Goal: Transaction & Acquisition: Book appointment/travel/reservation

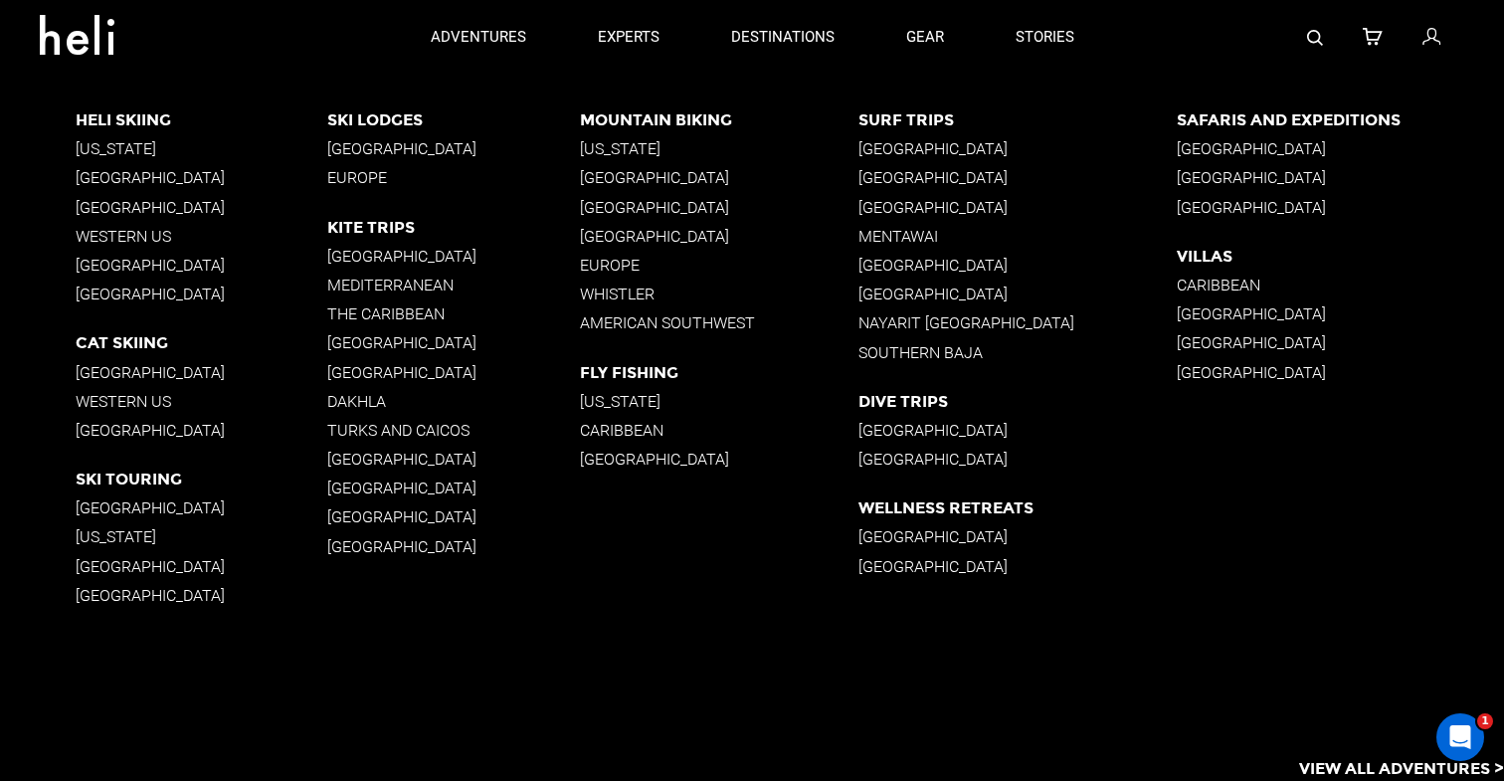
click at [377, 434] on p "Turks and Caicos" at bounding box center [453, 430] width 253 height 19
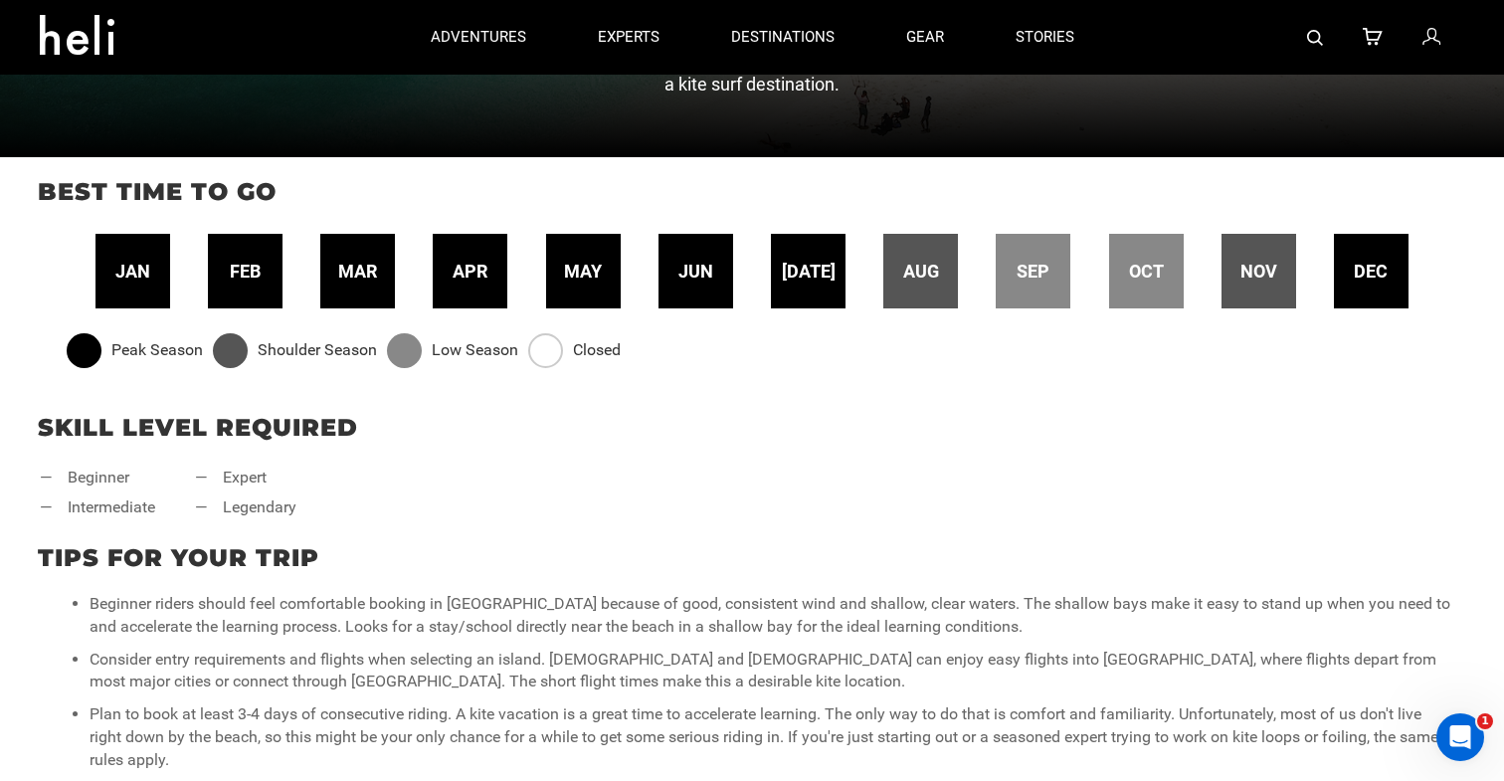
scroll to position [708, 0]
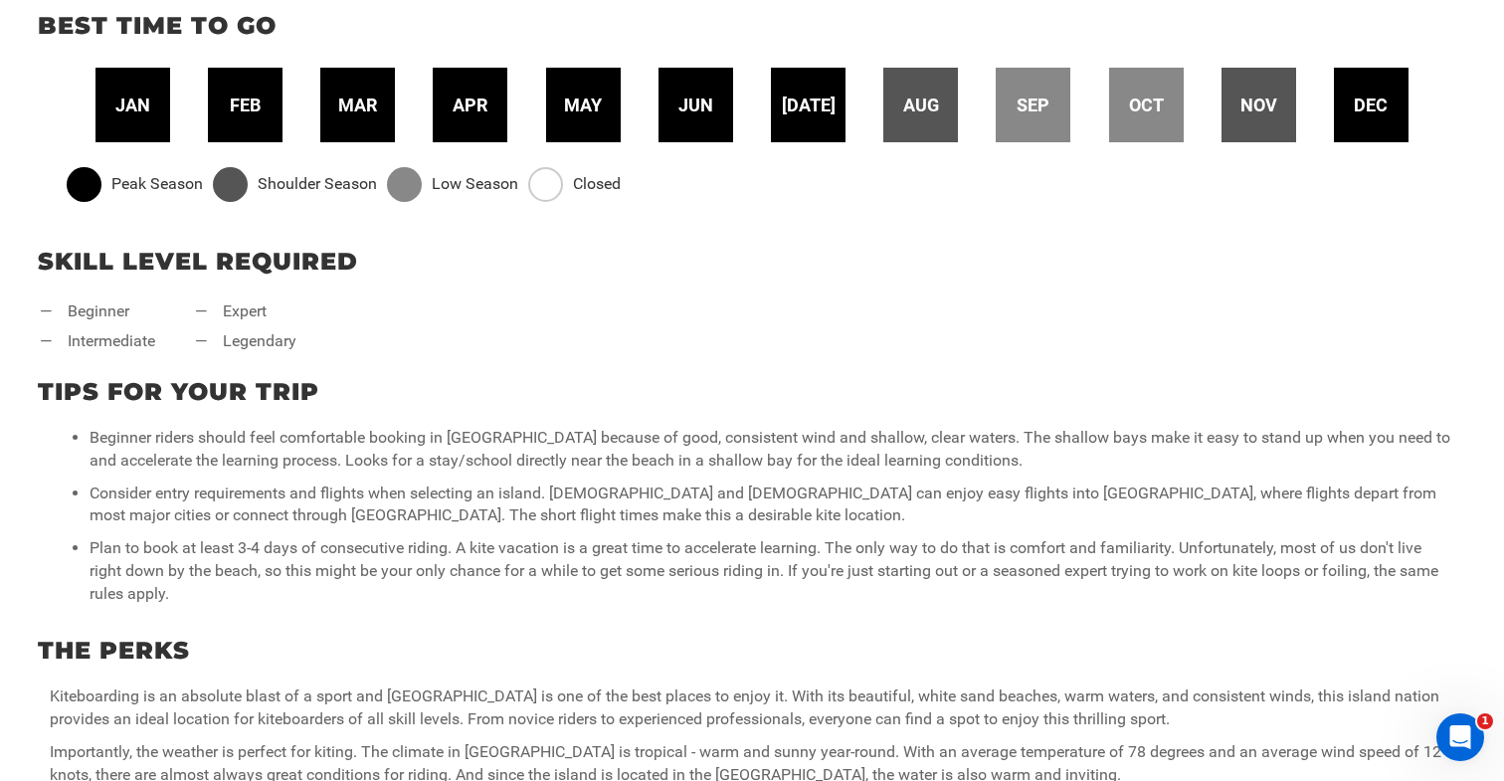
click at [118, 194] on span "Peak Season" at bounding box center [157, 184] width 92 height 23
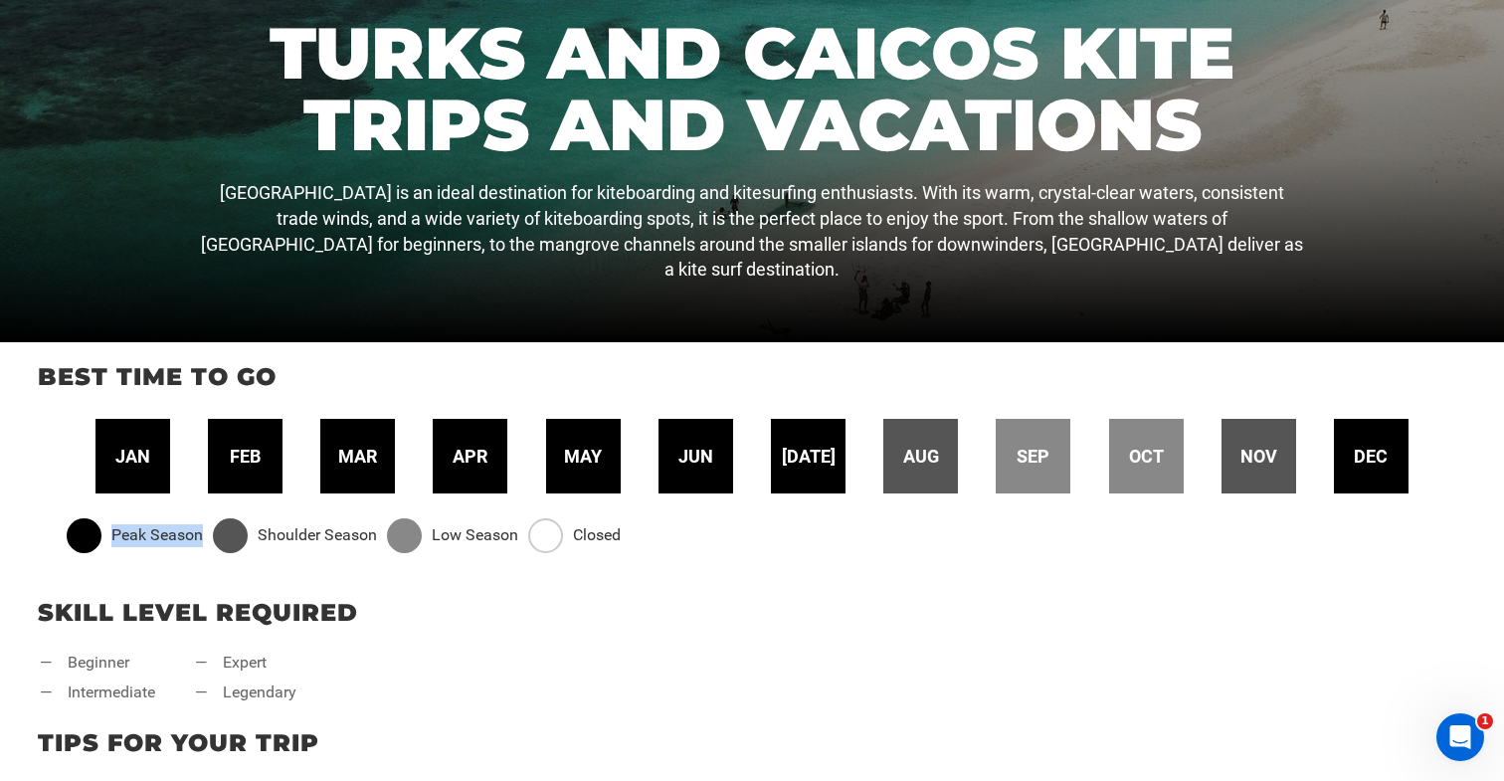
scroll to position [373, 0]
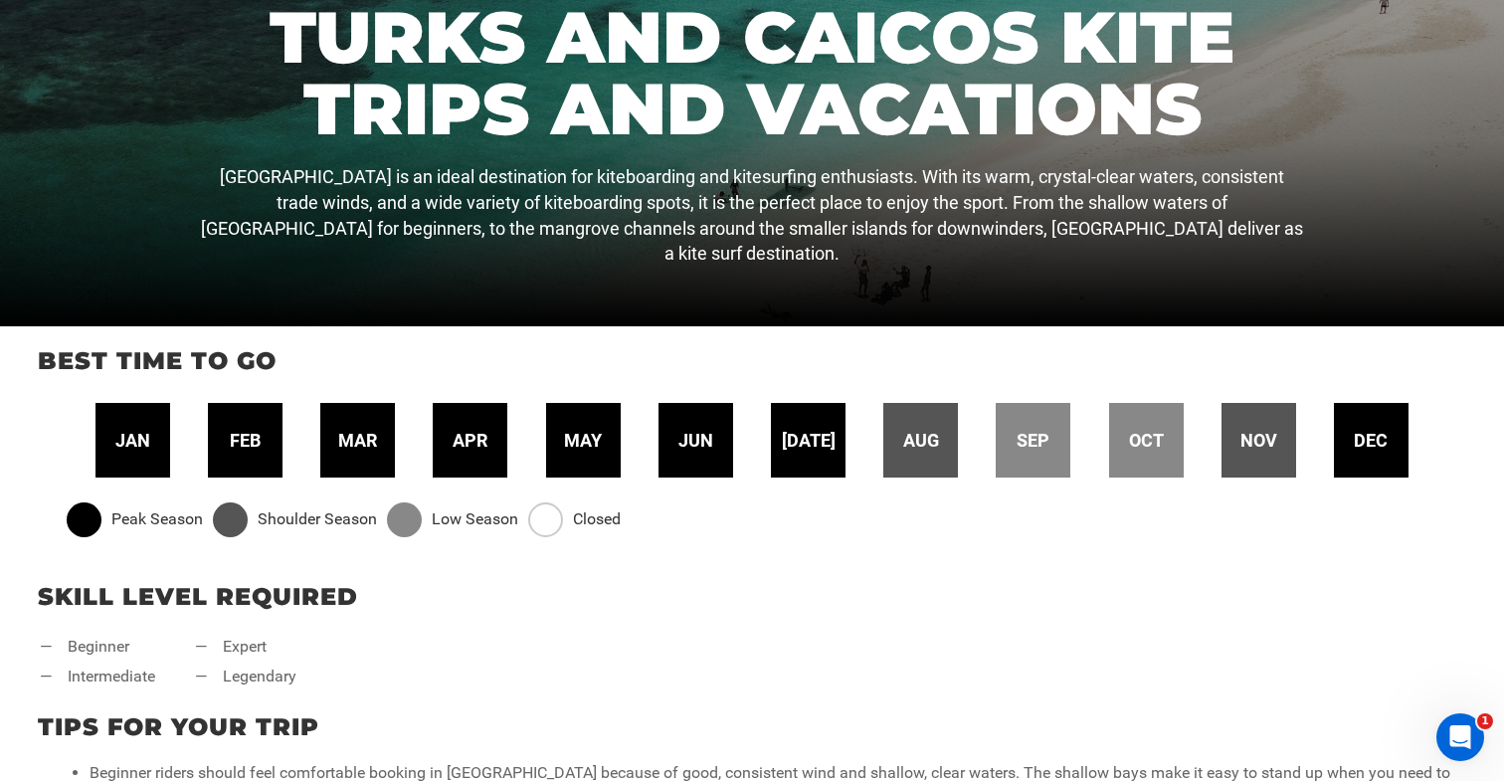
click at [1366, 424] on div "dec" at bounding box center [1371, 440] width 75 height 75
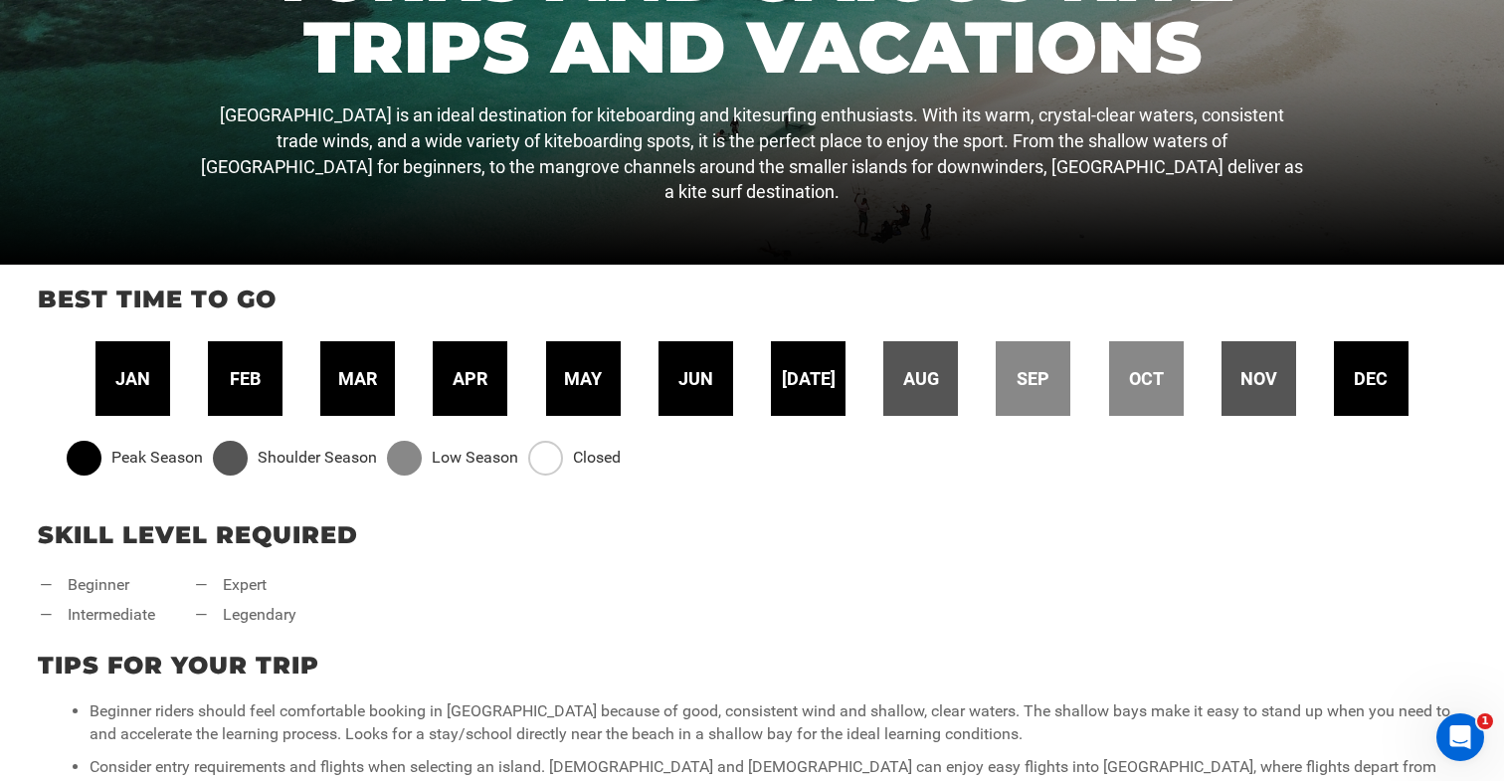
scroll to position [761, 0]
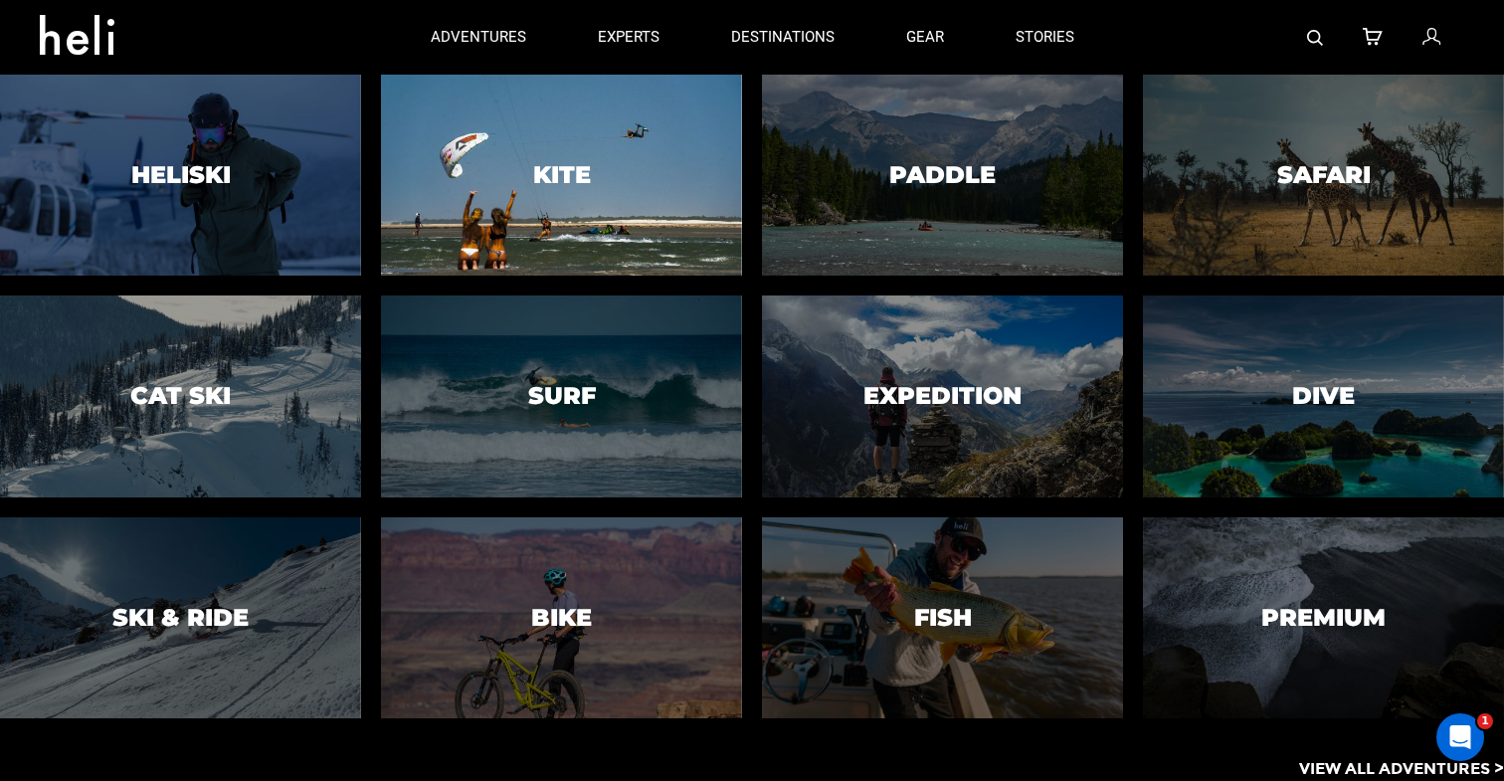
click at [624, 170] on div at bounding box center [561, 175] width 368 height 205
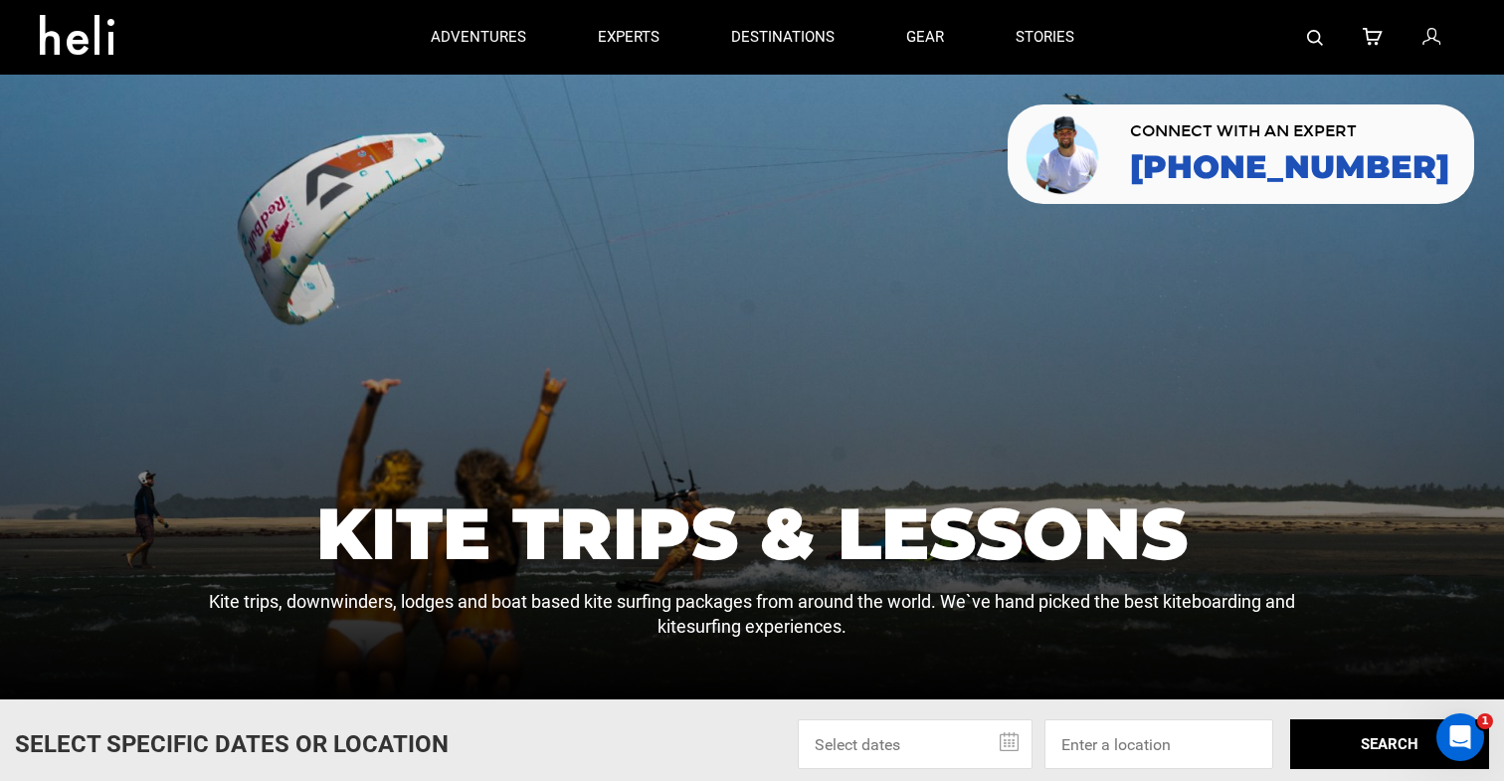
scroll to position [181, 0]
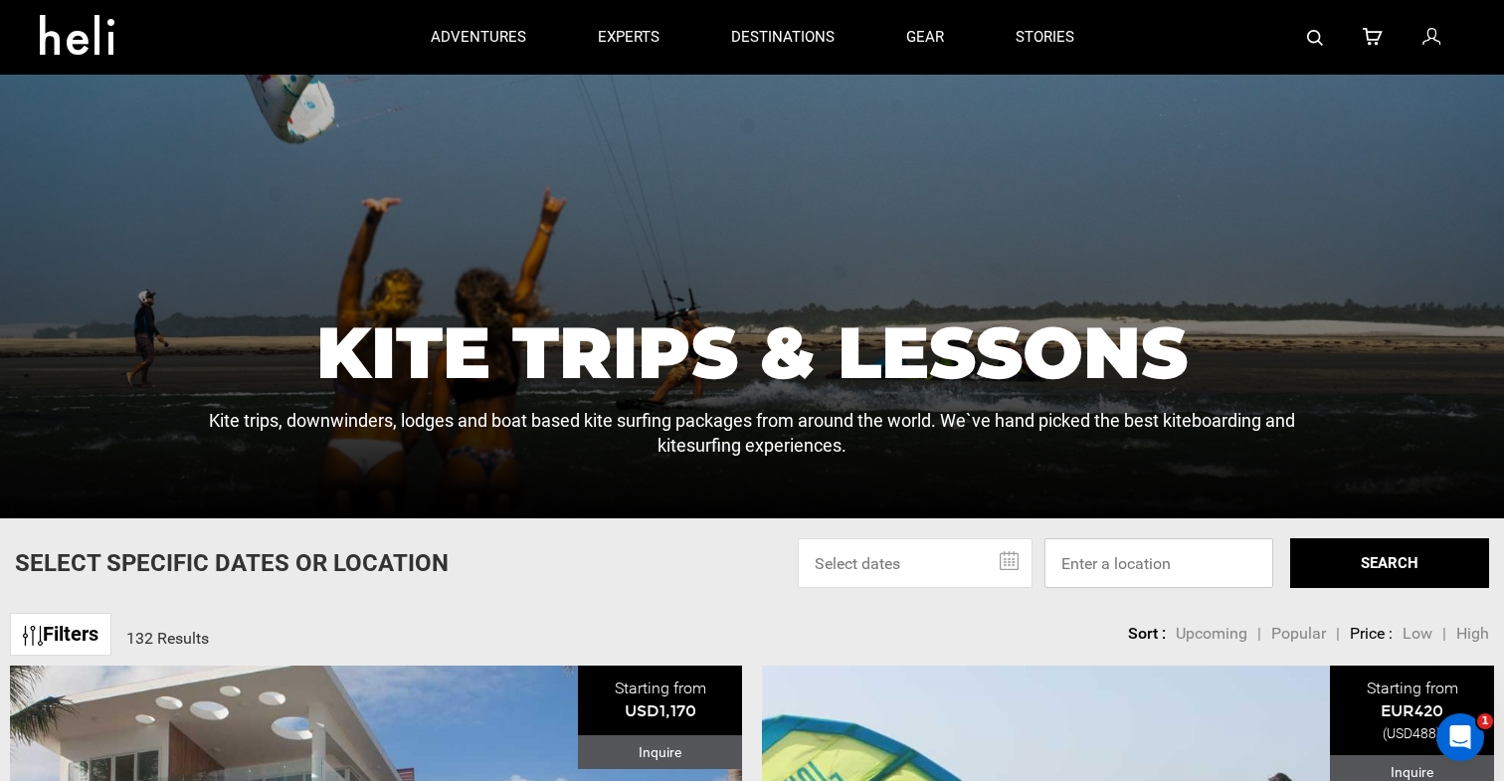
click at [1089, 543] on input at bounding box center [1159, 563] width 229 height 50
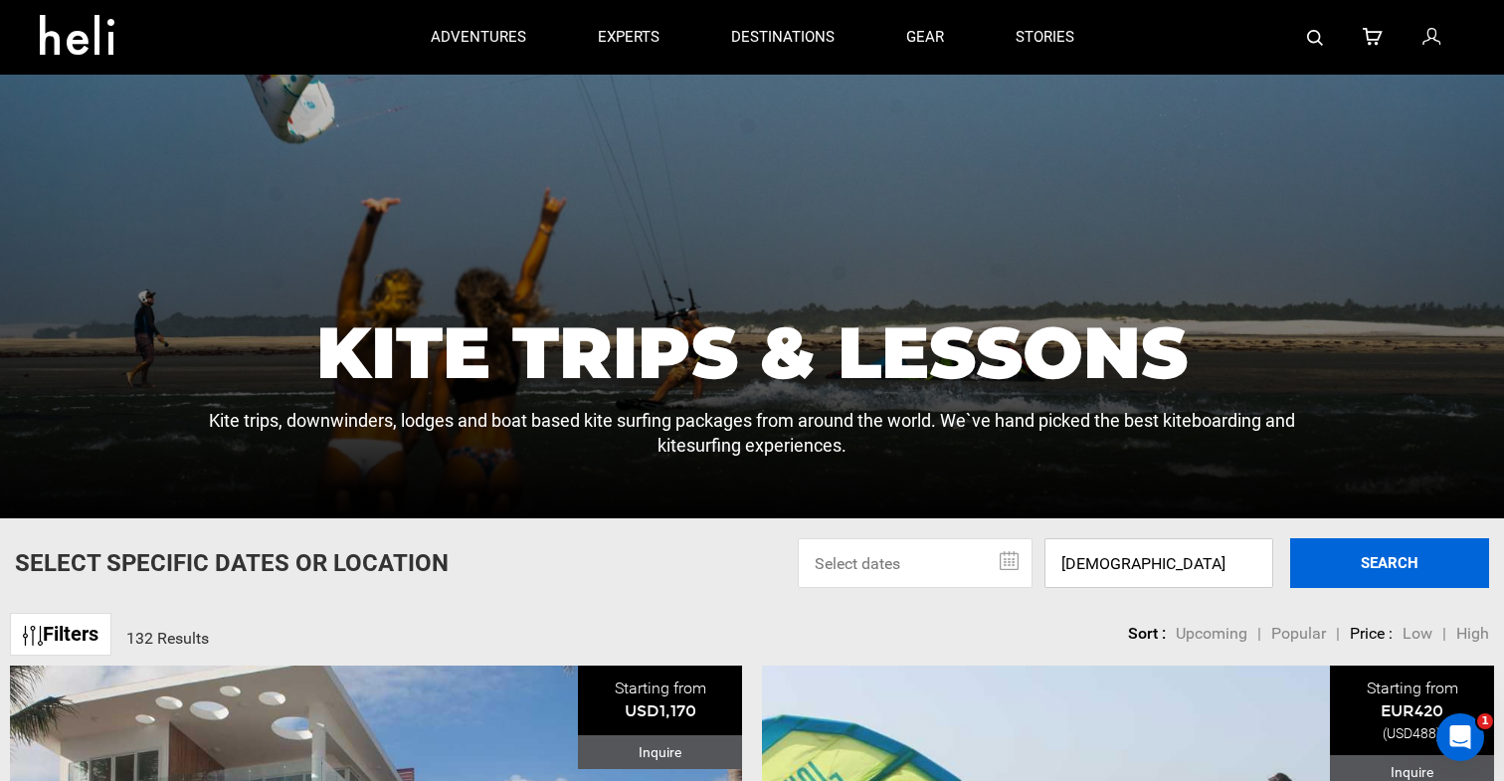
type input "turks"
click at [1427, 549] on button "SEARCH" at bounding box center [1389, 563] width 199 height 50
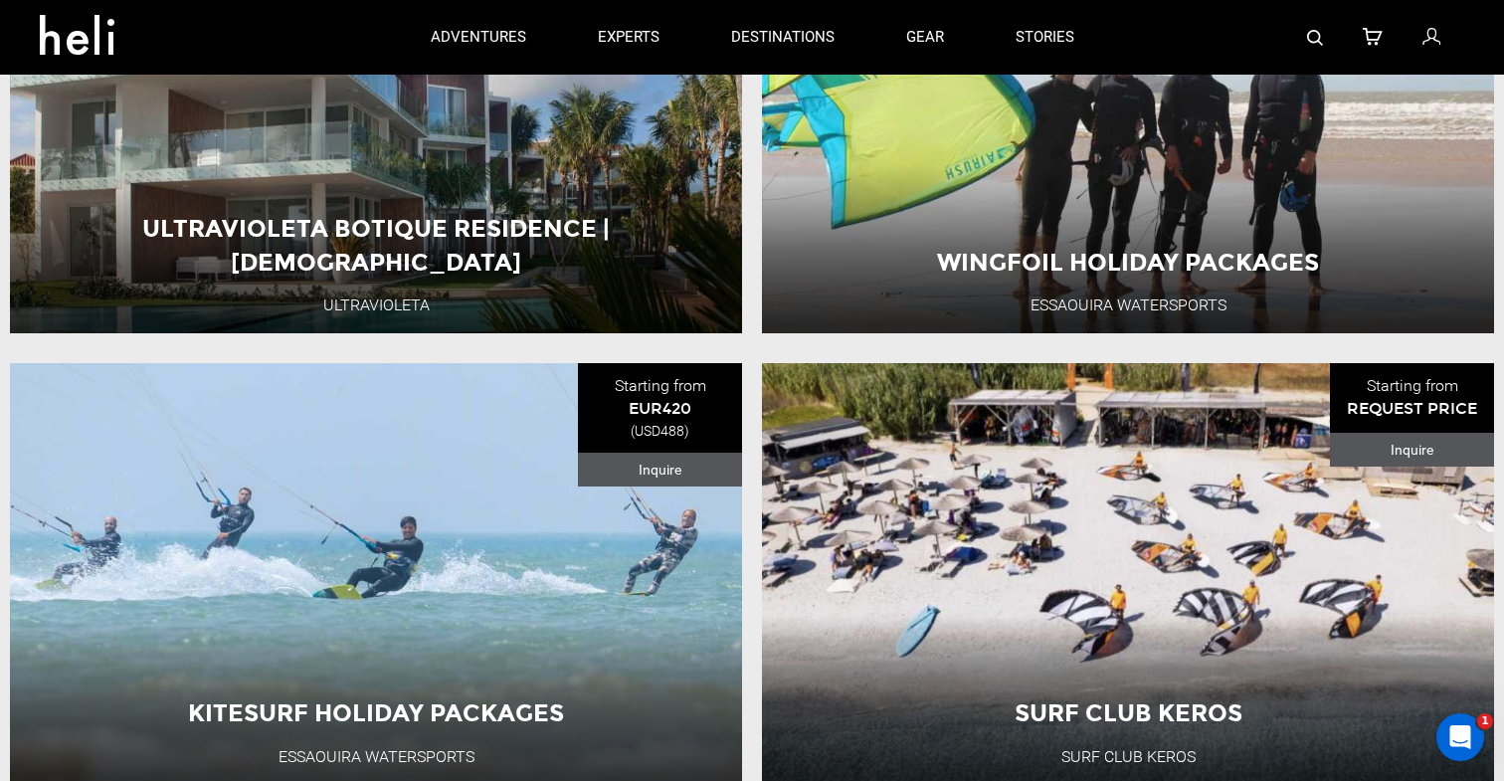
scroll to position [455, 0]
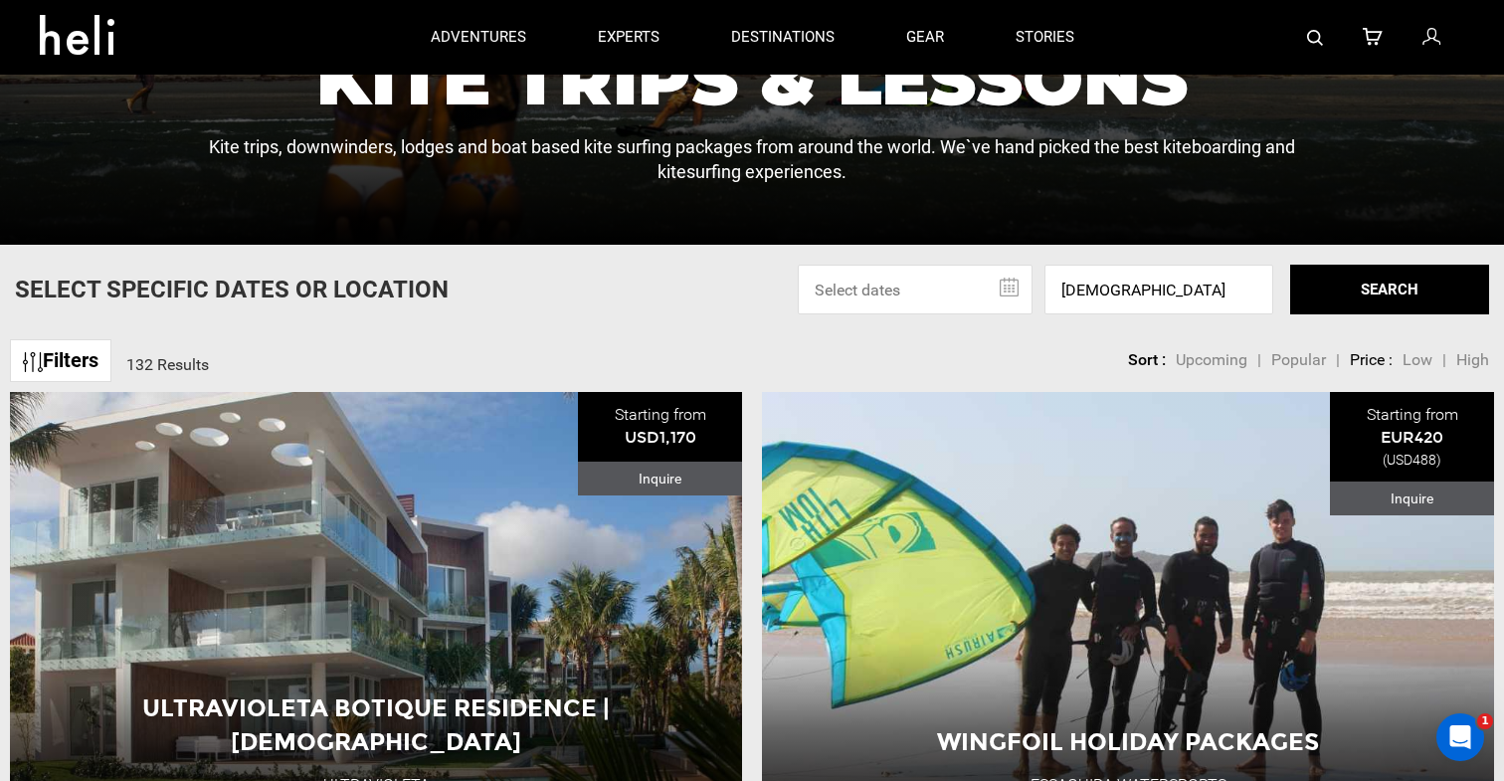
click at [1471, 351] on span "High" at bounding box center [1472, 359] width 33 height 19
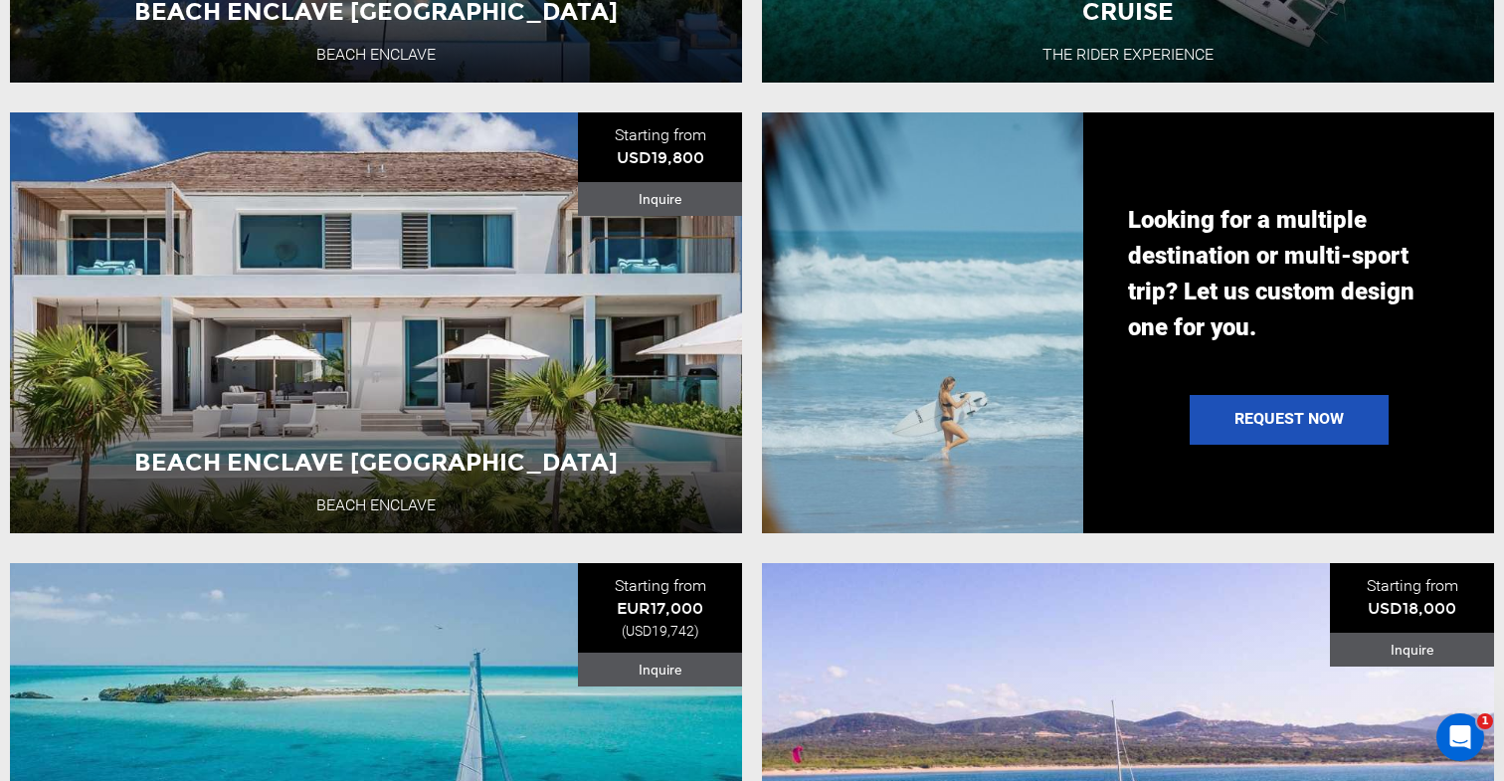
scroll to position [2090, 0]
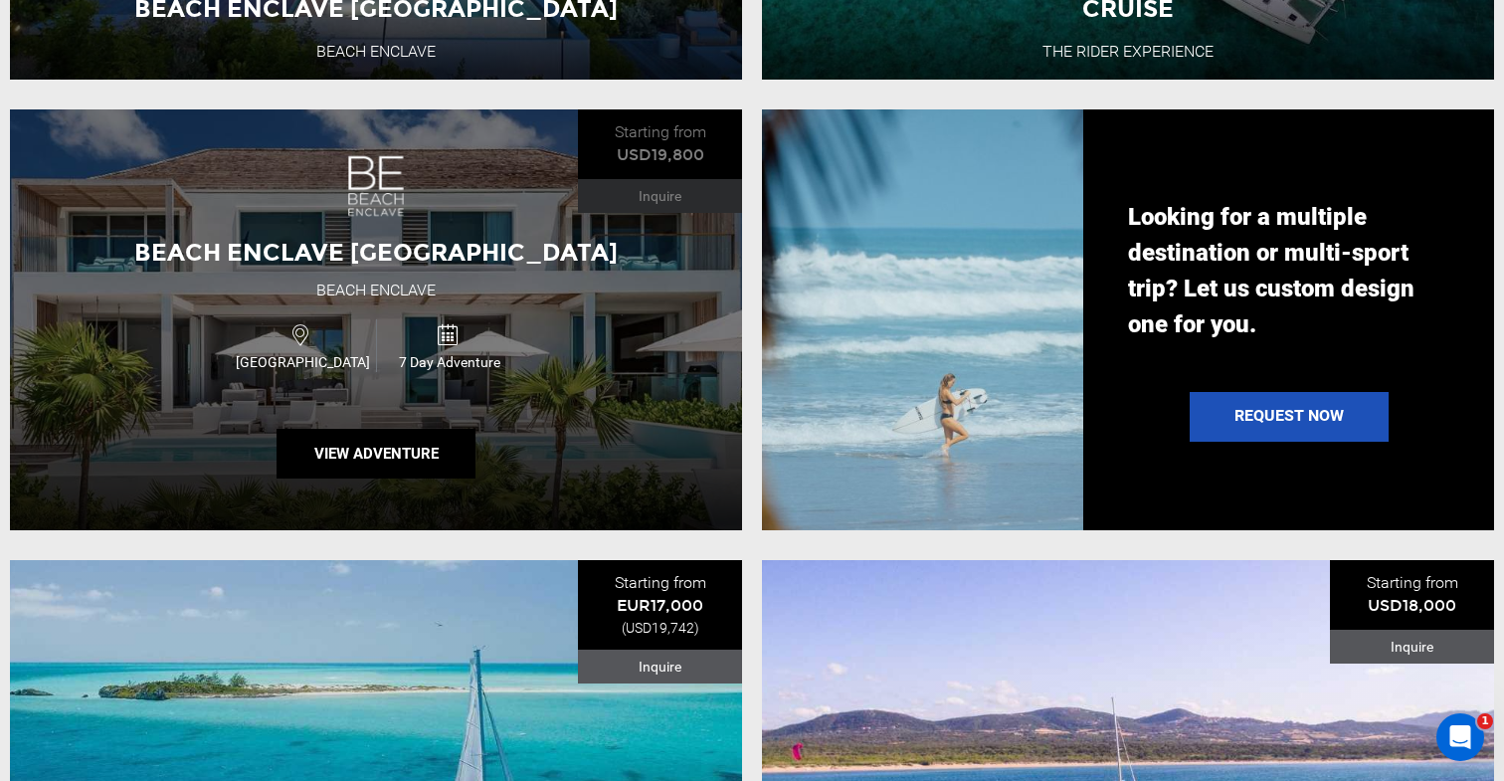
click at [439, 256] on span "Beach Enclave [GEOGRAPHIC_DATA]" at bounding box center [376, 252] width 484 height 29
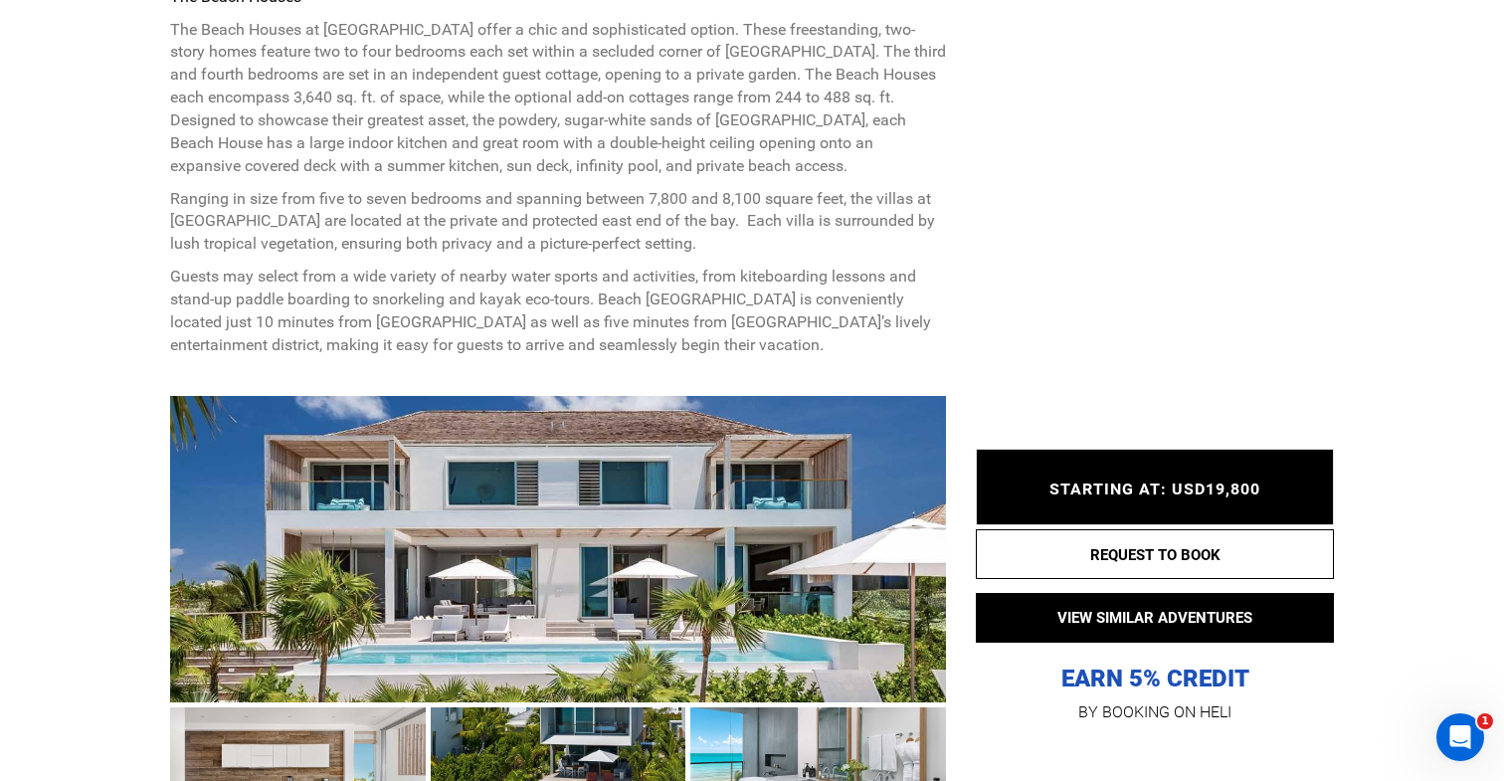
scroll to position [1393, 0]
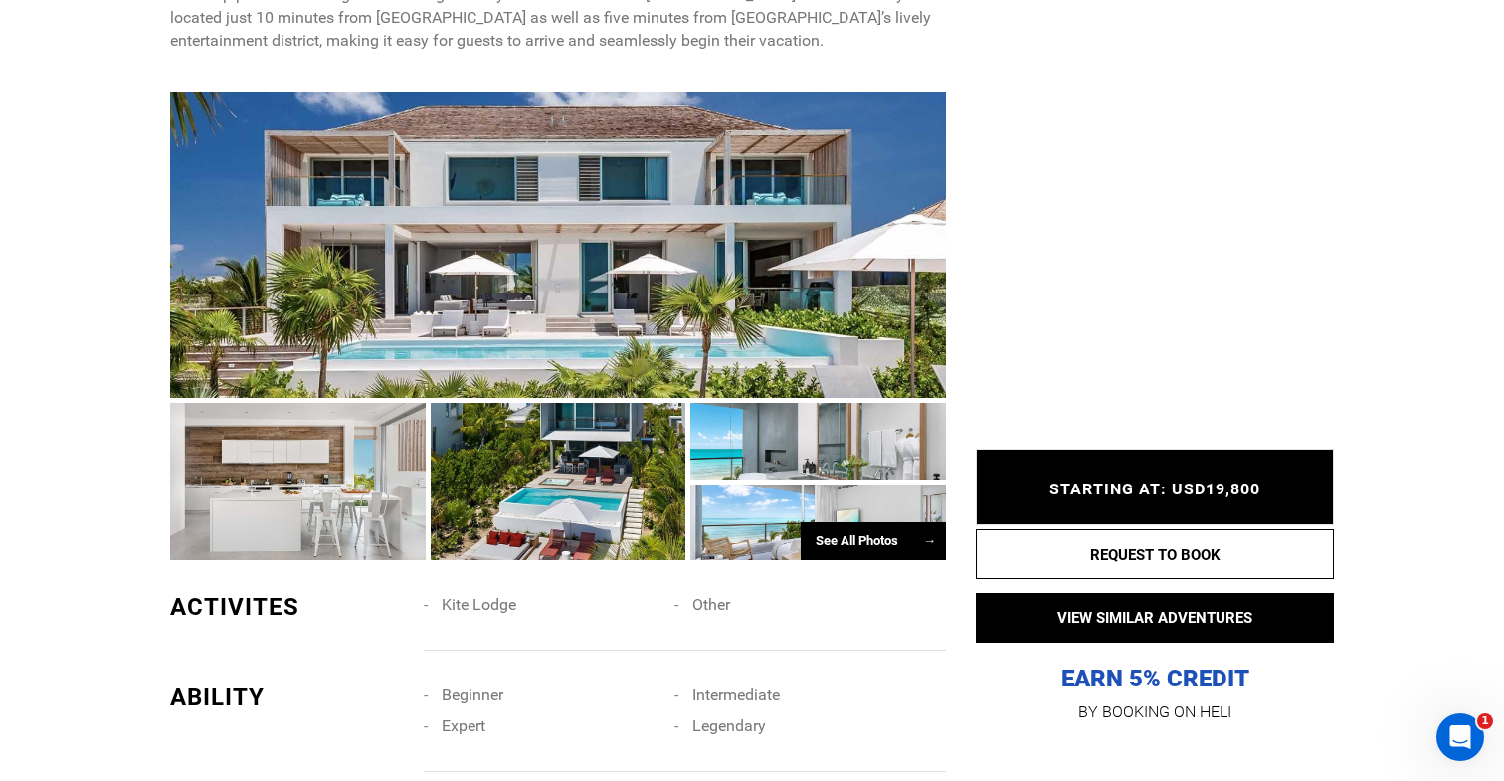
click at [881, 553] on div "See All Photos →" at bounding box center [873, 541] width 145 height 39
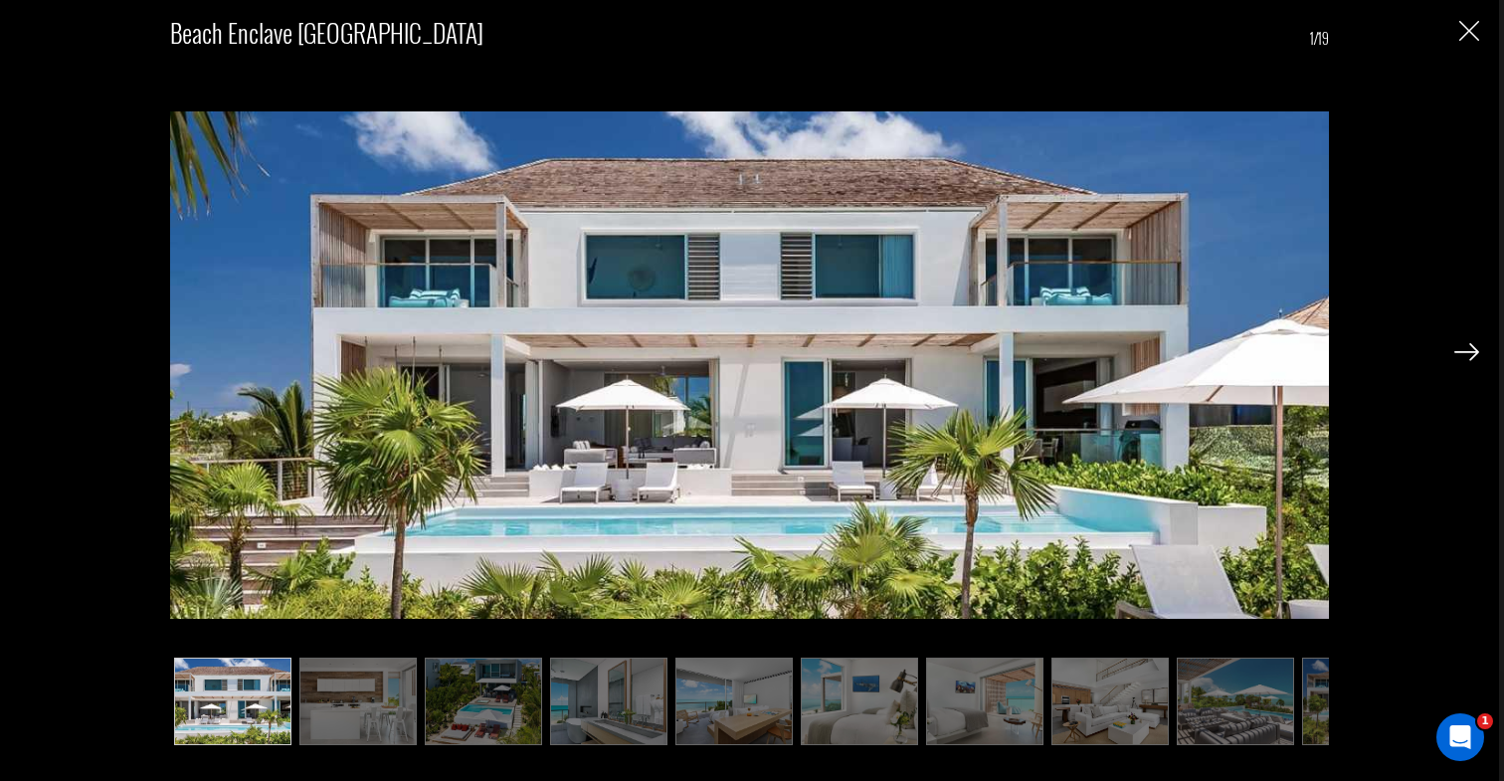
click at [1487, 356] on div "Beach Enclave Long Bay Beach Houses 1/19" at bounding box center [749, 390] width 1499 height 781
click at [1467, 353] on img at bounding box center [1467, 352] width 25 height 18
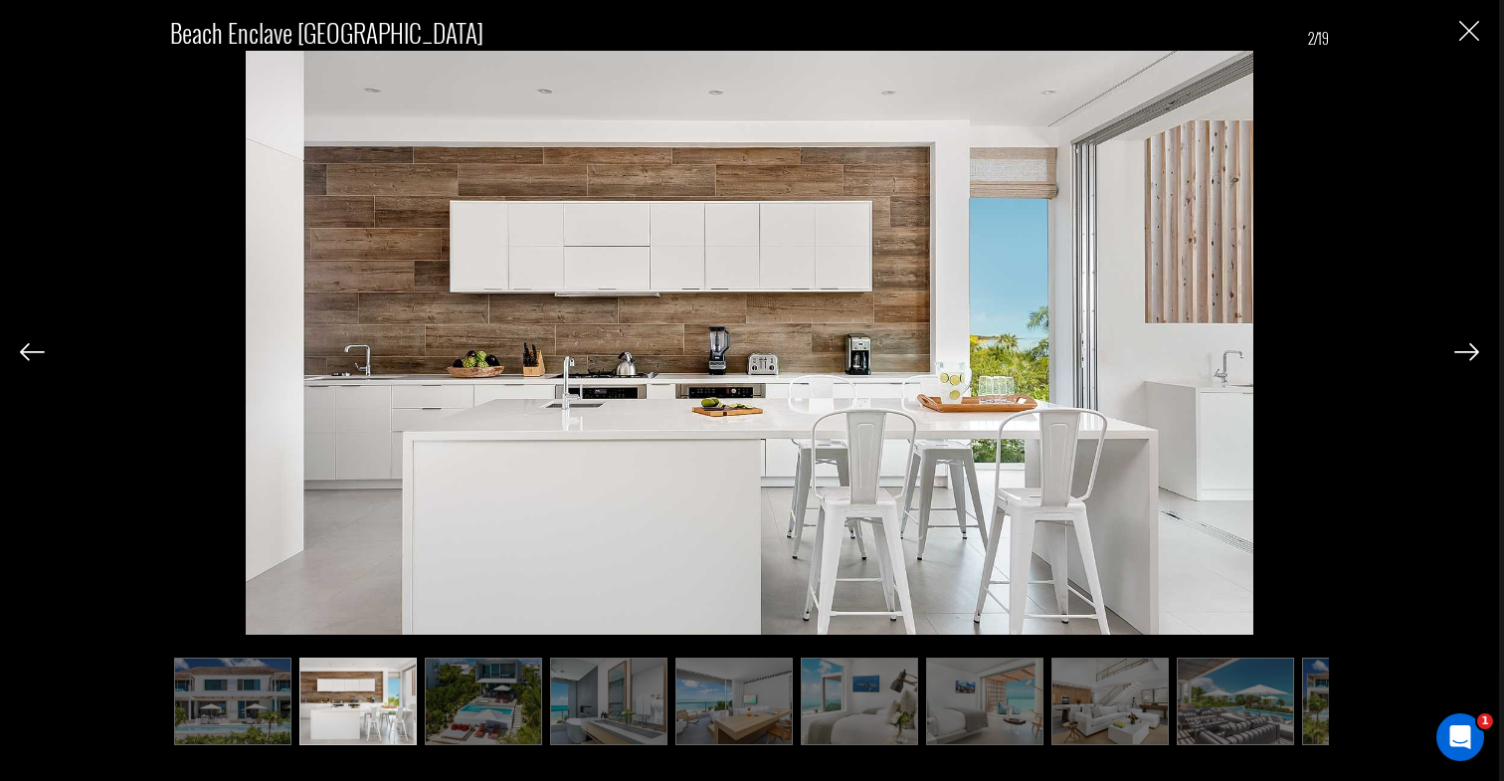
click at [1467, 353] on img at bounding box center [1467, 352] width 25 height 18
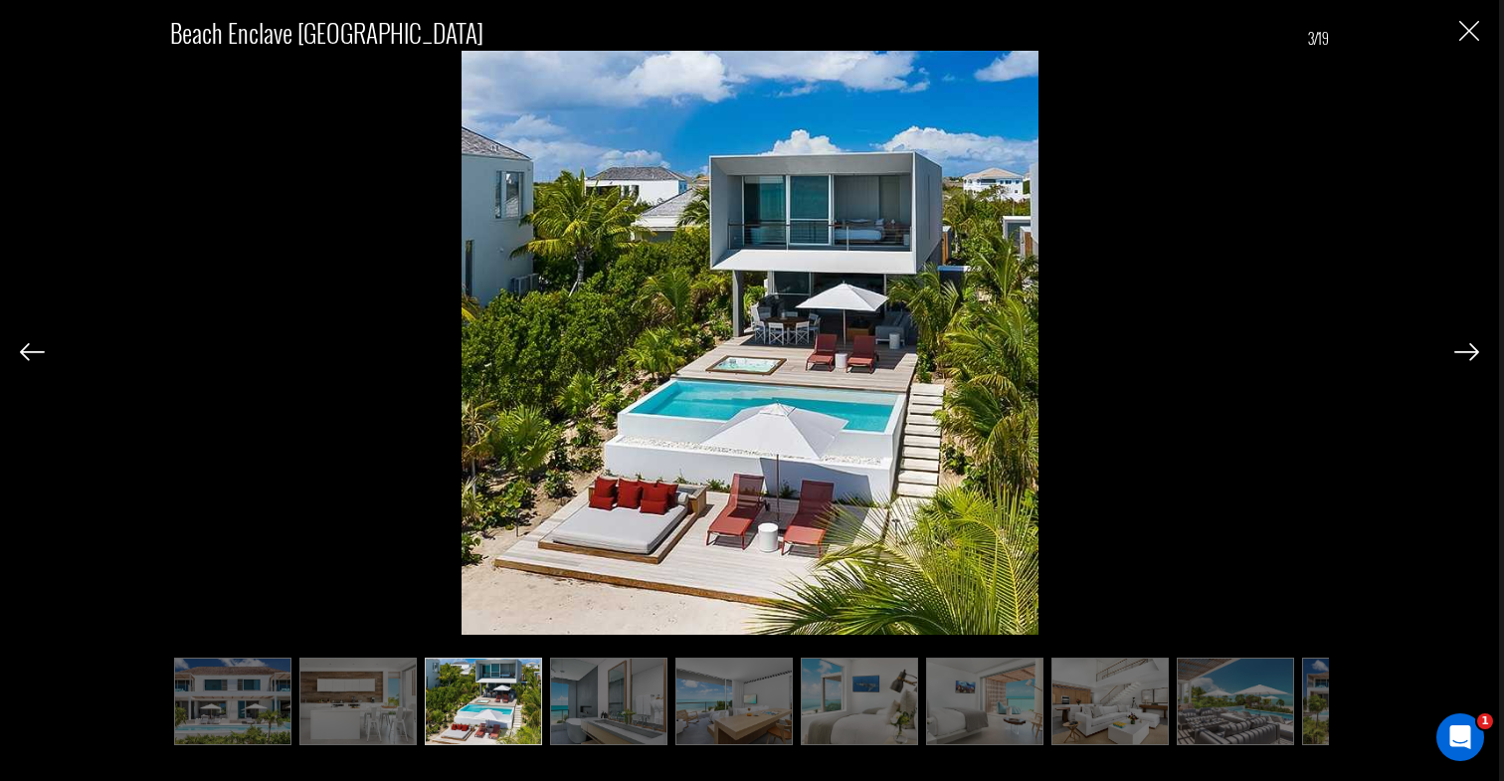
click at [1467, 353] on img at bounding box center [1467, 352] width 25 height 18
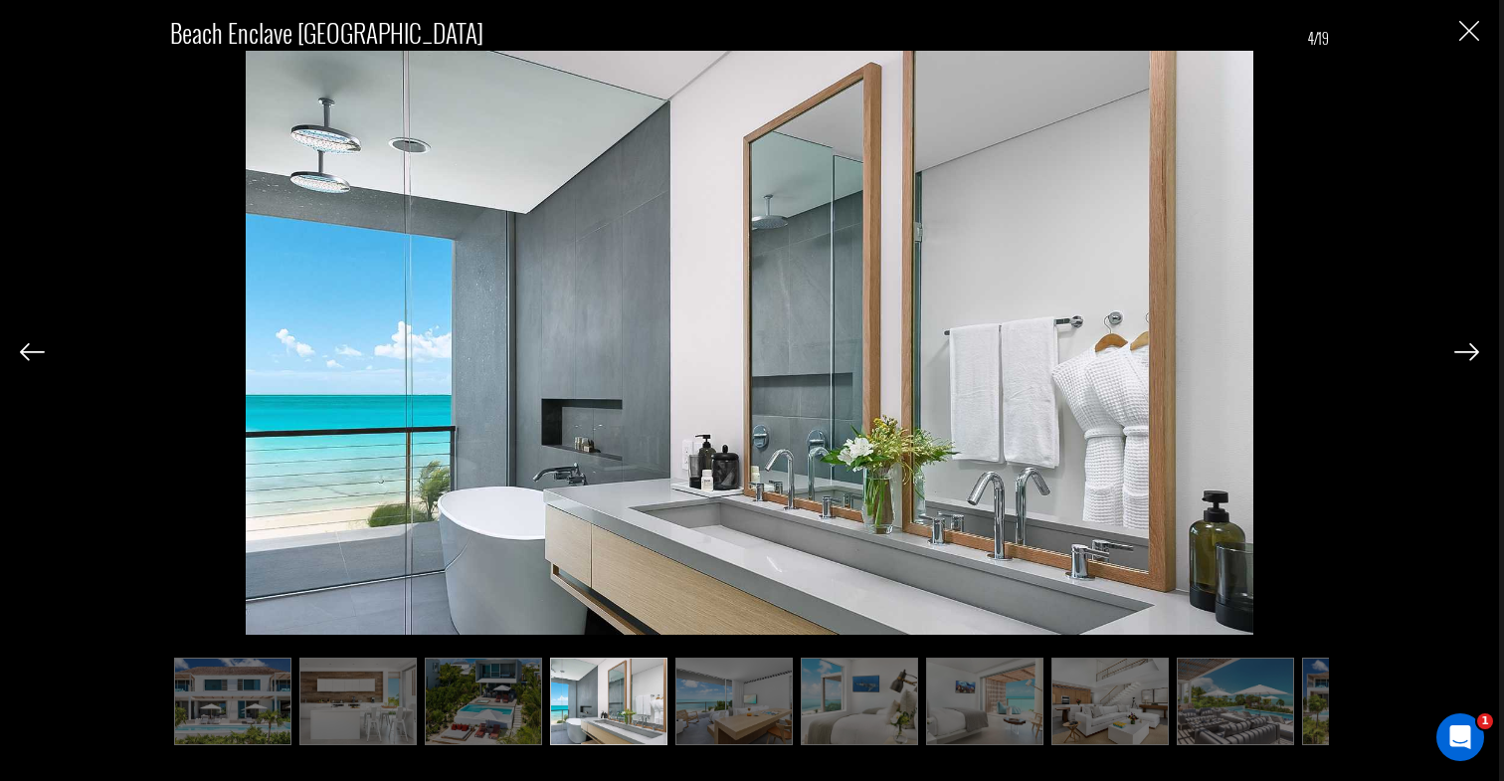
click at [1467, 353] on img at bounding box center [1467, 352] width 25 height 18
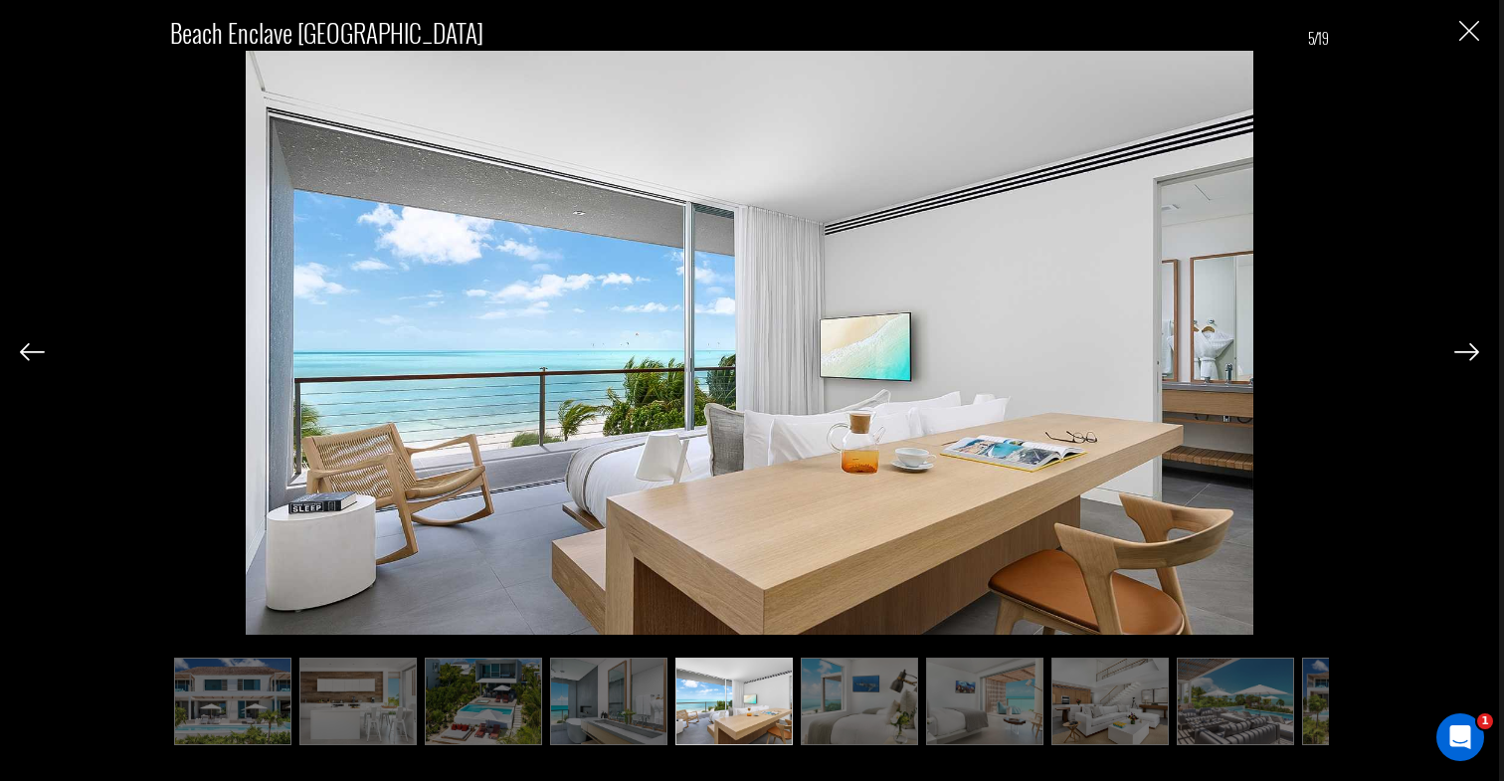
click at [1467, 353] on img at bounding box center [1467, 352] width 25 height 18
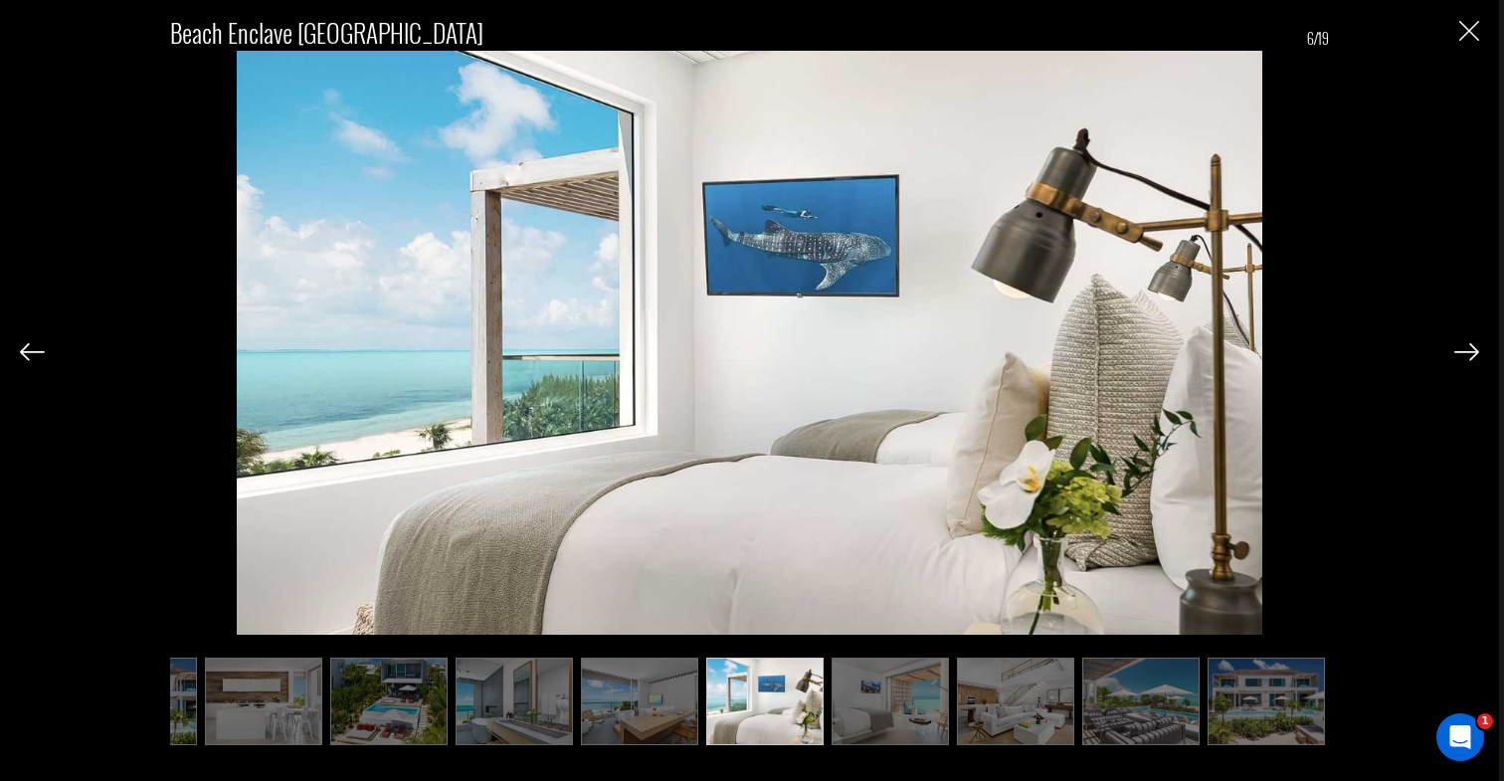
click at [1467, 353] on img at bounding box center [1467, 352] width 25 height 18
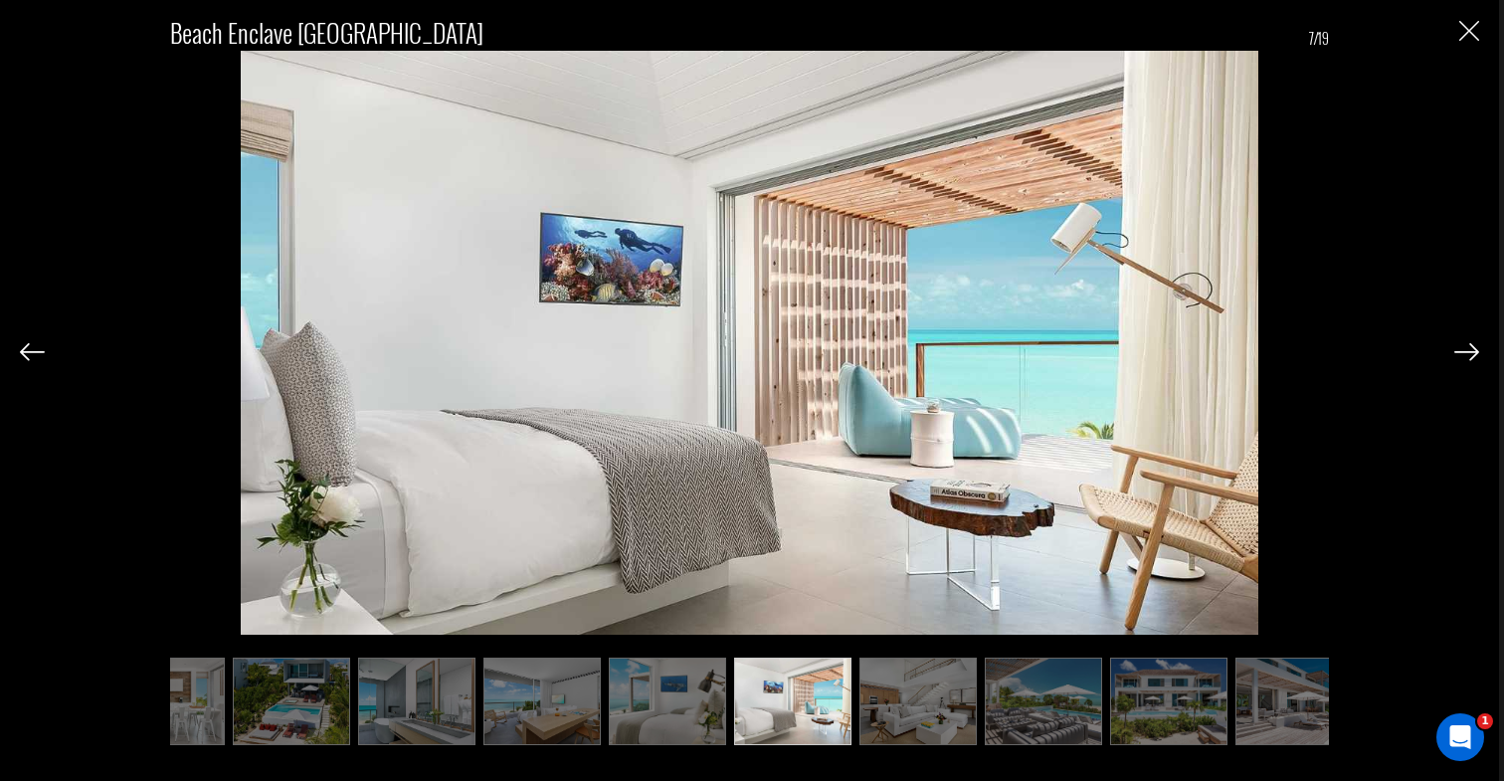
click at [1467, 353] on img at bounding box center [1467, 352] width 25 height 18
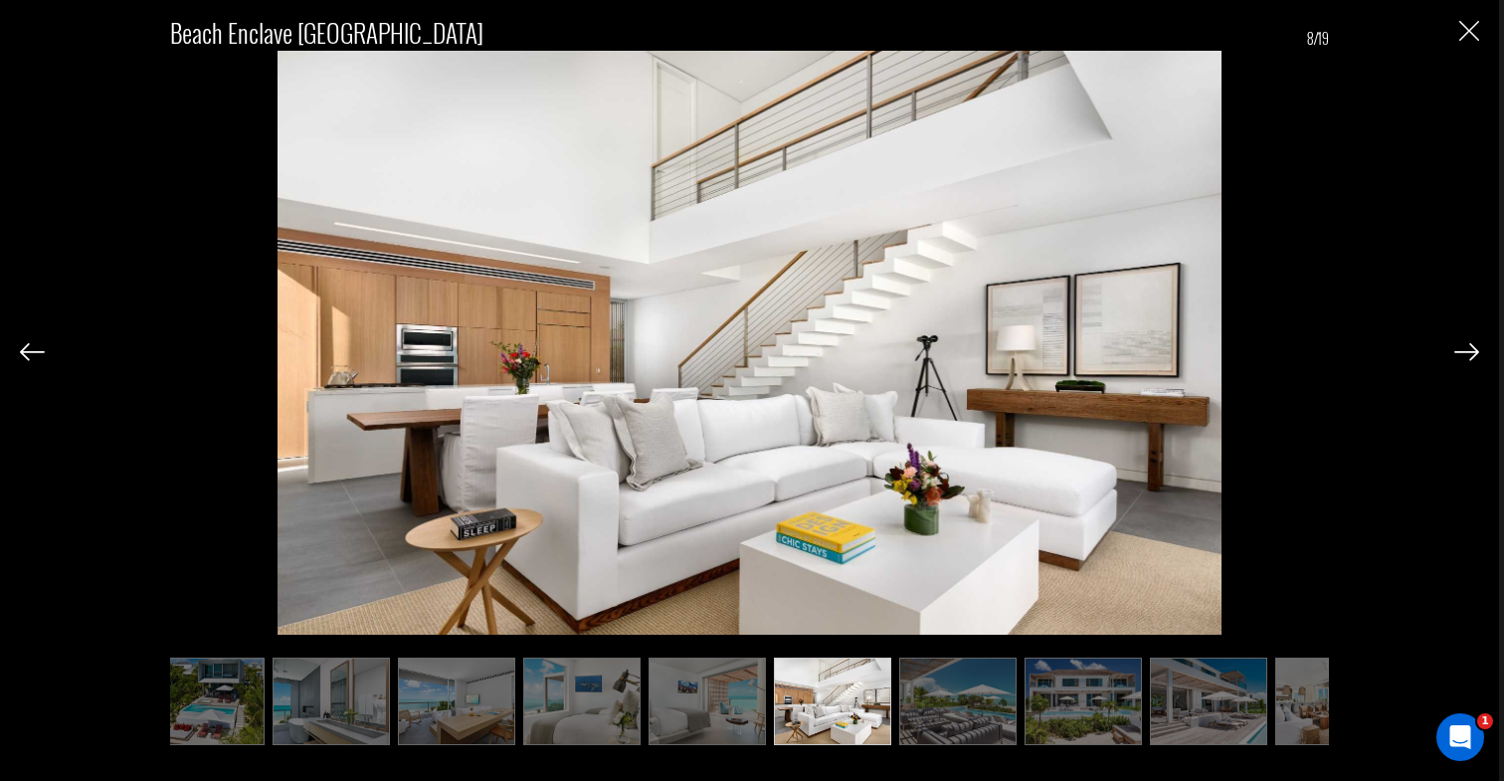
click at [1467, 353] on img at bounding box center [1467, 352] width 25 height 18
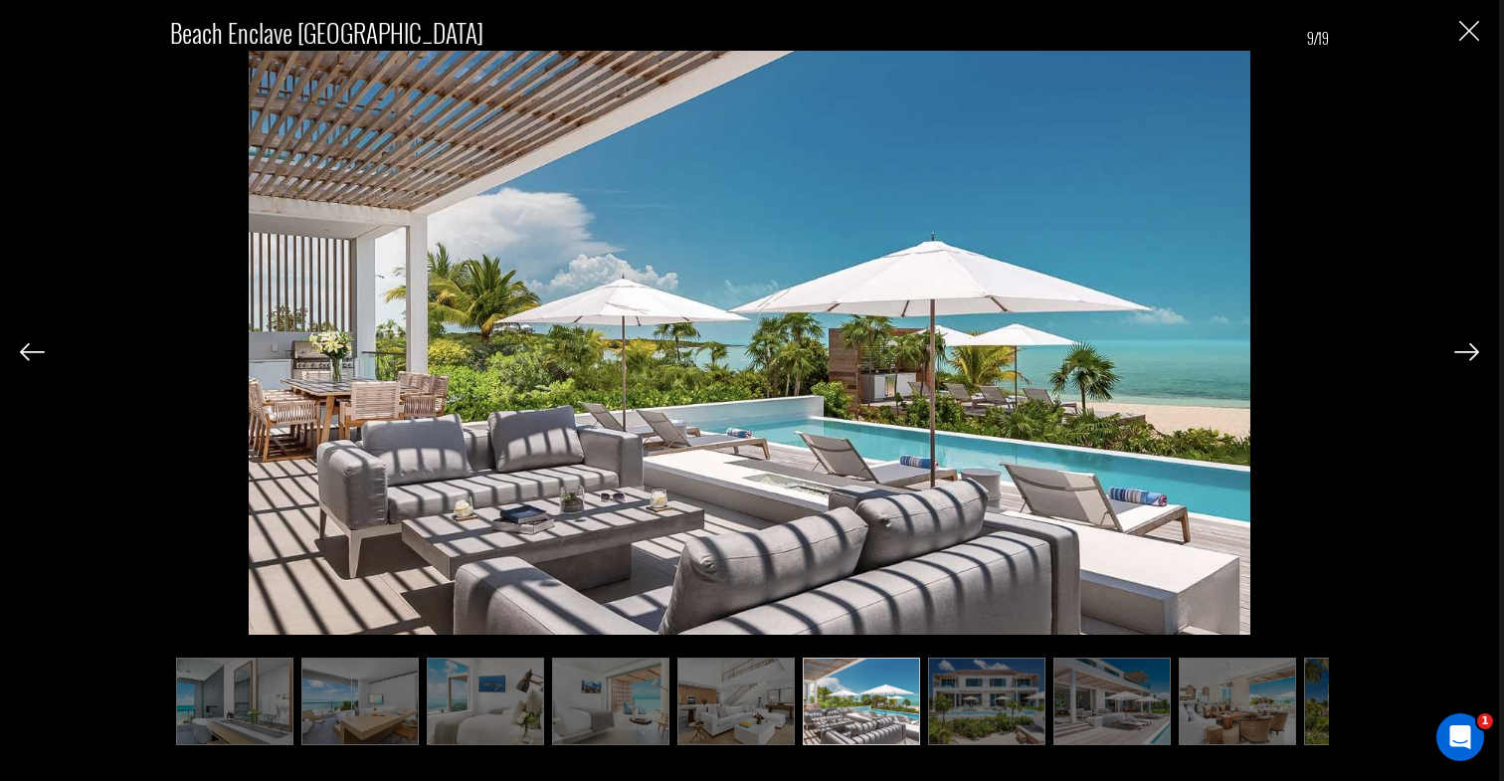
click at [1467, 353] on img at bounding box center [1467, 352] width 25 height 18
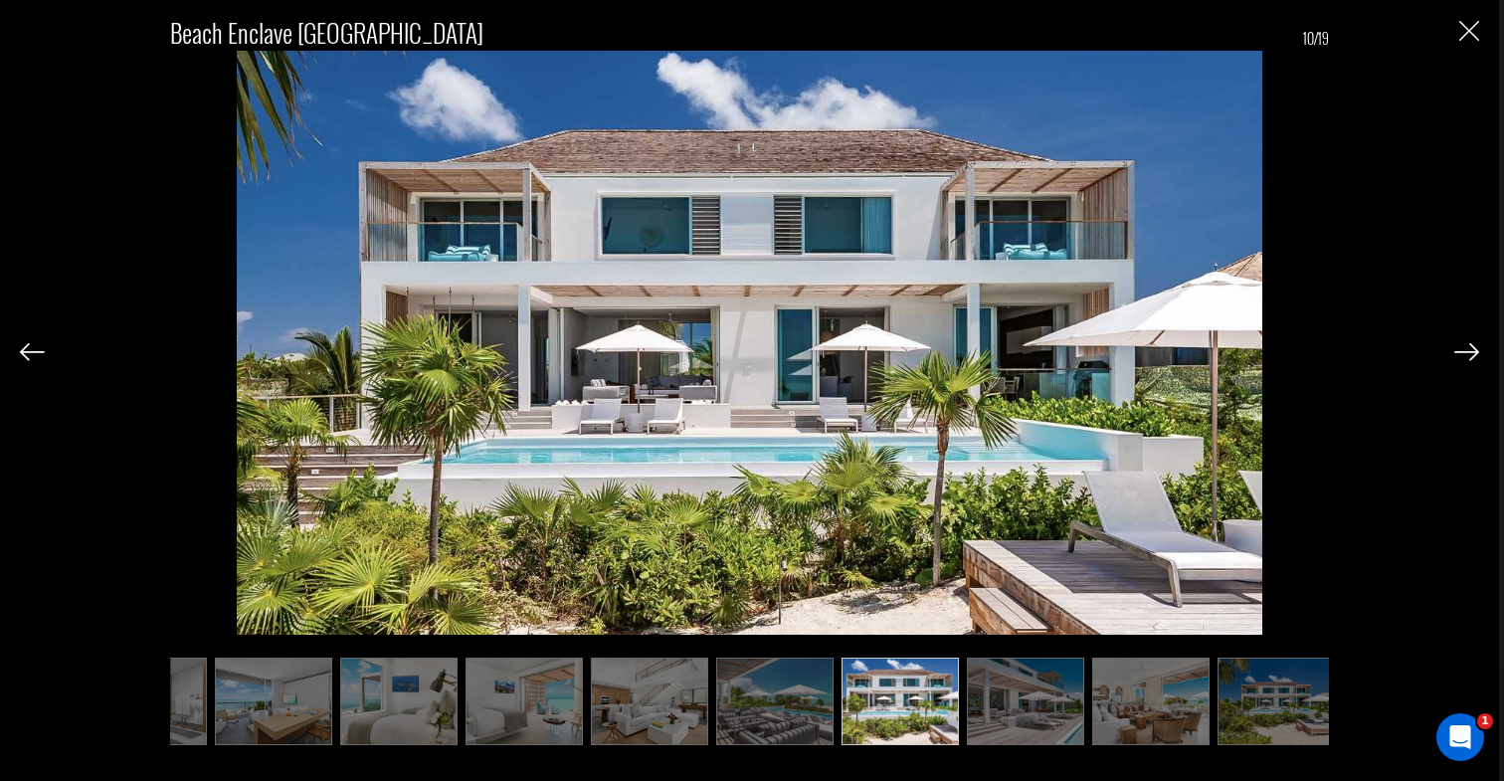
click at [1467, 353] on img at bounding box center [1467, 352] width 25 height 18
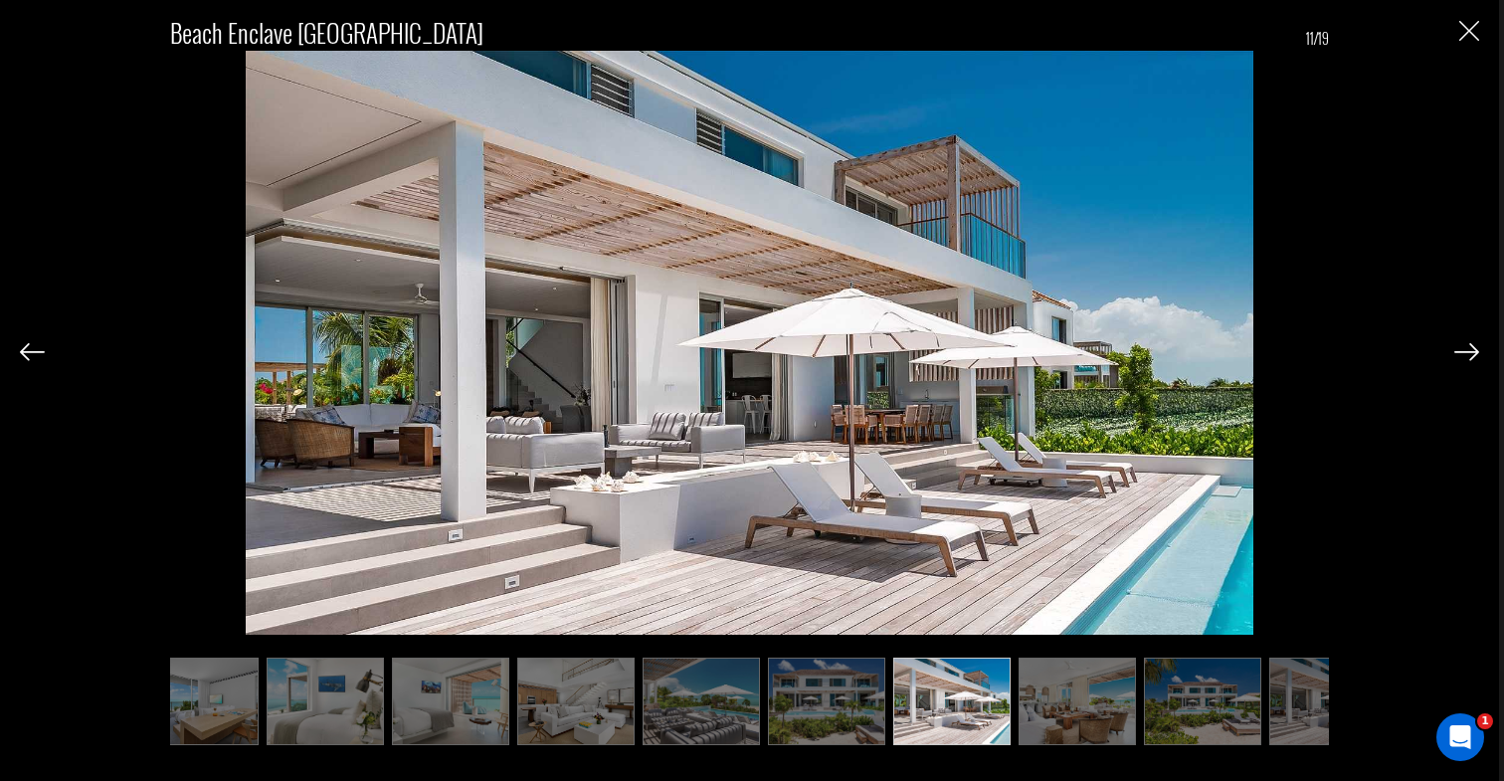
click at [1467, 353] on img at bounding box center [1467, 352] width 25 height 18
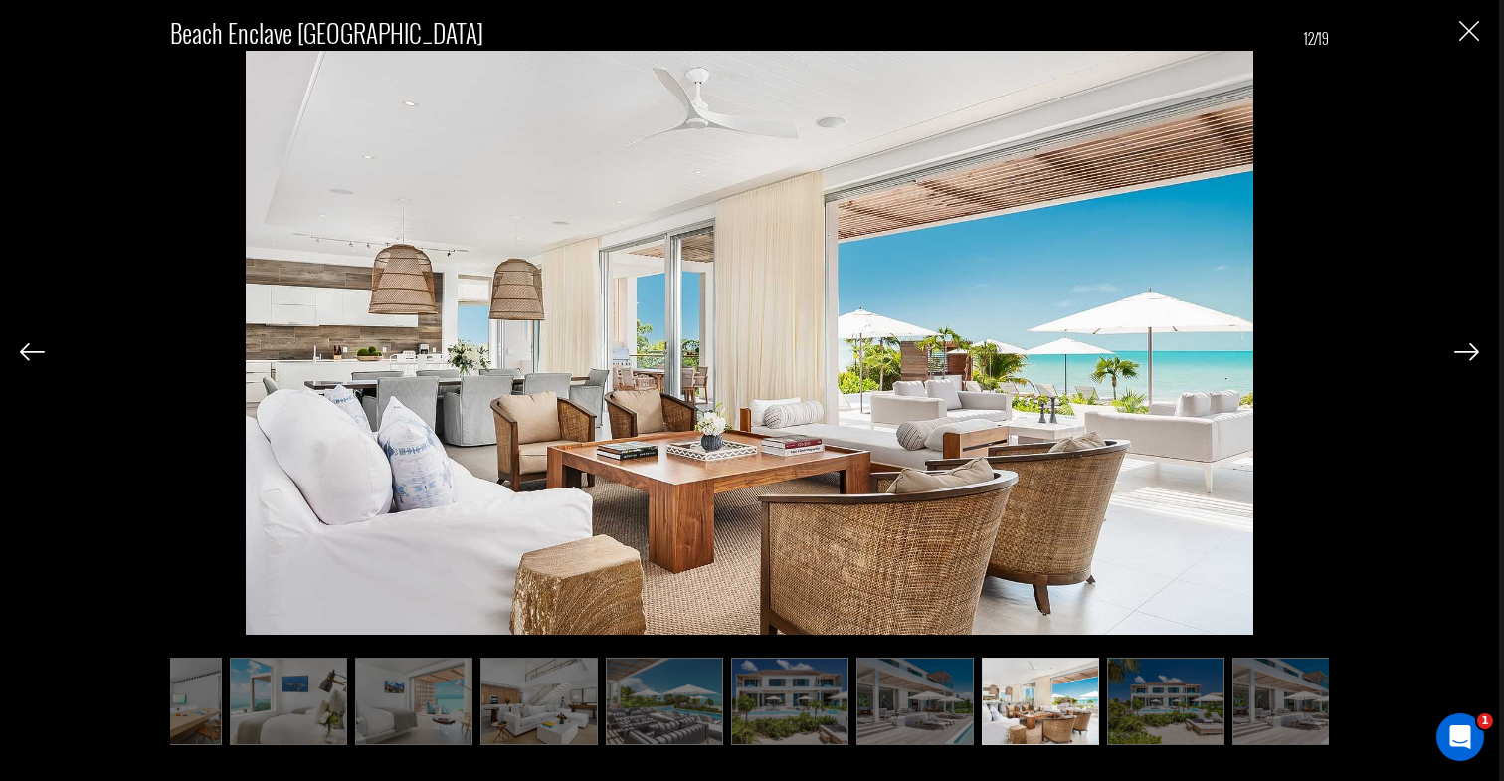
click at [1467, 353] on img at bounding box center [1467, 352] width 25 height 18
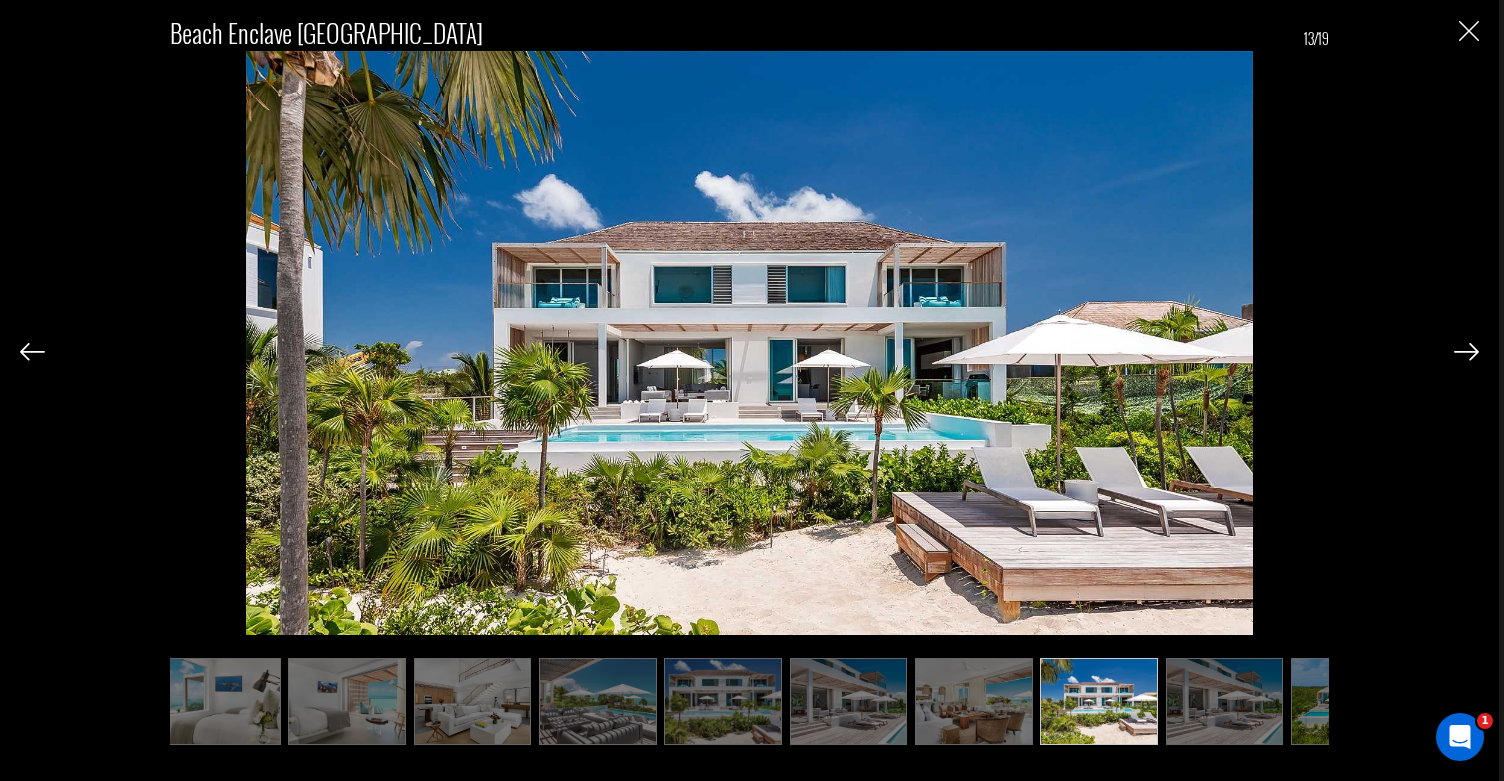
click at [1467, 353] on img at bounding box center [1467, 352] width 25 height 18
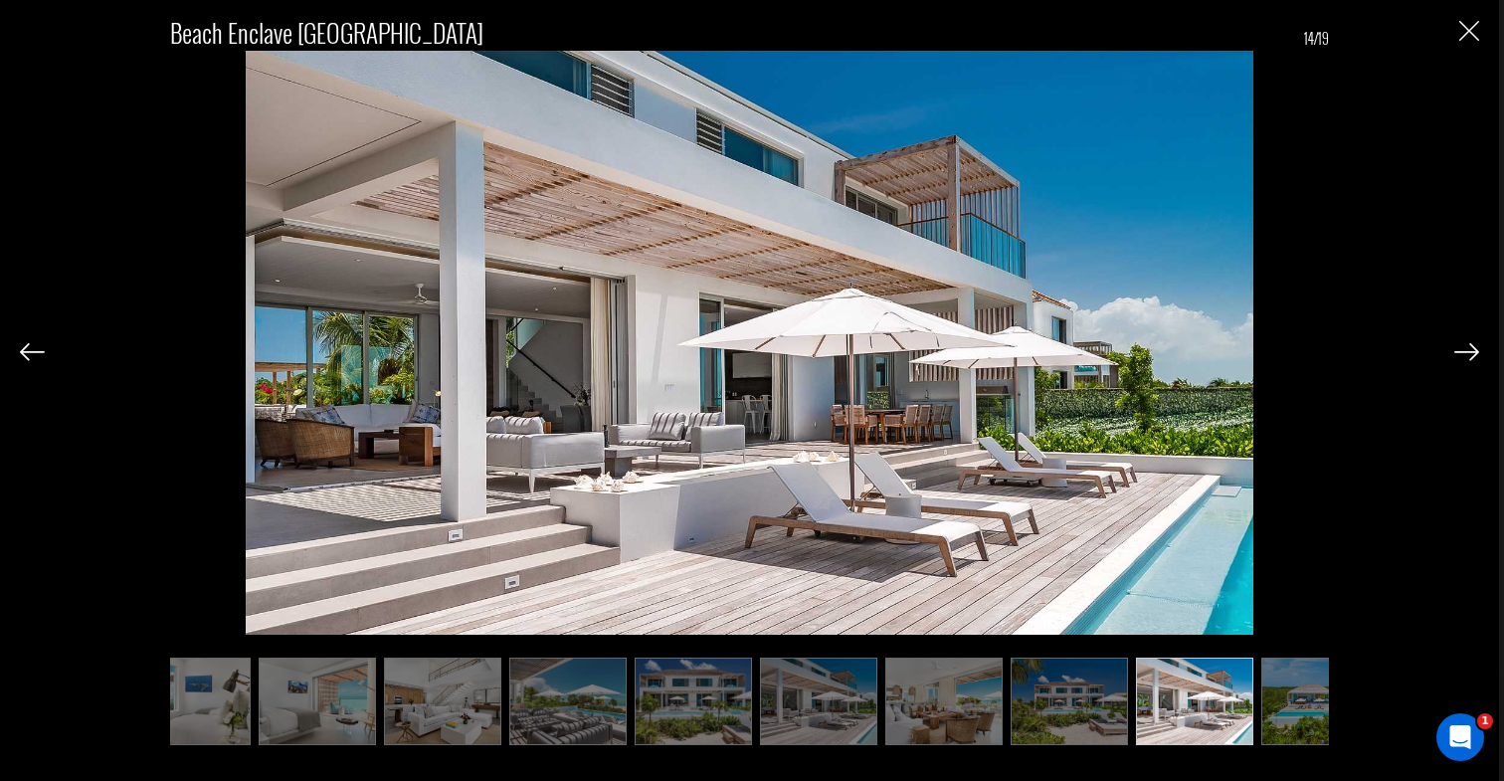
click at [1467, 353] on img at bounding box center [1467, 352] width 25 height 18
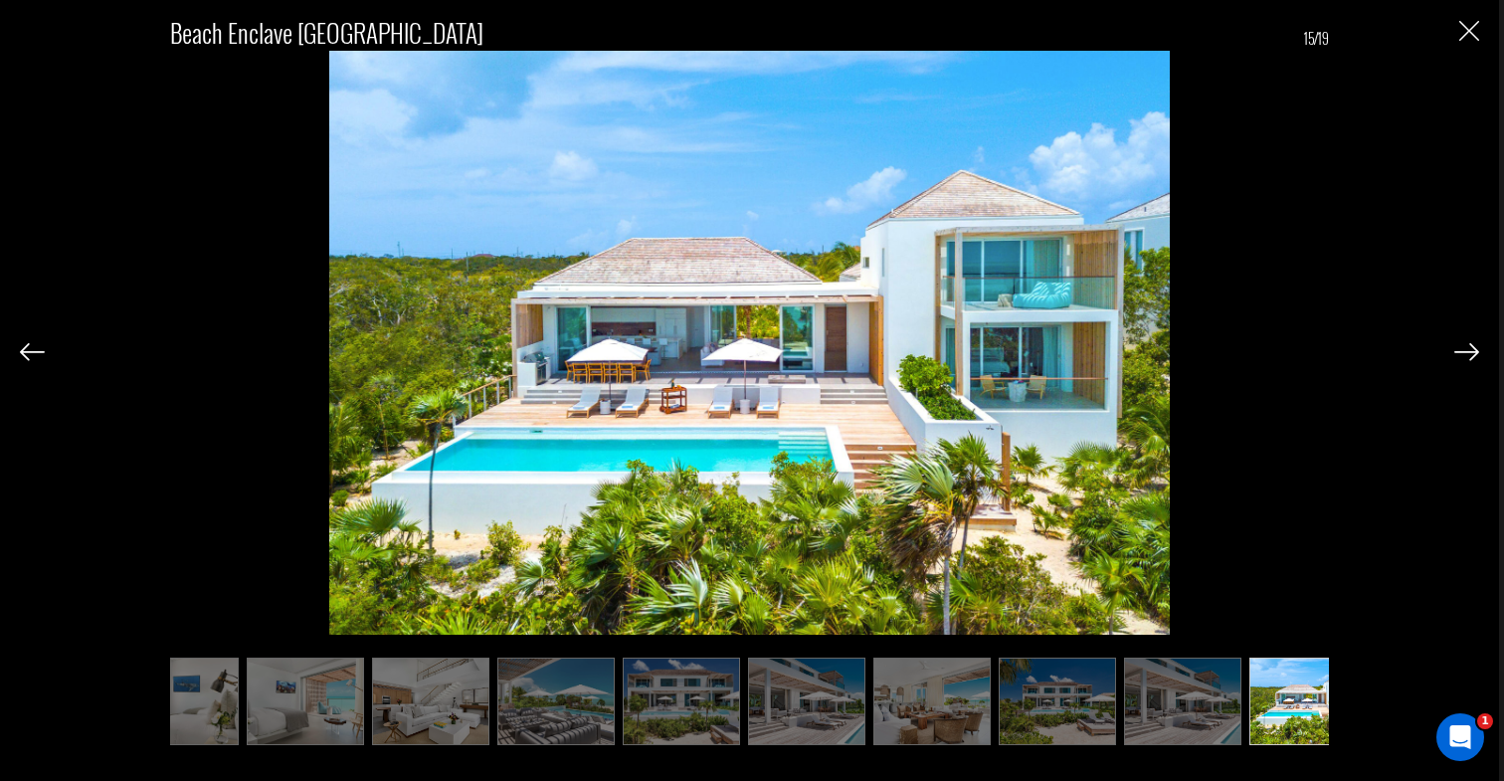
click at [1467, 353] on img at bounding box center [1467, 352] width 25 height 18
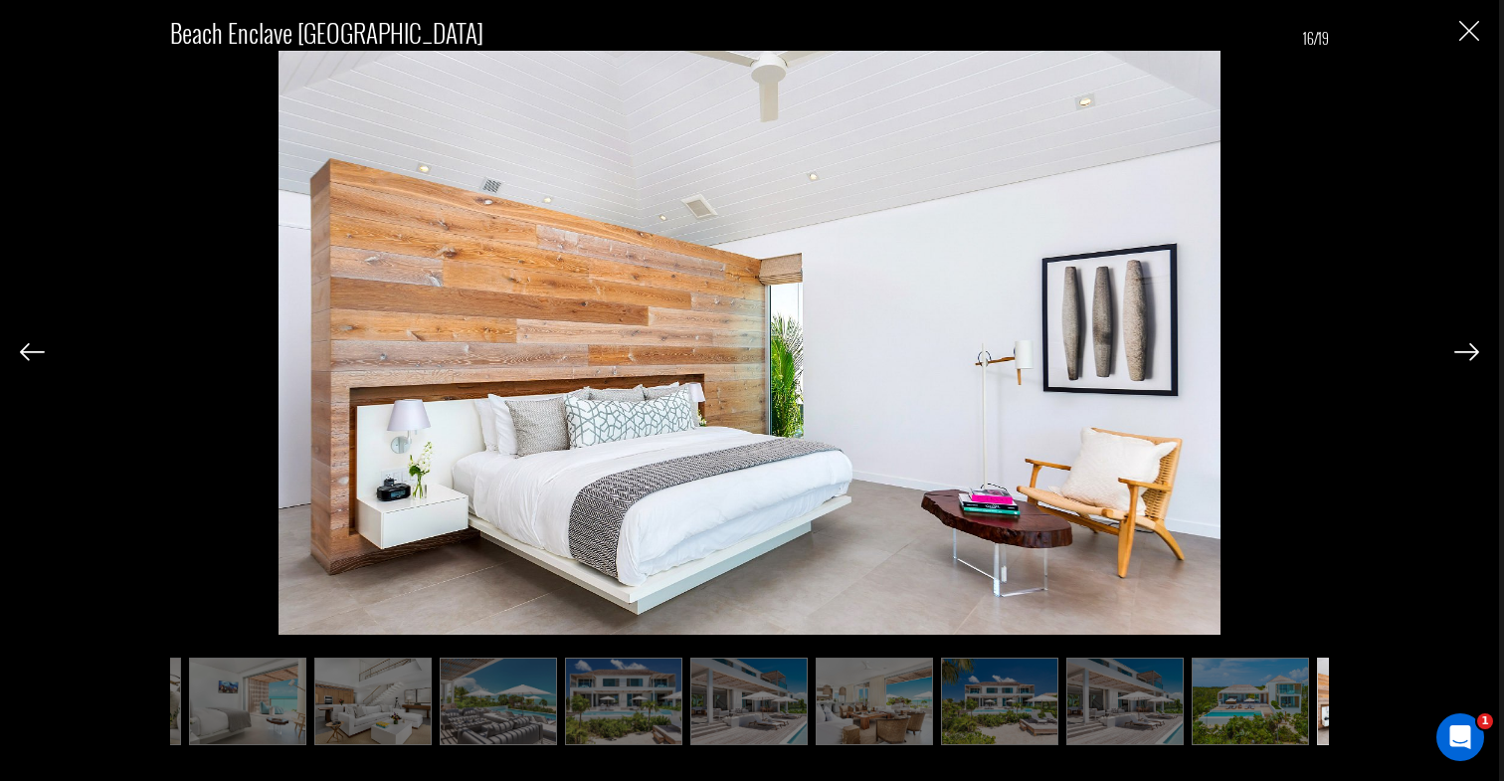
click at [1467, 353] on img at bounding box center [1467, 352] width 25 height 18
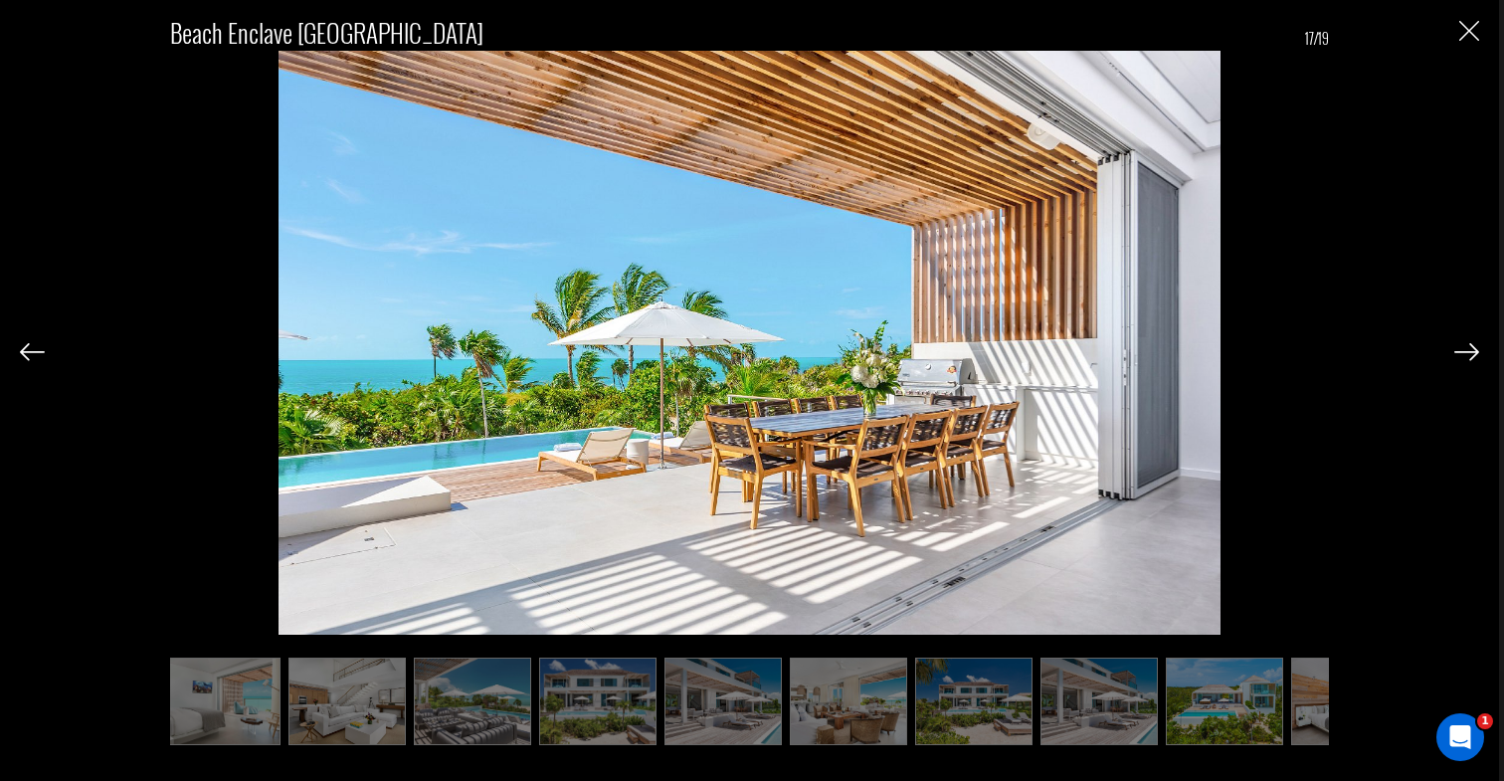
click at [1467, 353] on img at bounding box center [1467, 352] width 25 height 18
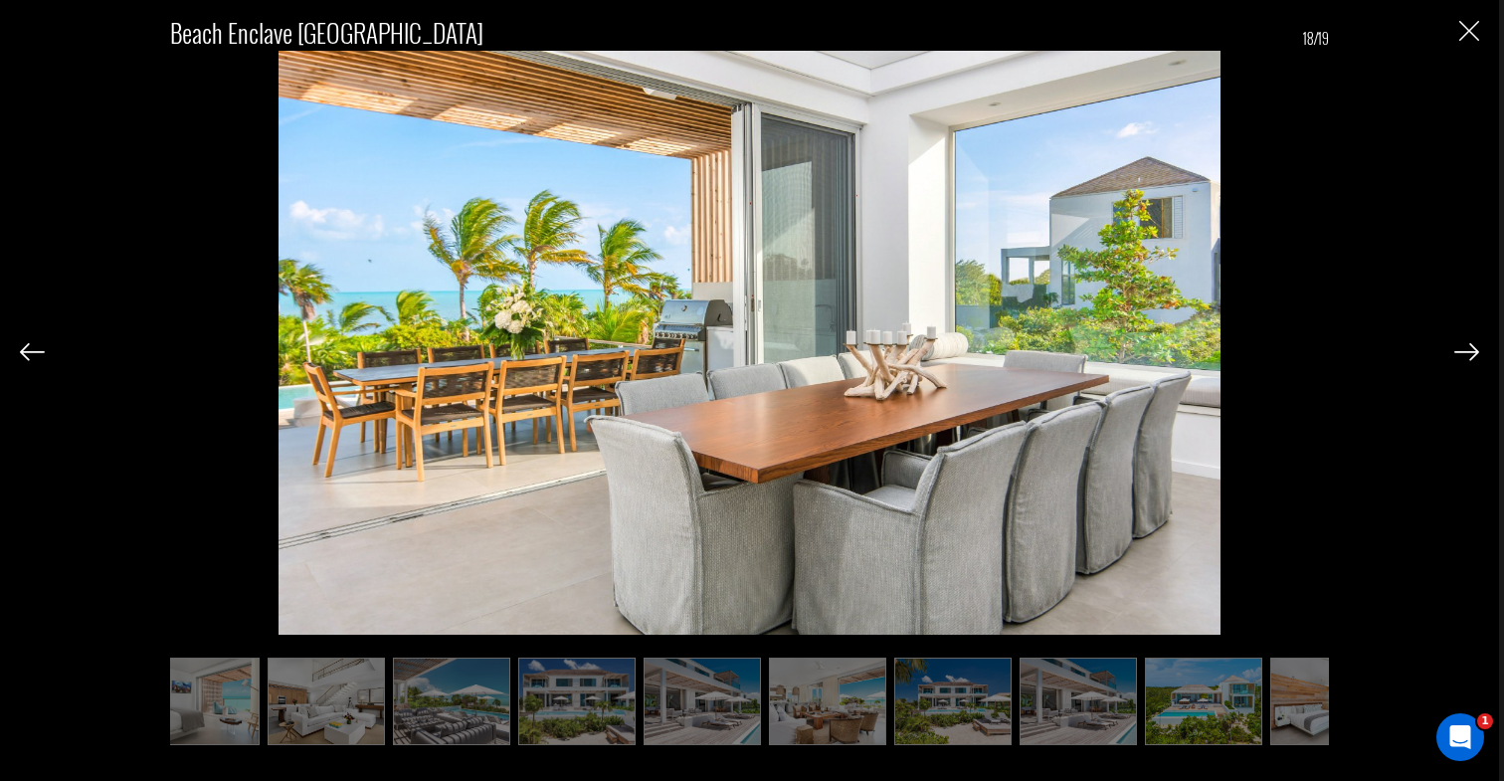
click at [1467, 353] on img at bounding box center [1467, 352] width 25 height 18
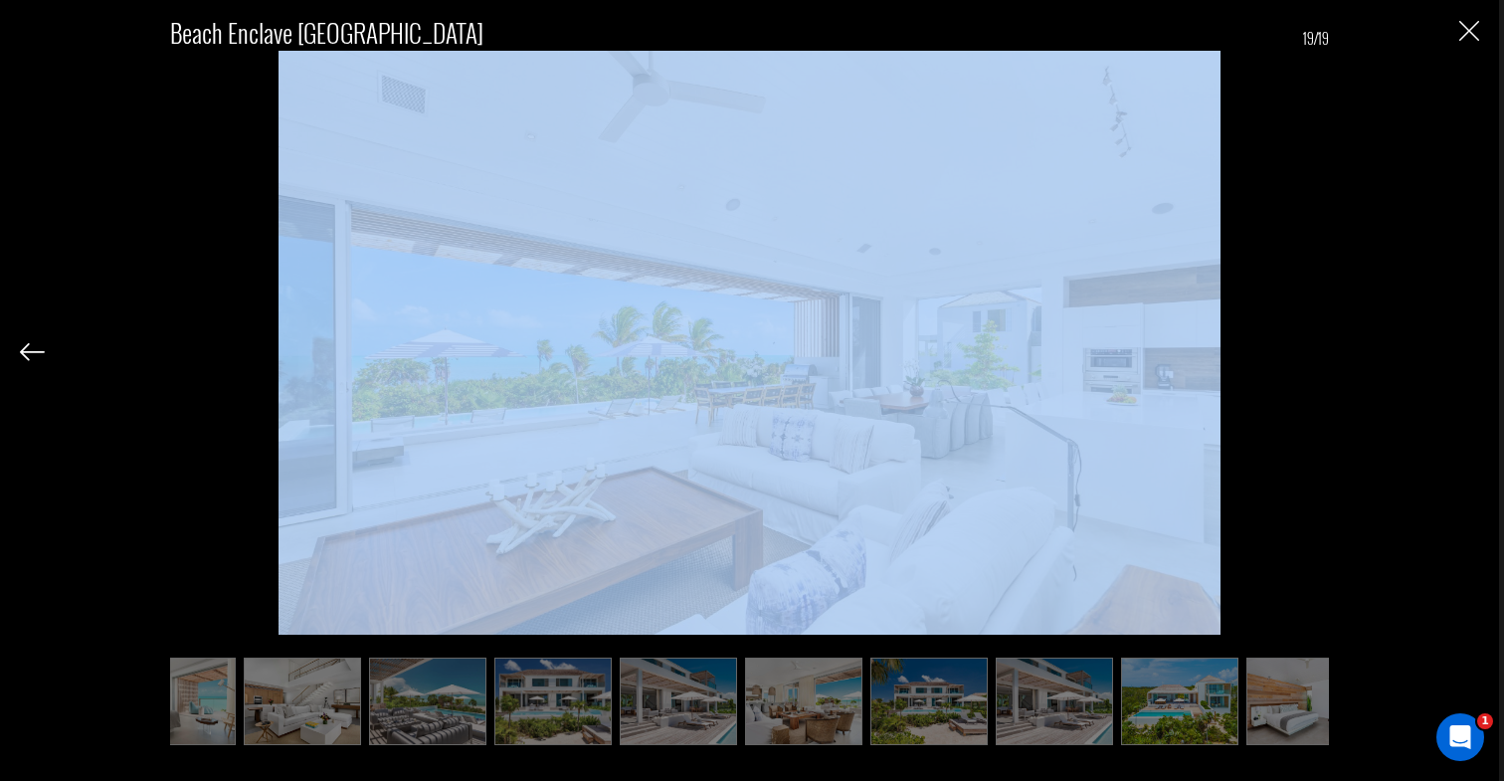
click at [1467, 353] on div "Beach Enclave Long Bay Beach Houses 19/19" at bounding box center [749, 371] width 1459 height 742
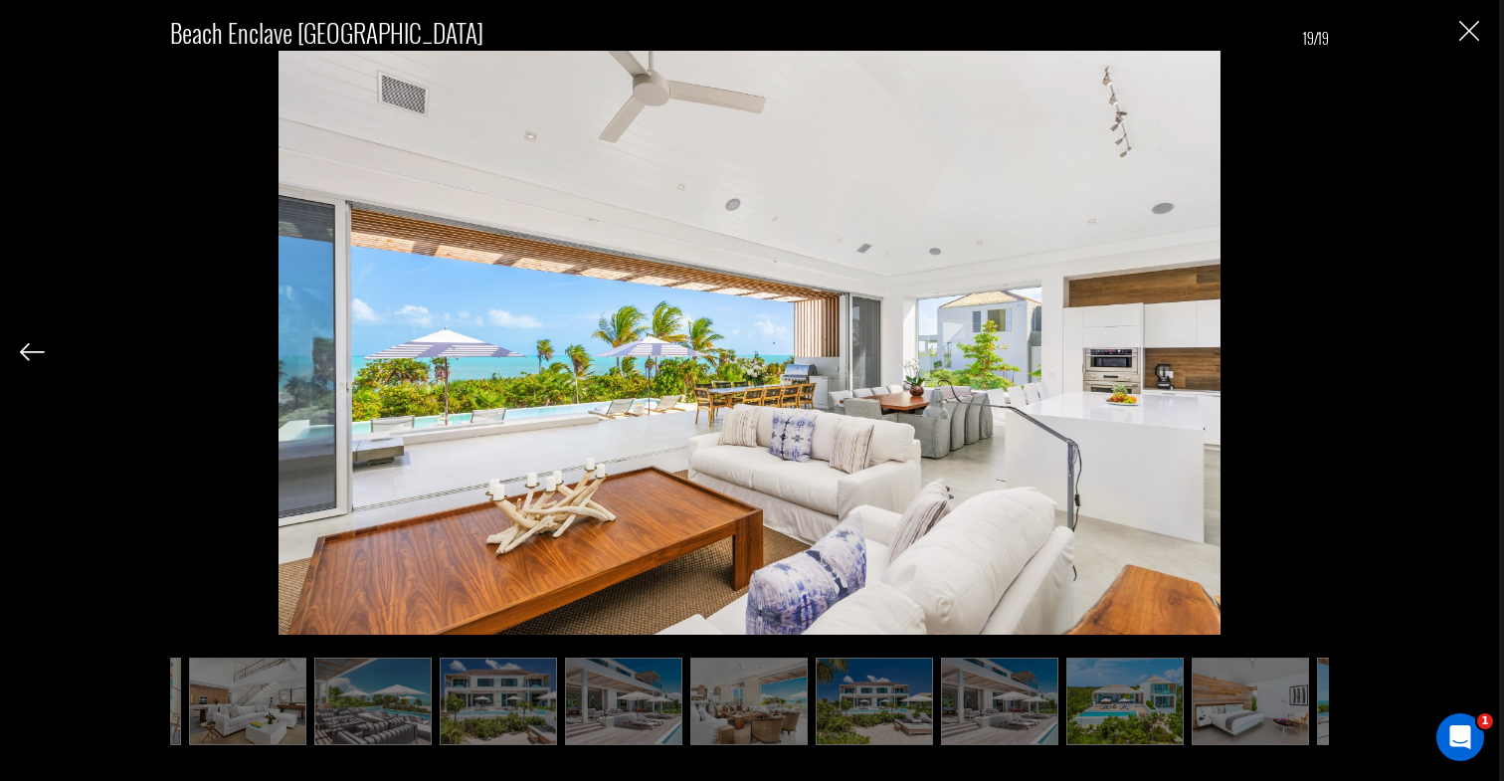
click at [1474, 352] on div "Beach Enclave Long Bay Beach Houses 19/19" at bounding box center [749, 371] width 1459 height 742
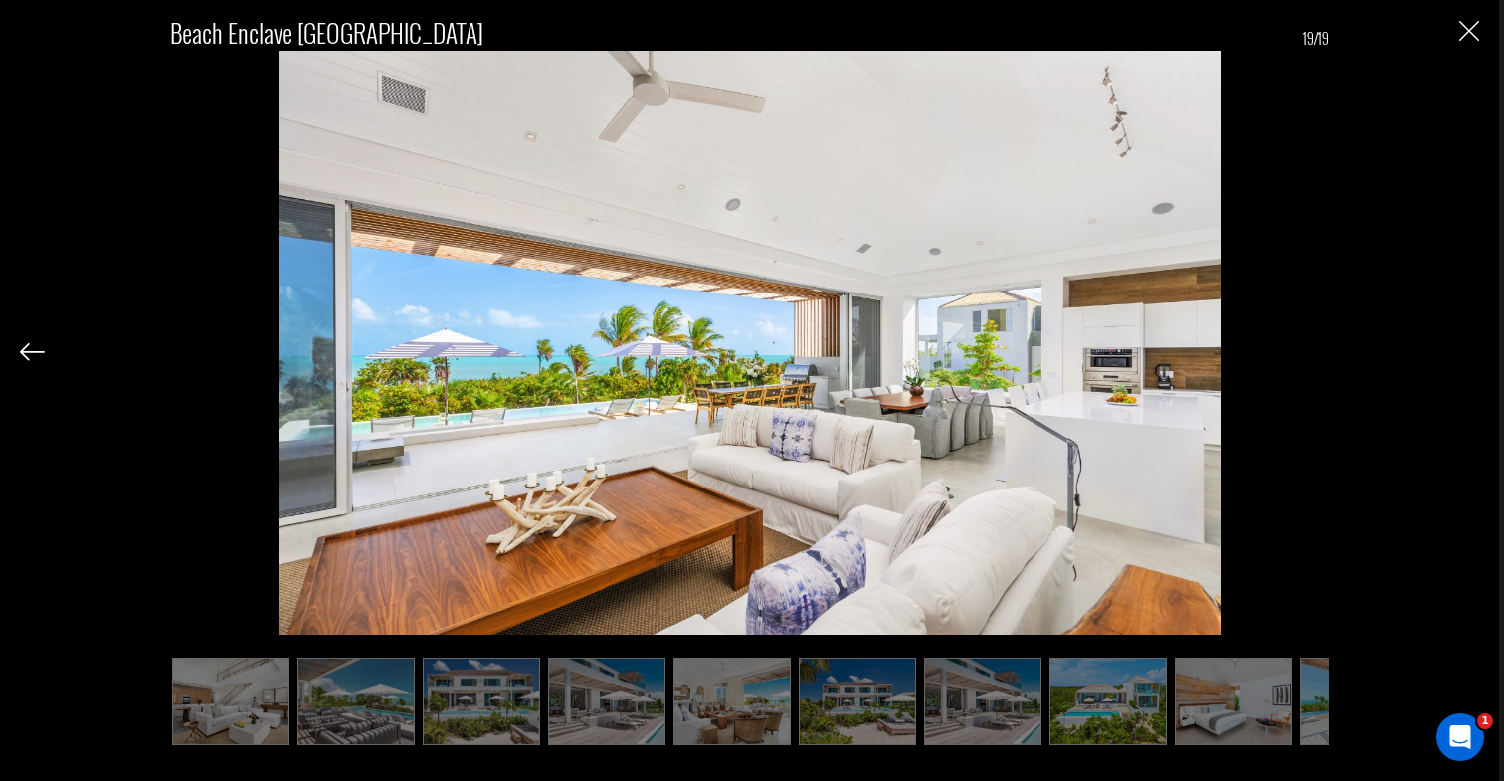
scroll to position [0, 883]
click at [1469, 39] on img "Close" at bounding box center [1469, 31] width 20 height 20
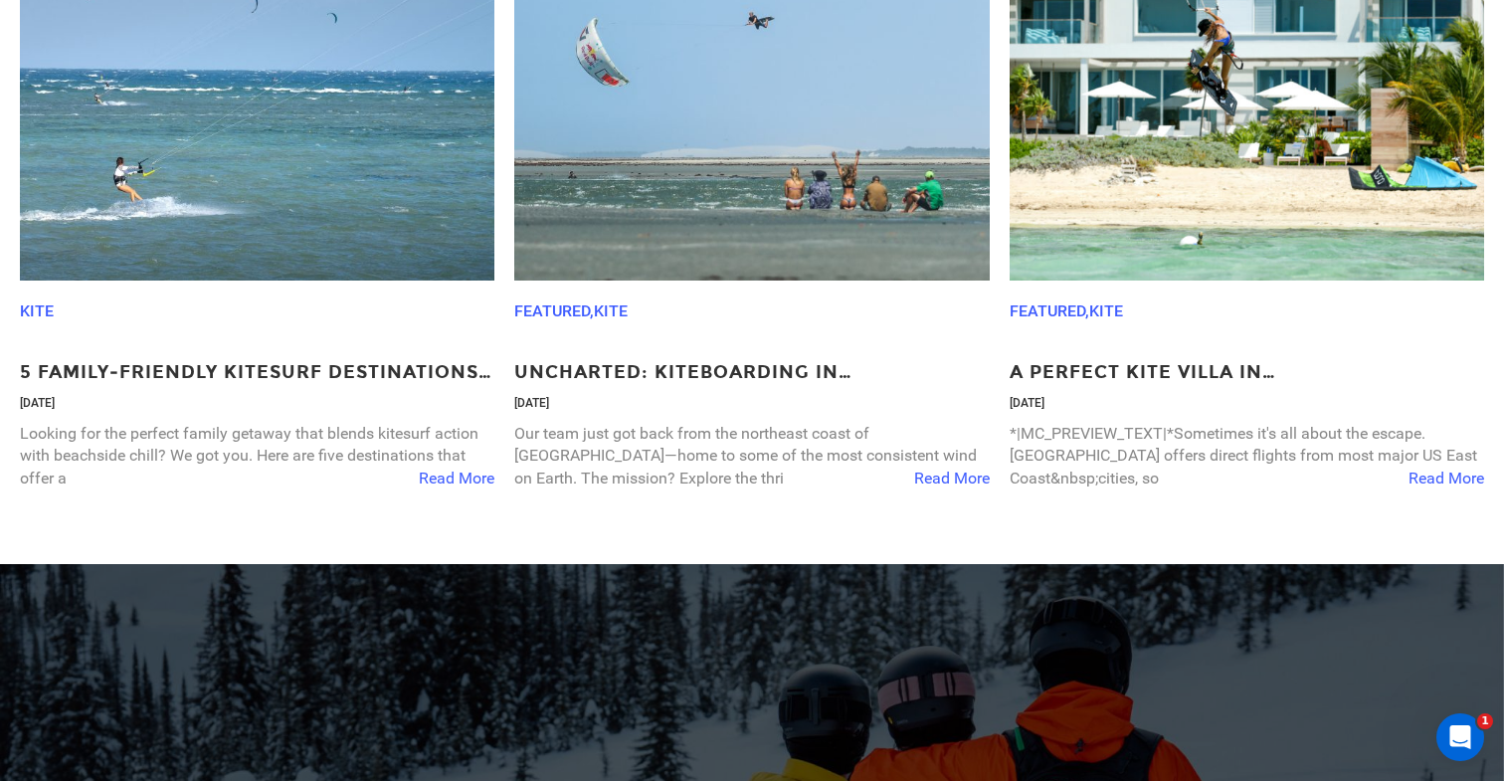
scroll to position [5789, 0]
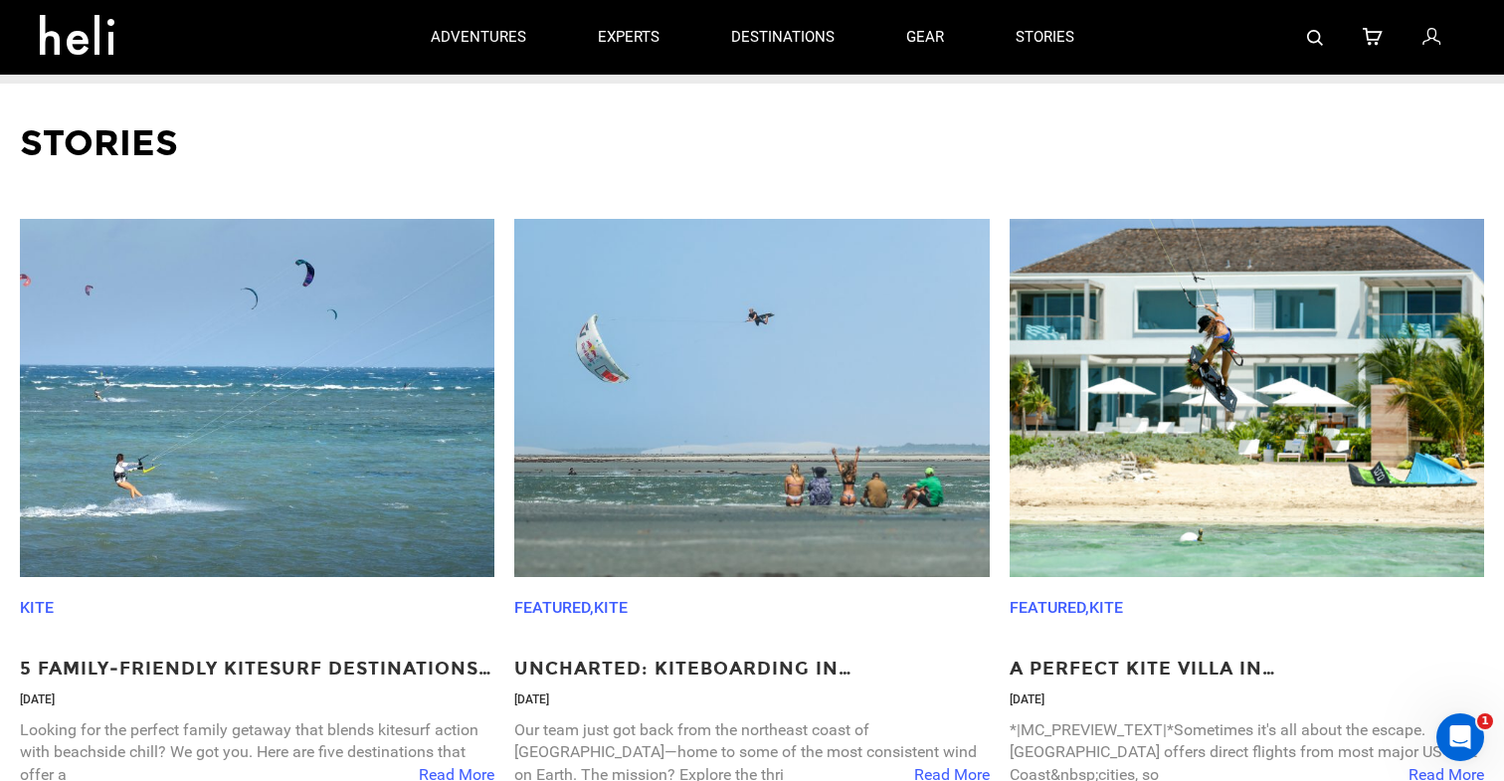
click at [1170, 437] on img at bounding box center [1247, 398] width 475 height 358
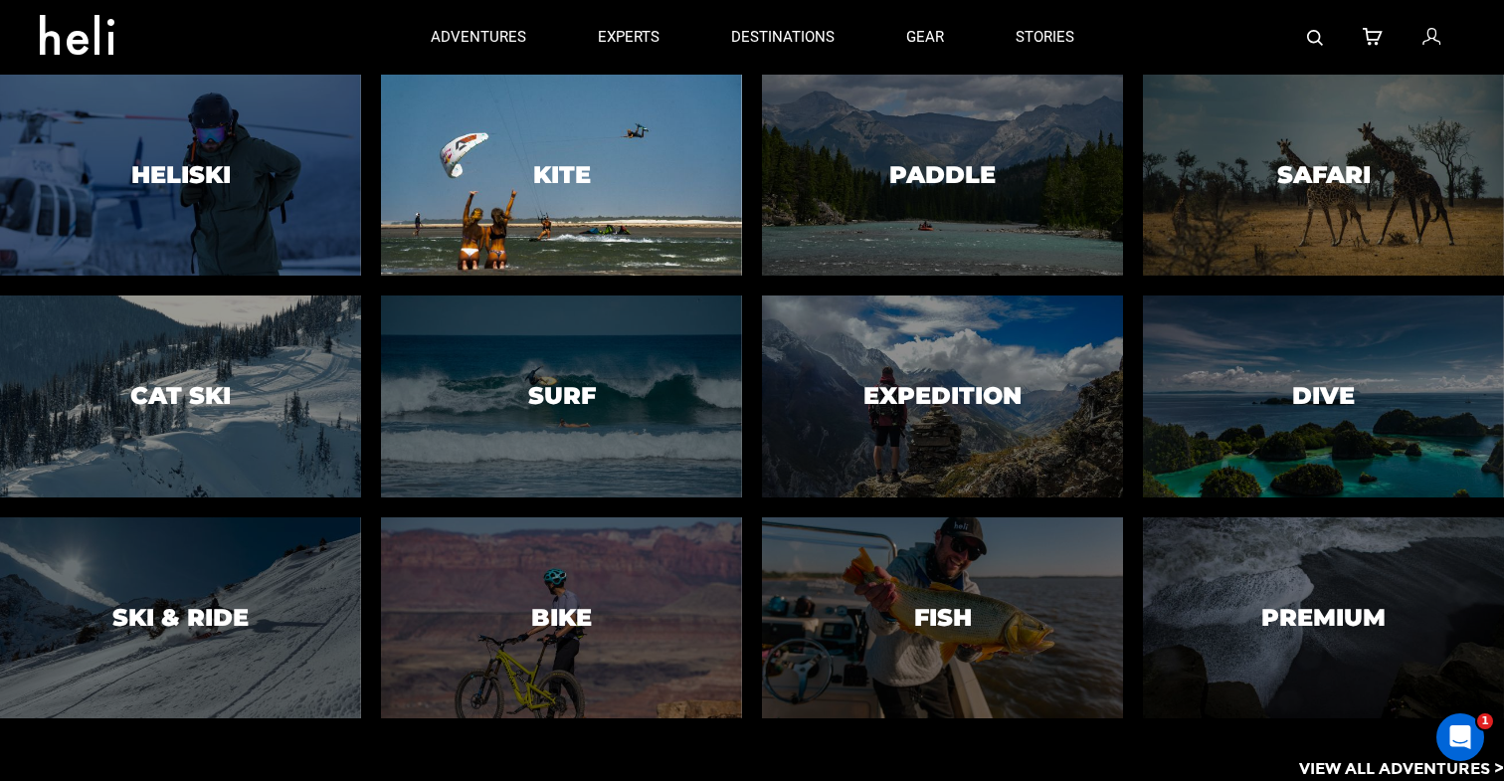
click at [584, 162] on h3 "Kite" at bounding box center [562, 175] width 58 height 26
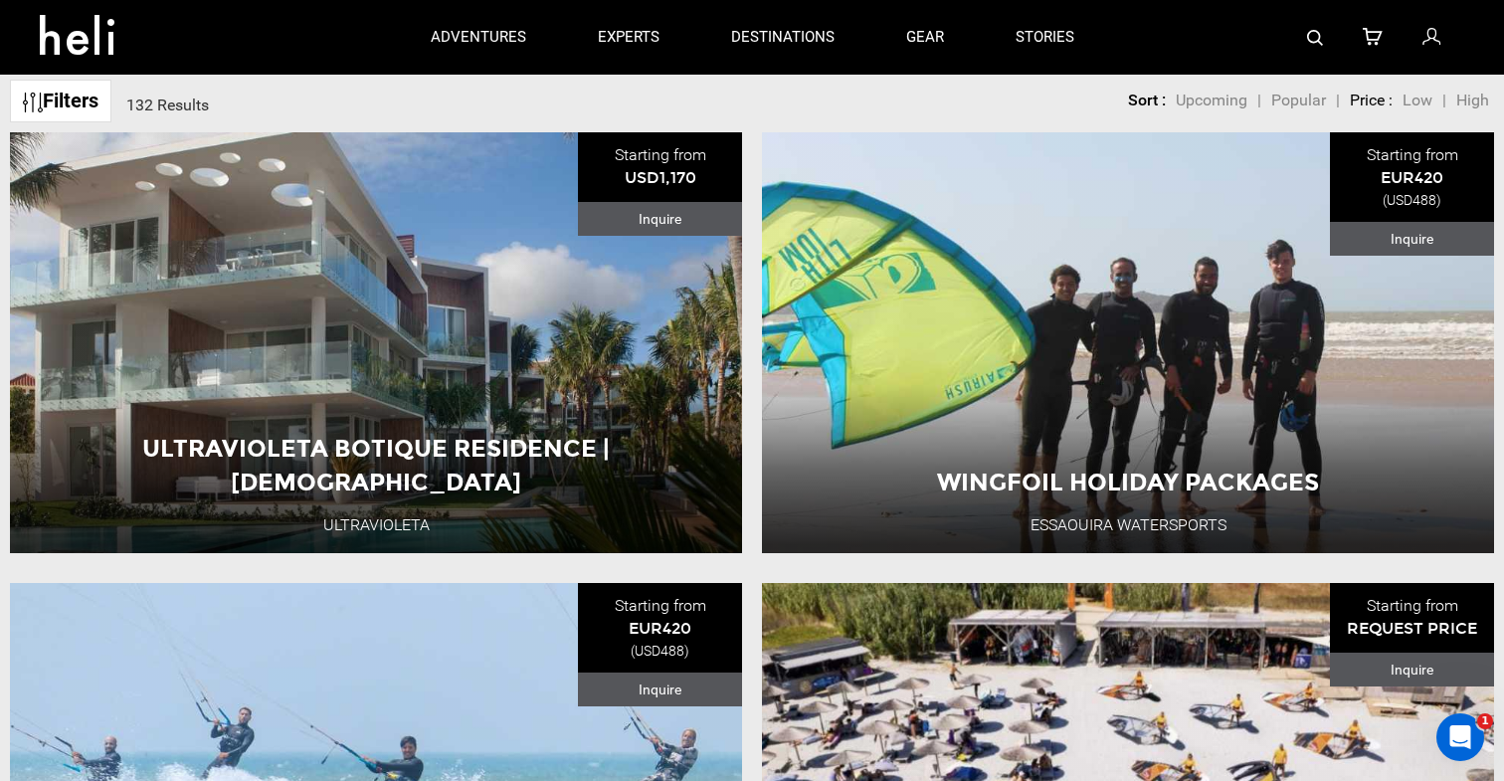
scroll to position [616, 0]
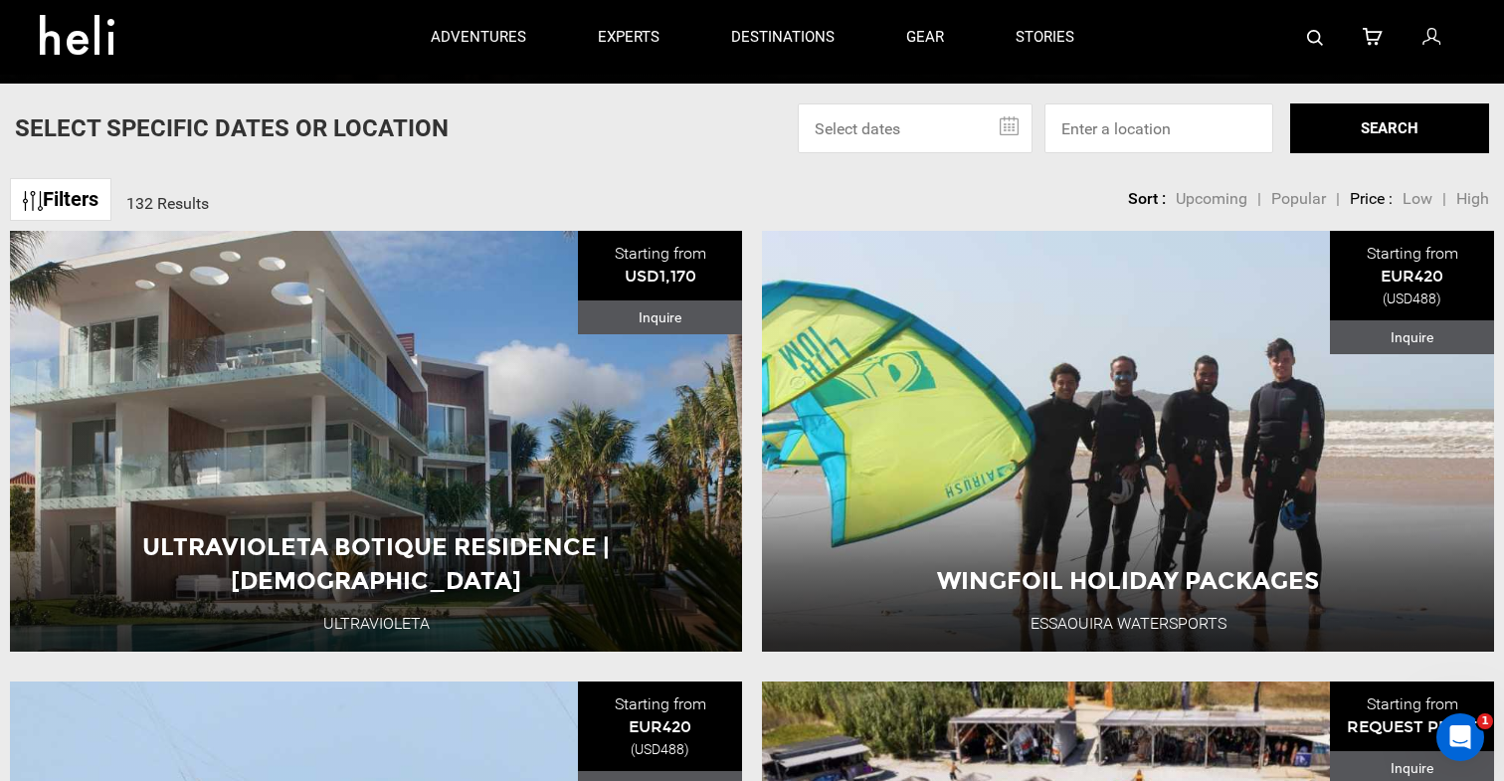
click at [1476, 194] on span "High" at bounding box center [1472, 198] width 33 height 19
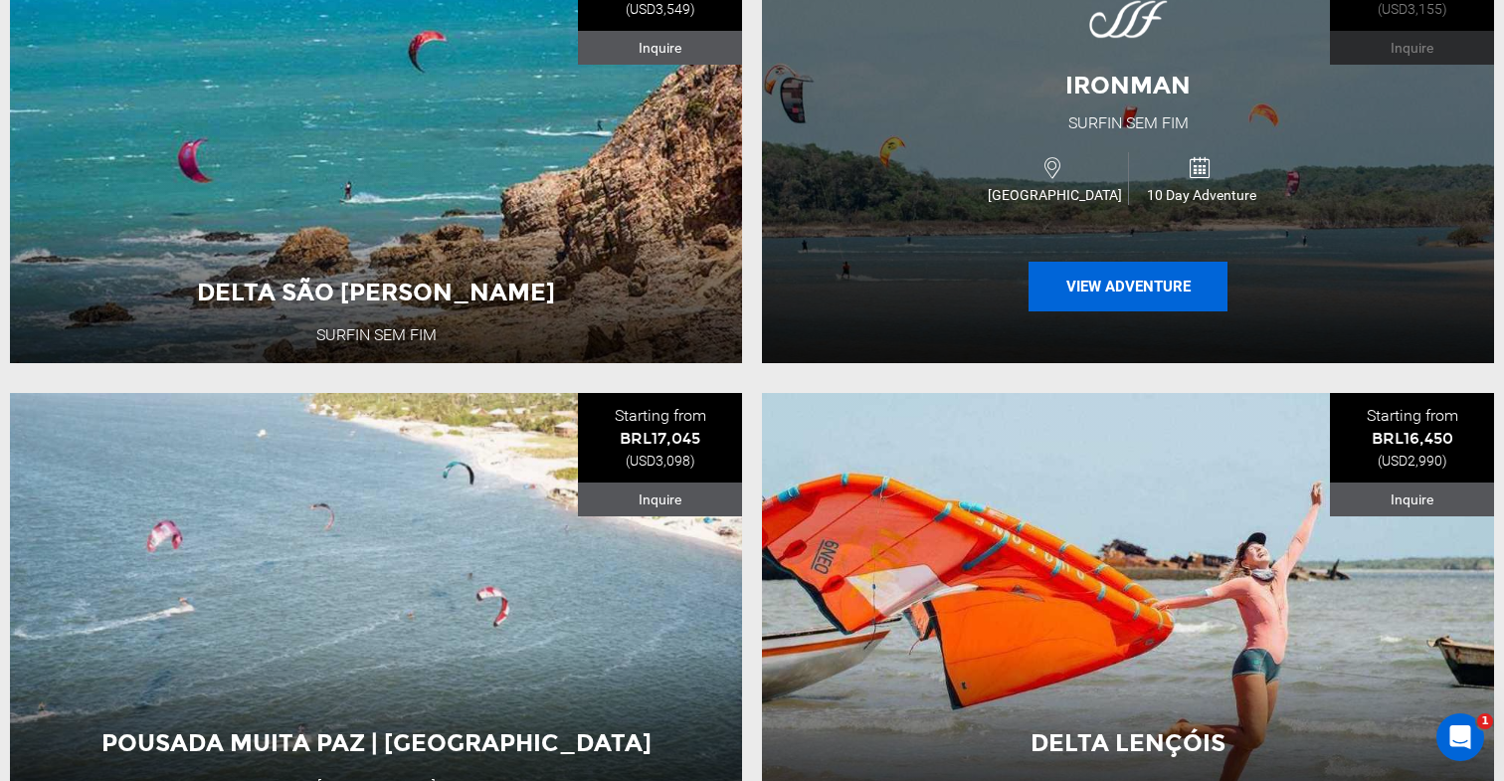
scroll to position [4849, 0]
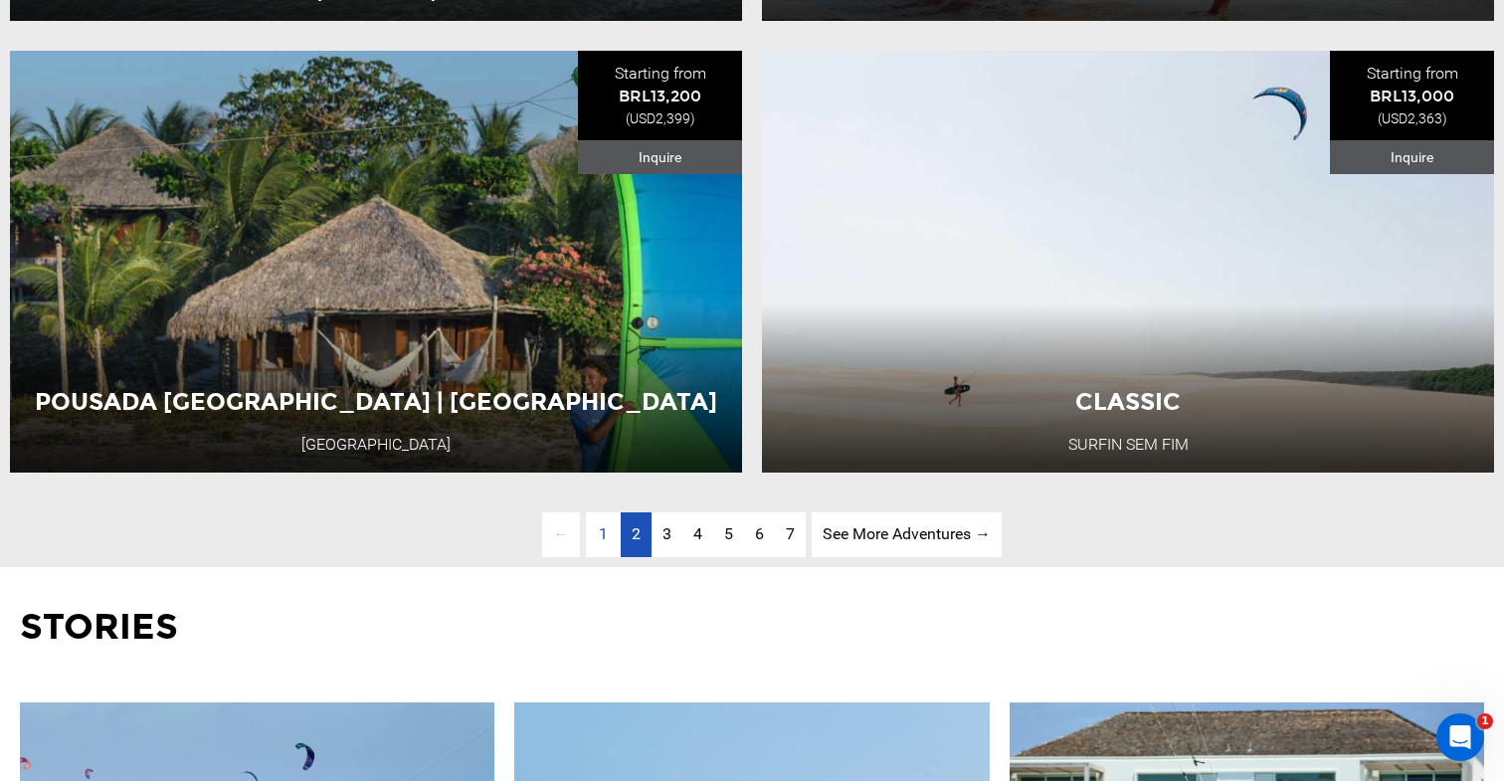
click at [624, 541] on link "page 2" at bounding box center [636, 534] width 31 height 45
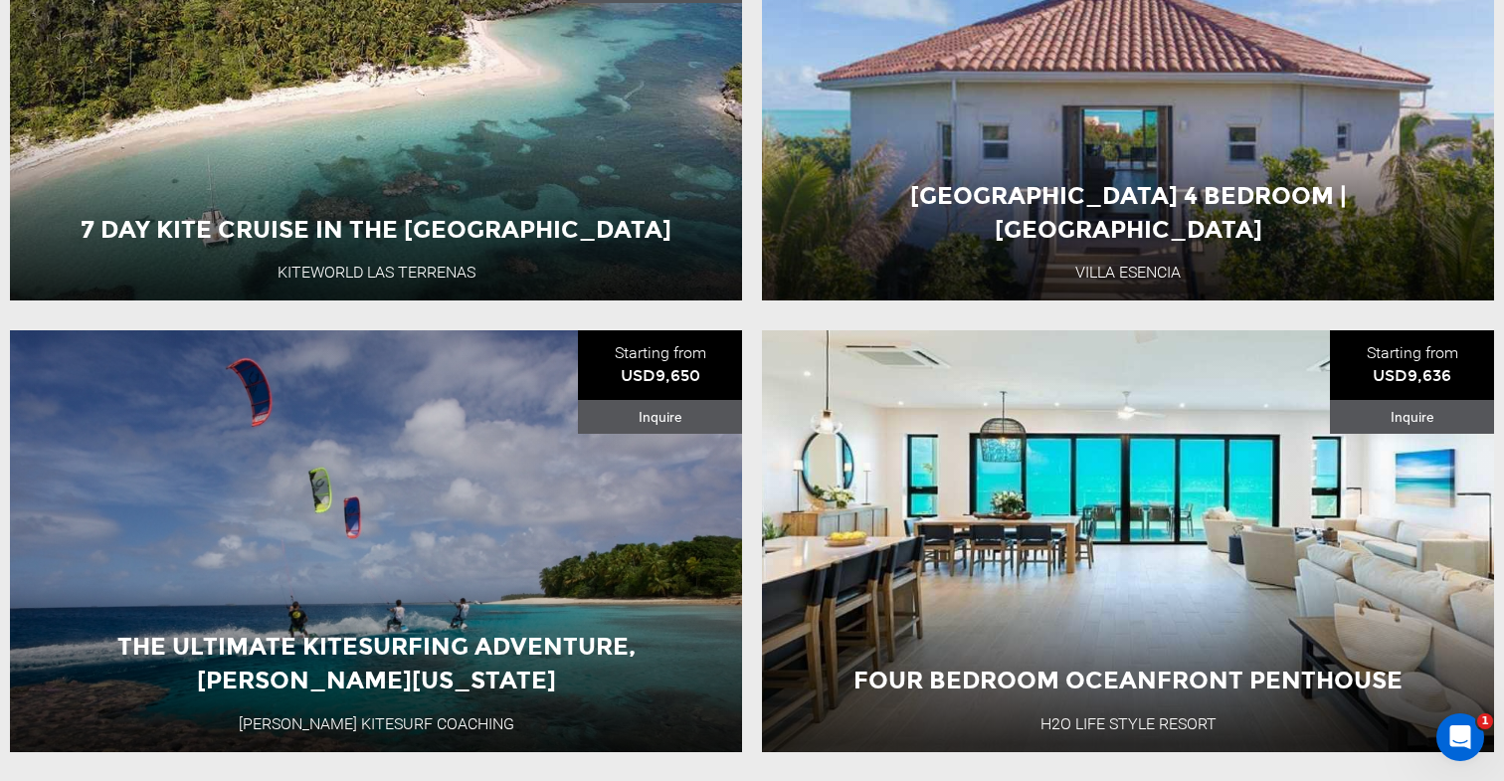
scroll to position [1039, 0]
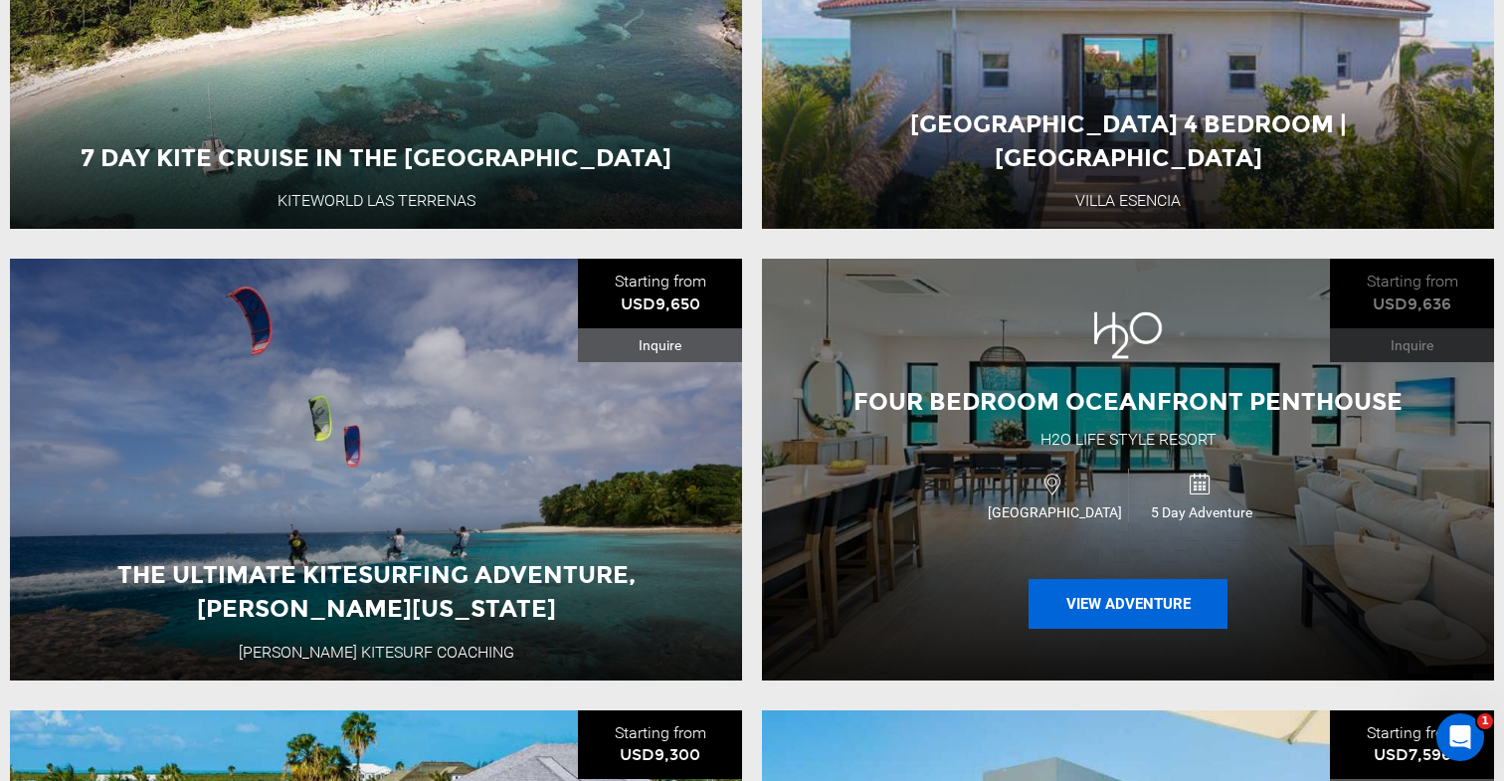
click at [1136, 607] on button "View Adventure" at bounding box center [1128, 604] width 199 height 50
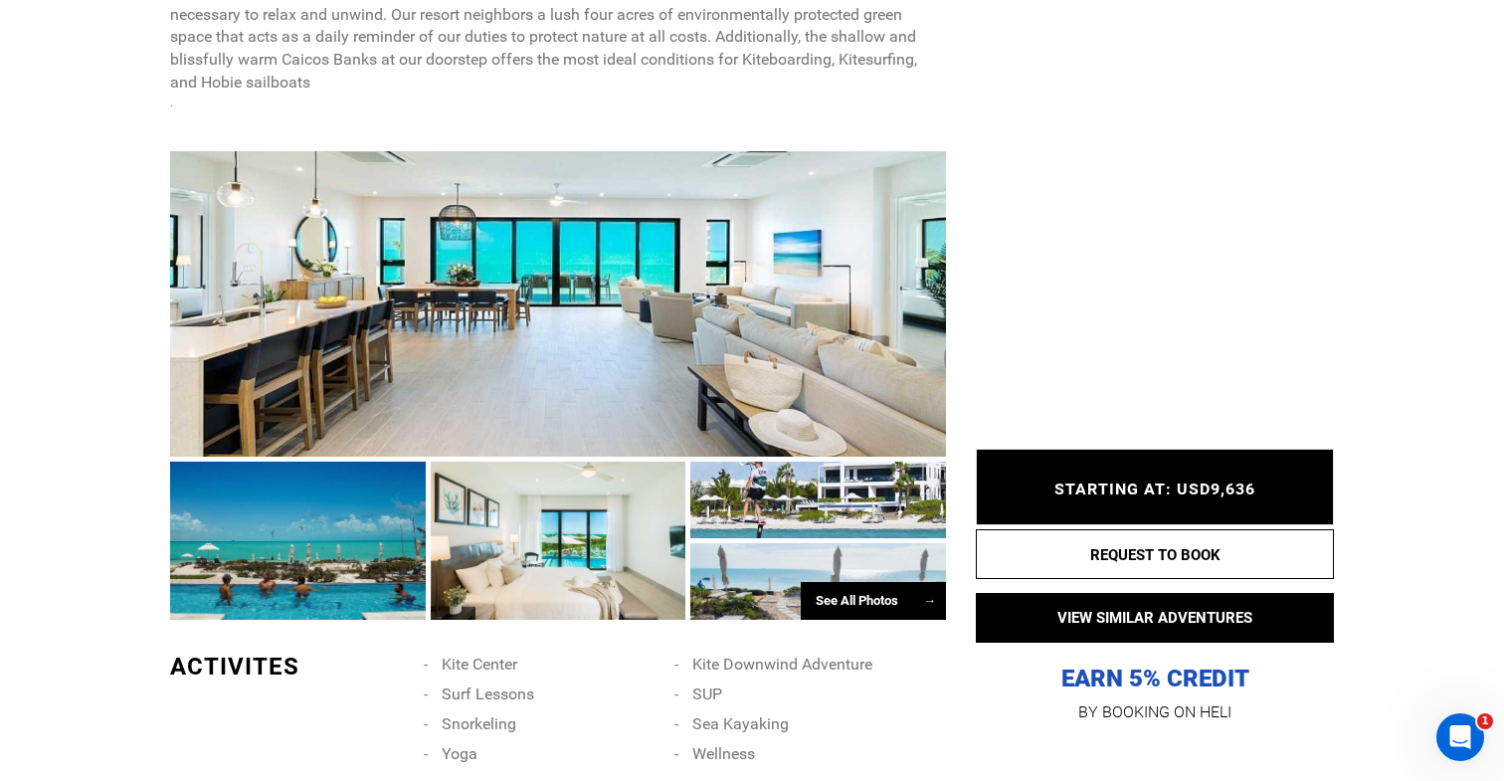
scroll to position [1086, 0]
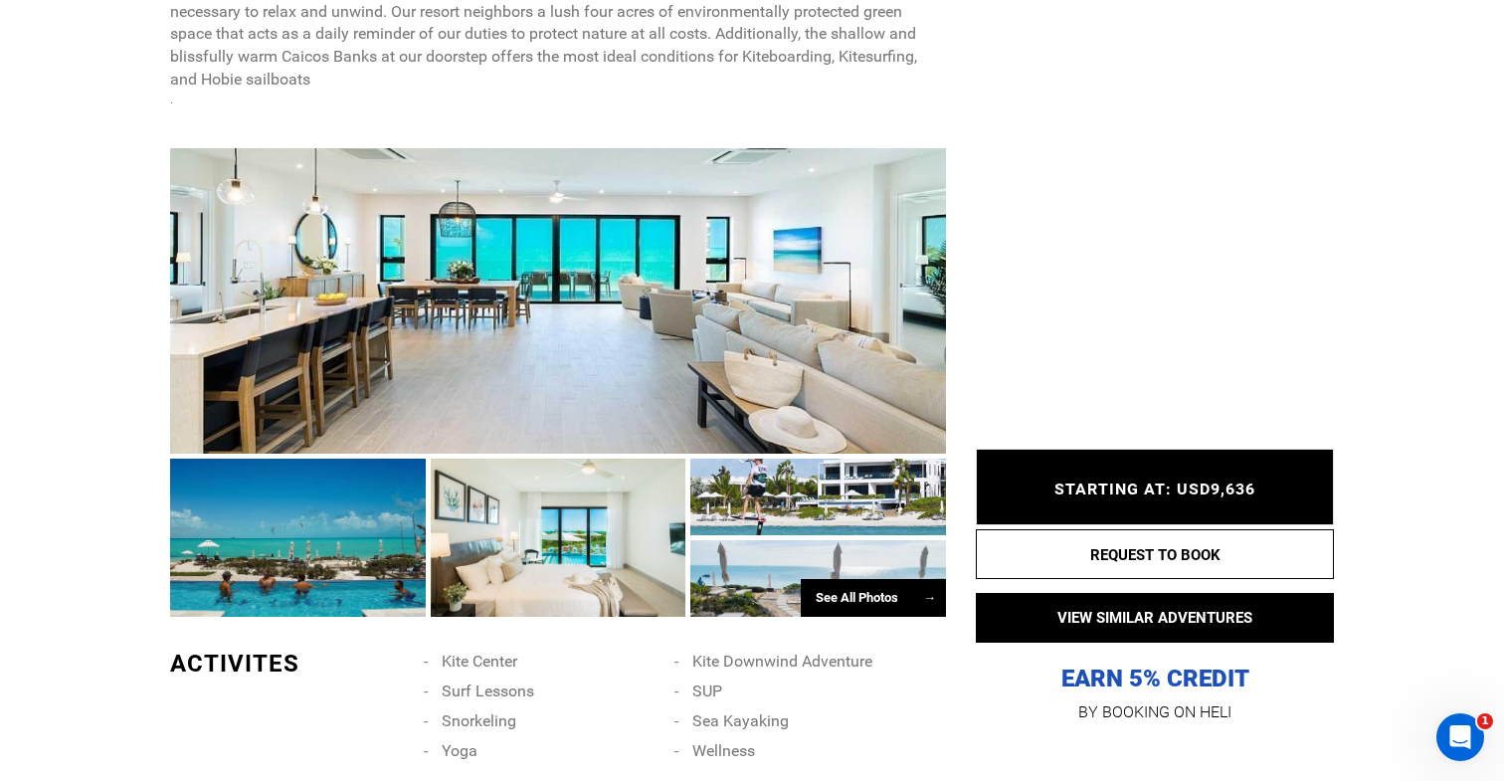
click at [896, 596] on div "See All Photos →" at bounding box center [873, 598] width 145 height 39
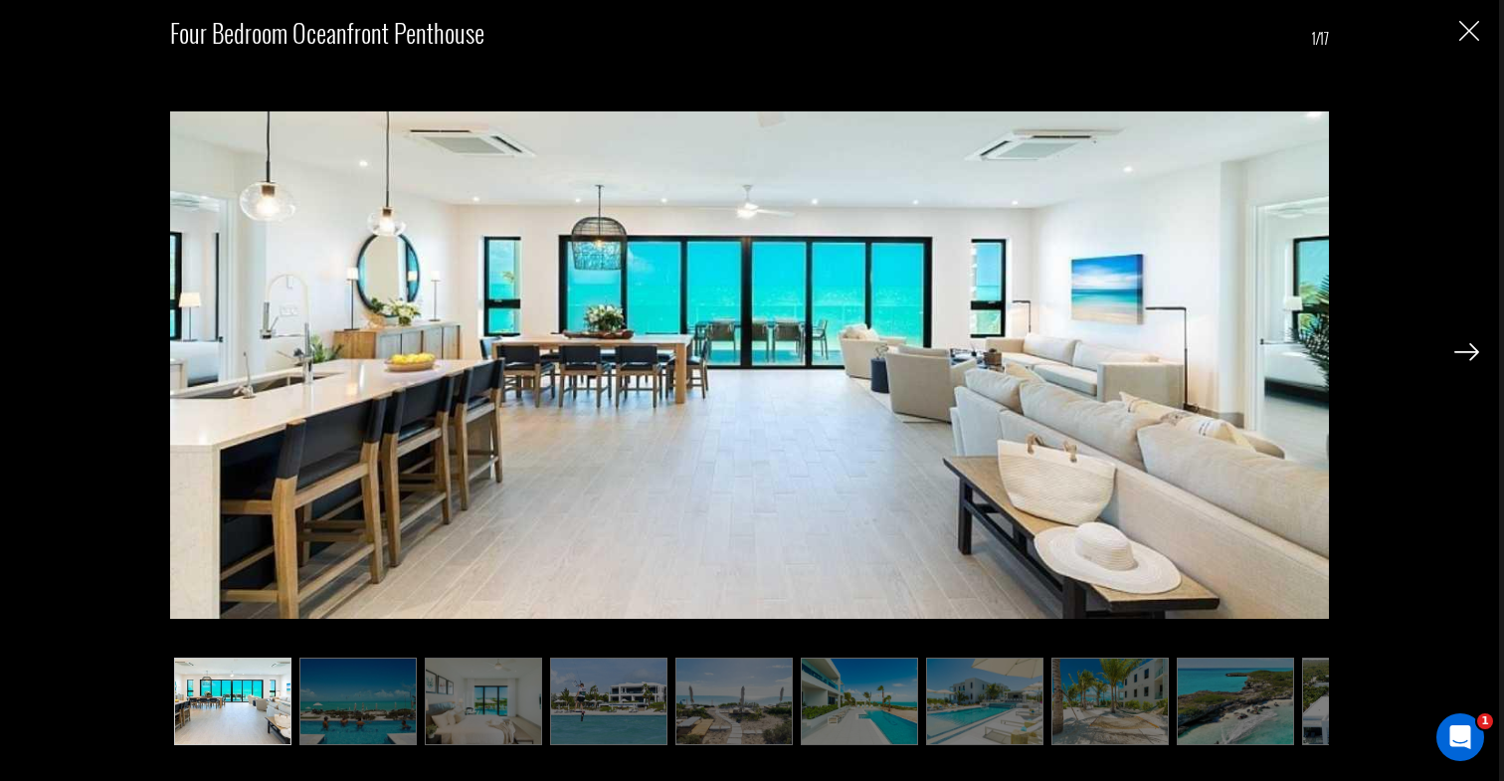
click at [1472, 357] on img at bounding box center [1467, 352] width 25 height 18
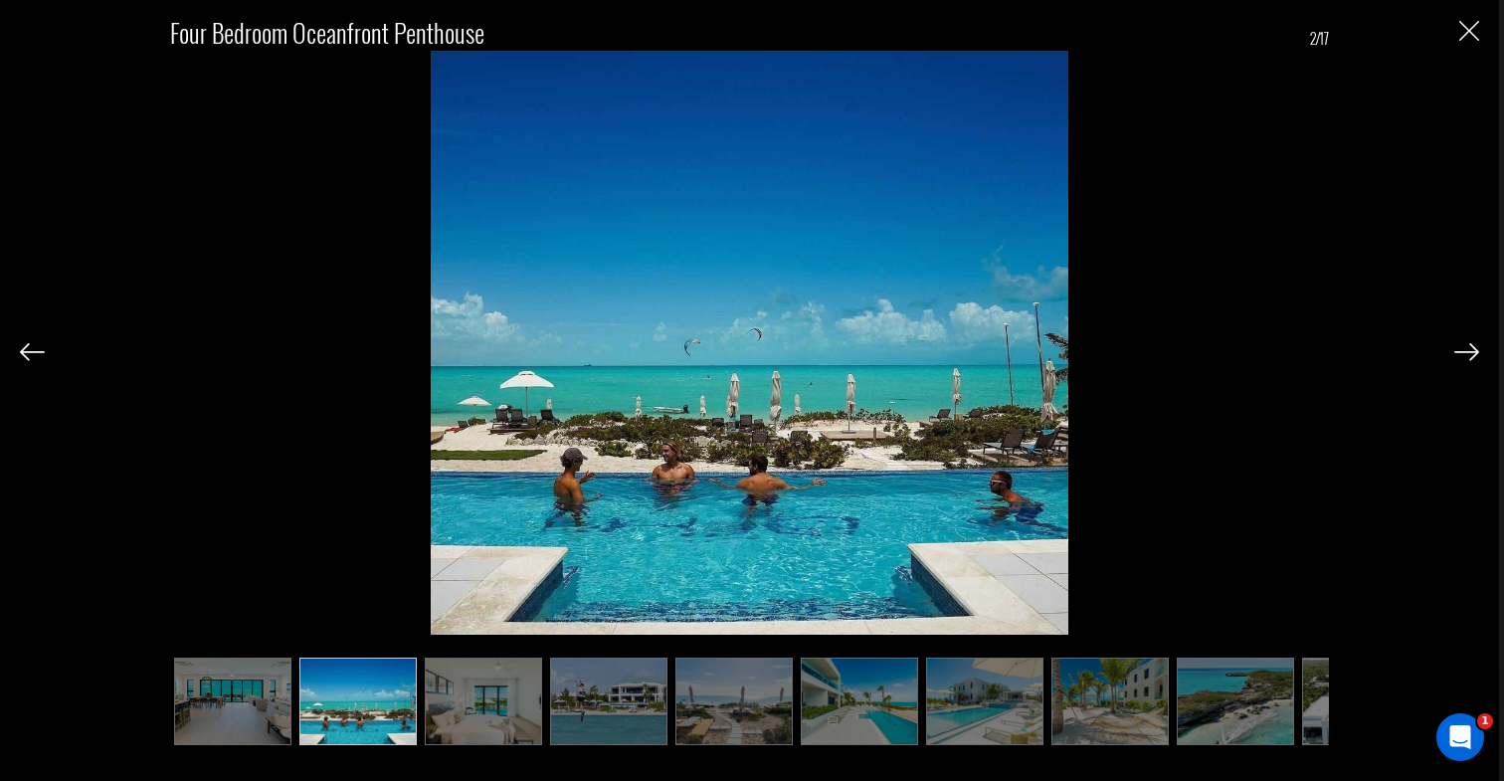
click at [1472, 357] on img at bounding box center [1467, 352] width 25 height 18
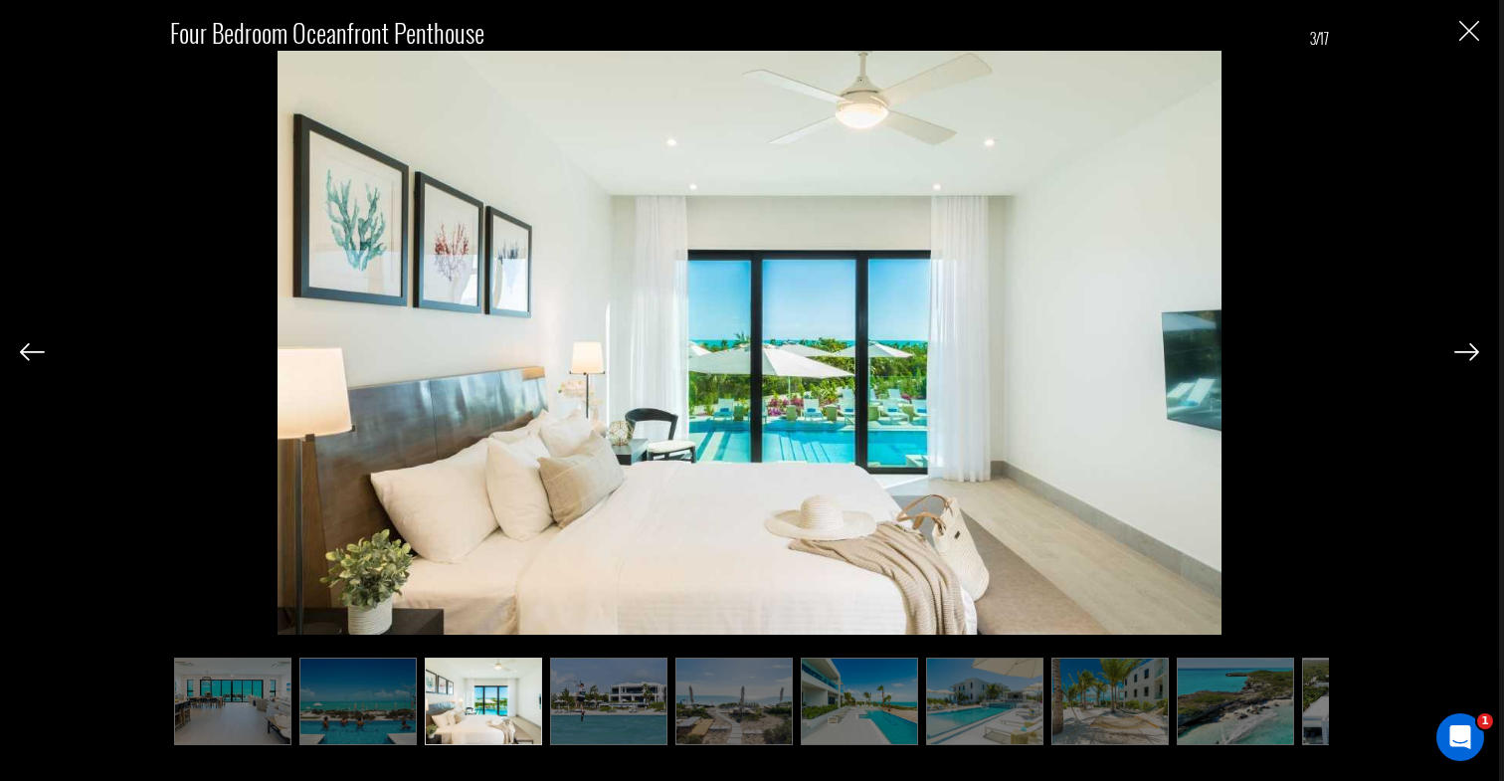
click at [1472, 357] on img at bounding box center [1467, 352] width 25 height 18
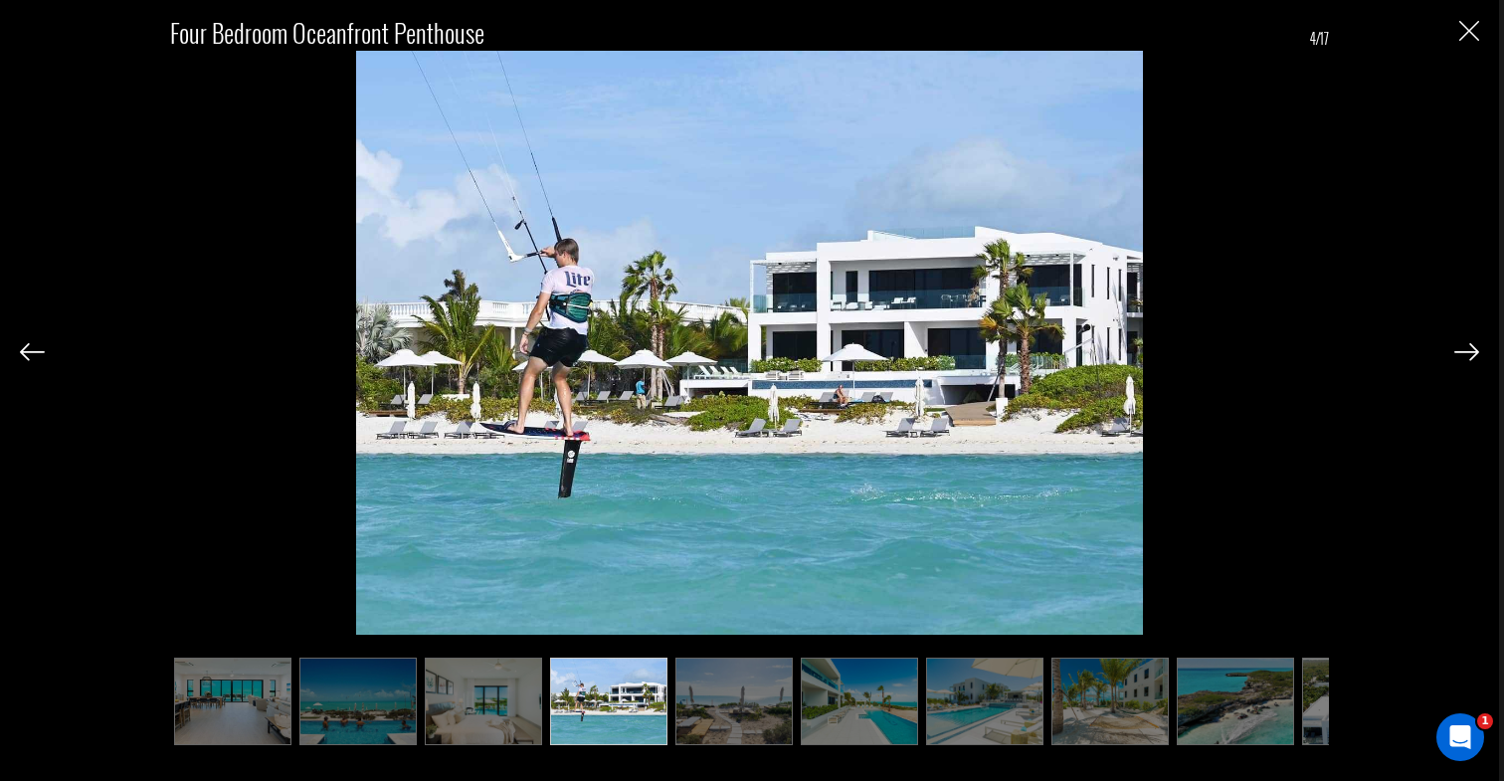
click at [1472, 357] on img at bounding box center [1467, 352] width 25 height 18
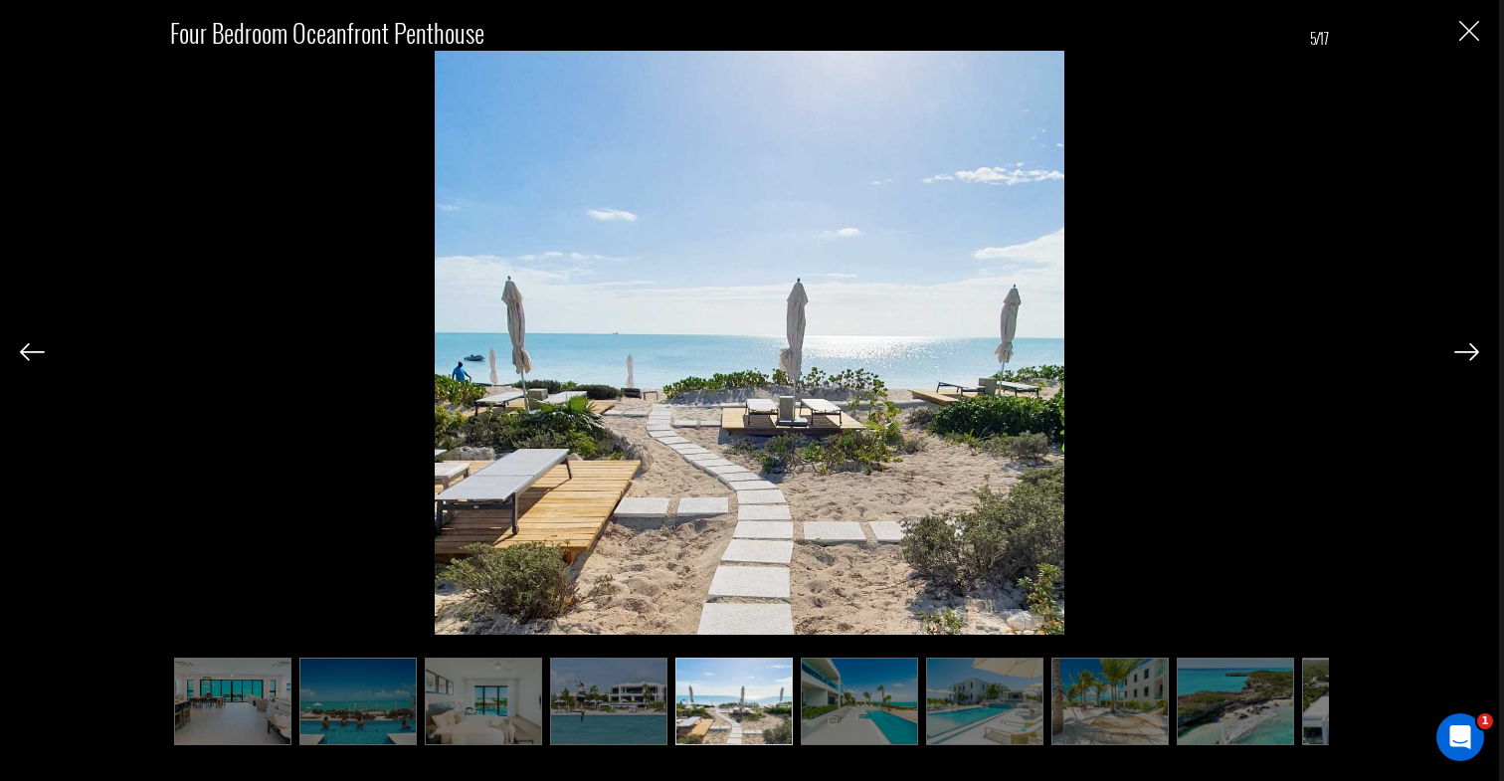
click at [1472, 357] on img at bounding box center [1467, 352] width 25 height 18
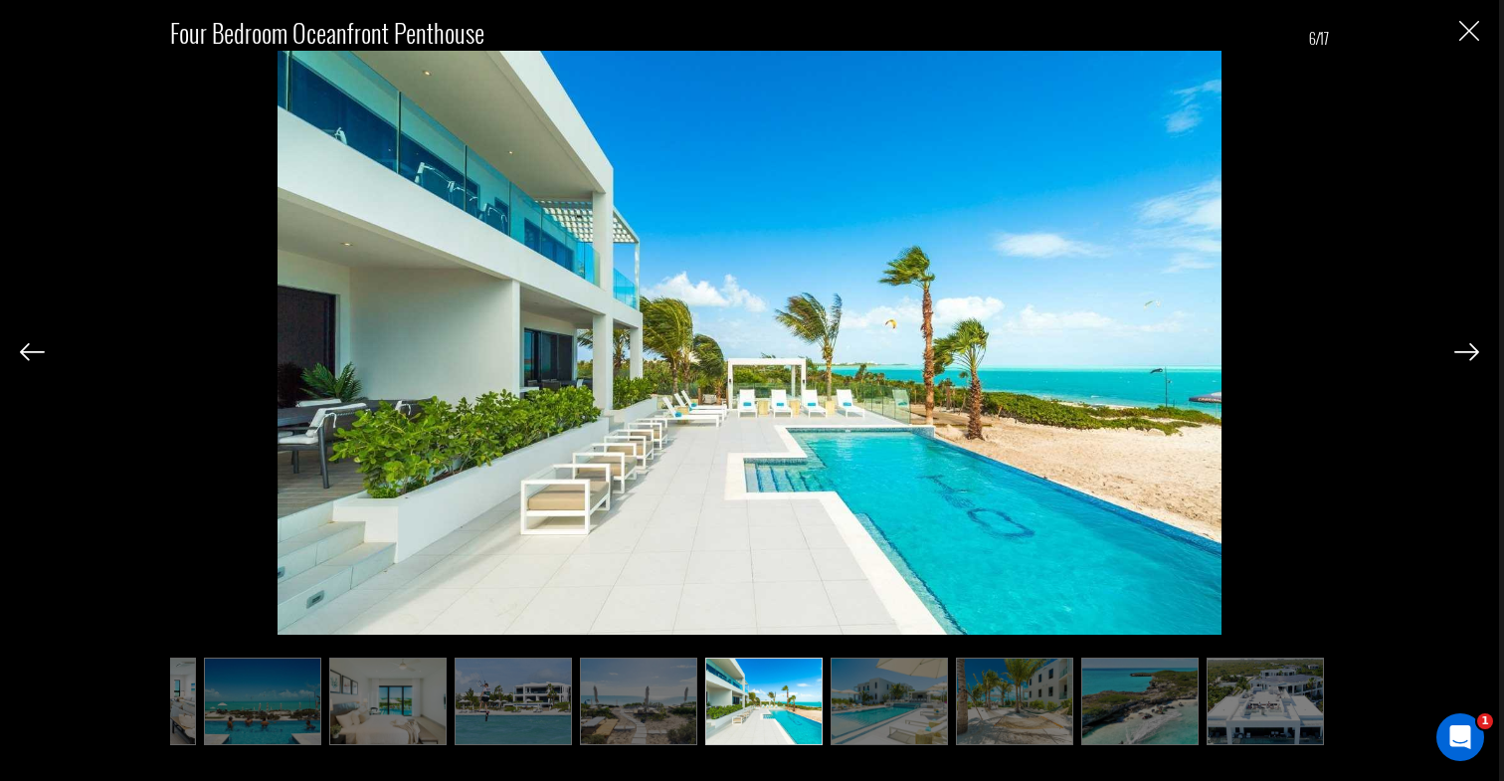
scroll to position [0, 99]
click at [1472, 357] on img at bounding box center [1467, 352] width 25 height 18
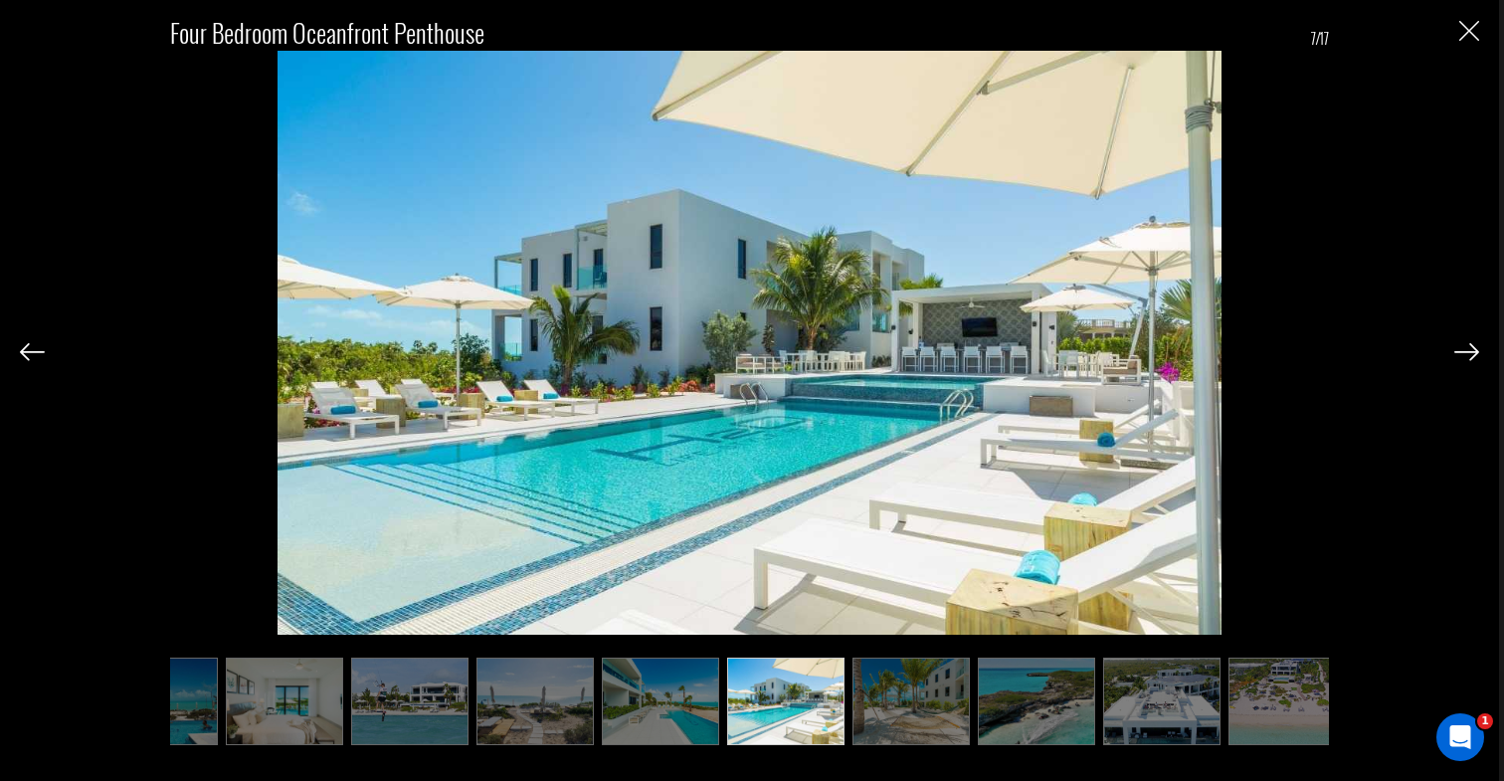
click at [1472, 357] on img at bounding box center [1467, 352] width 25 height 18
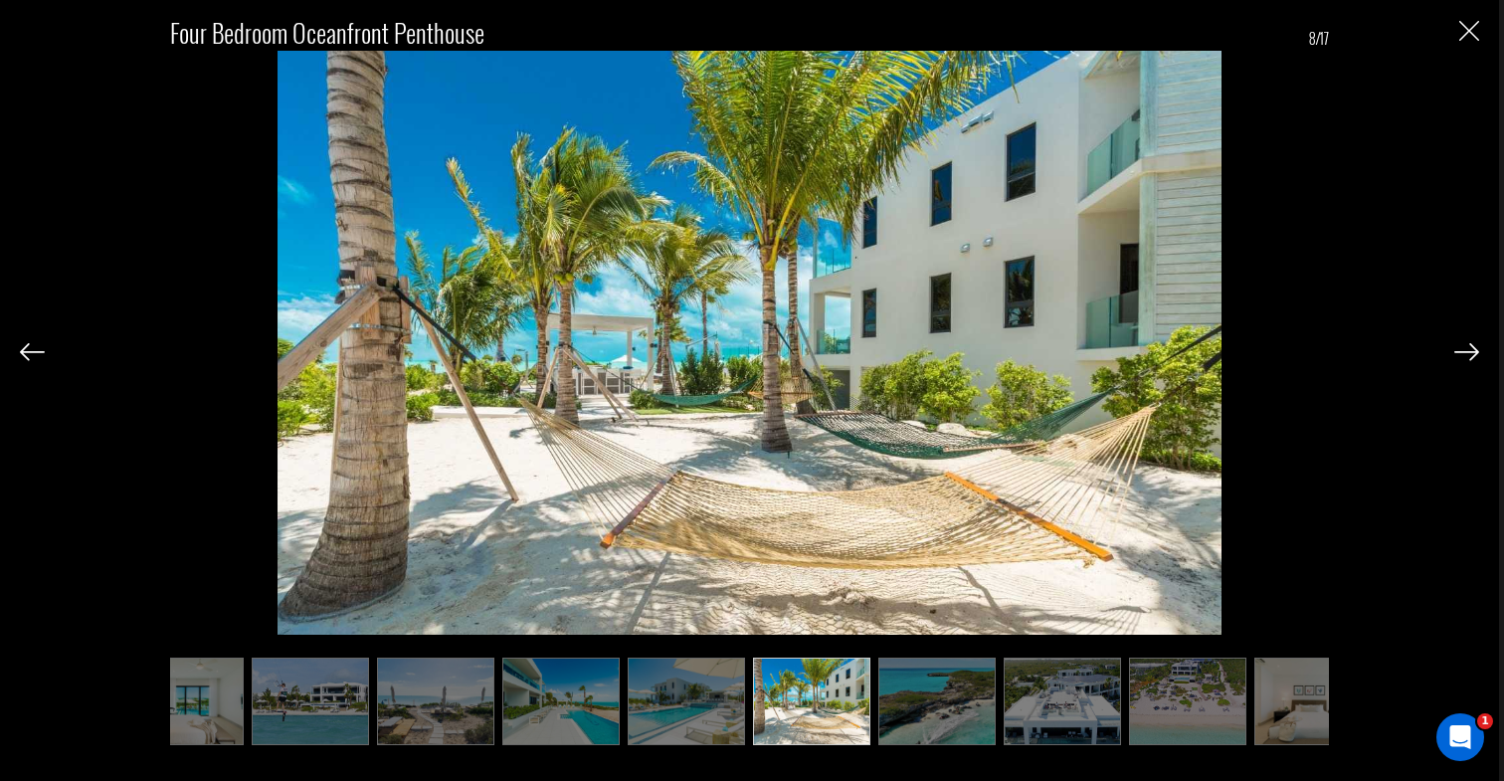
click at [1472, 357] on img at bounding box center [1467, 352] width 25 height 18
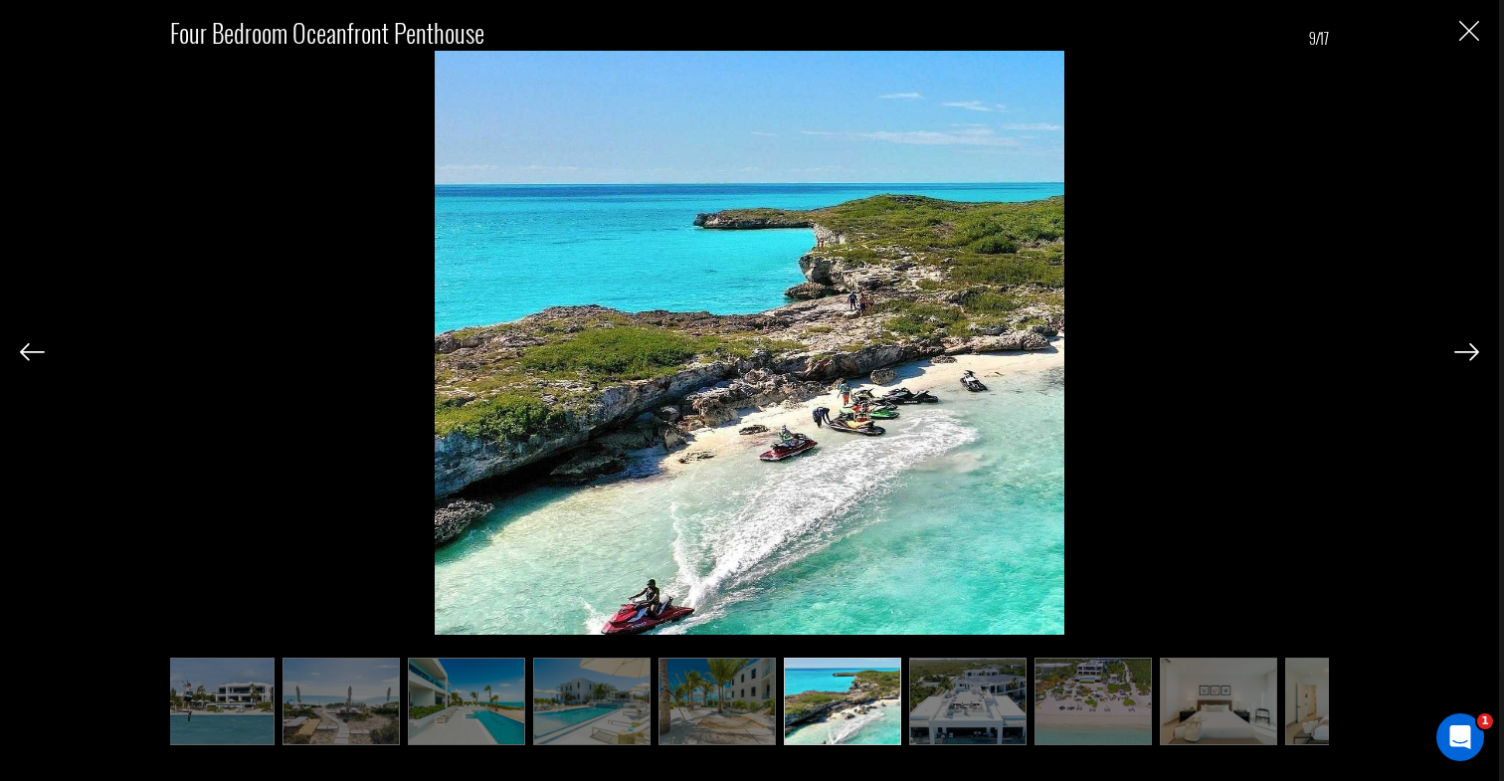
scroll to position [0, 398]
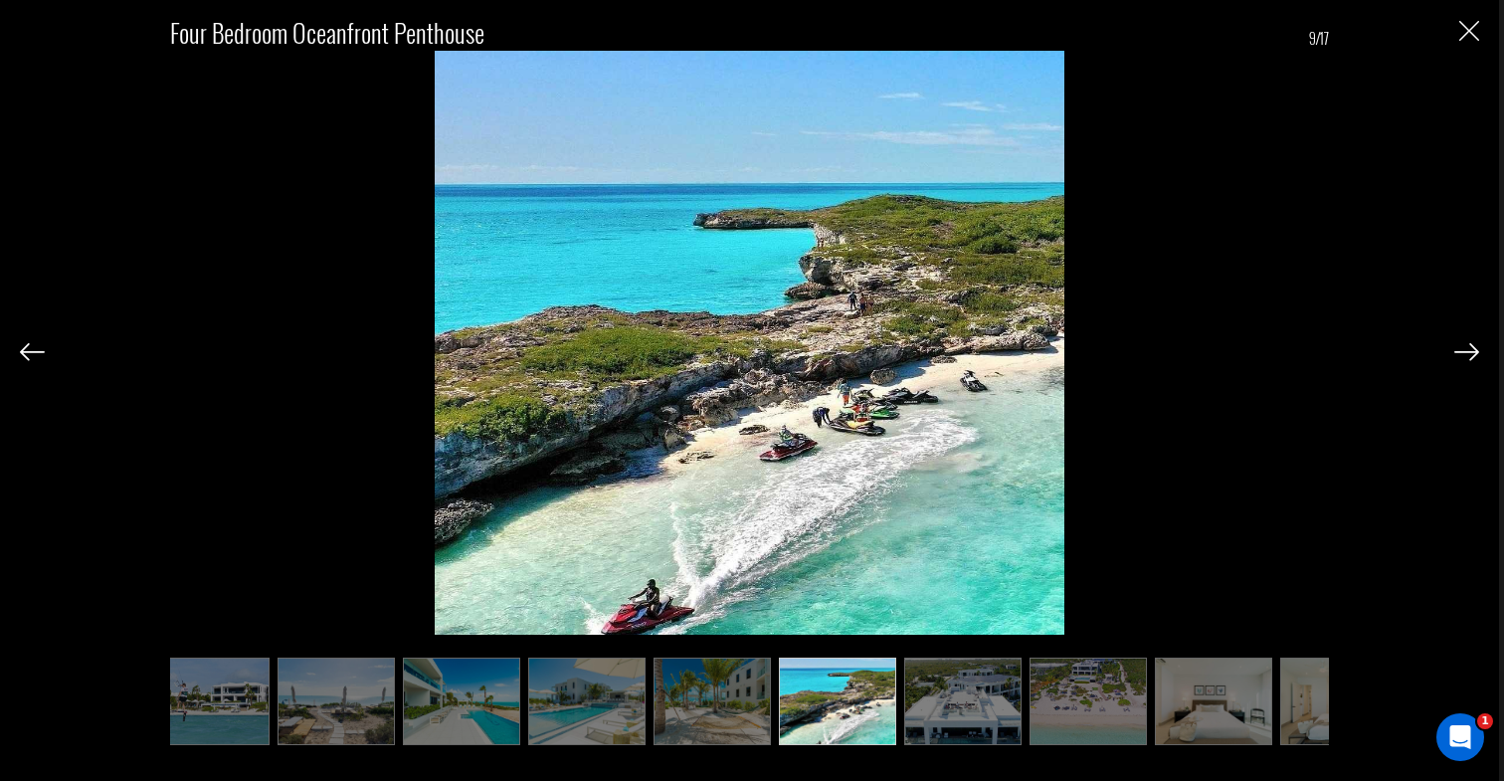
click at [1472, 357] on img at bounding box center [1467, 352] width 25 height 18
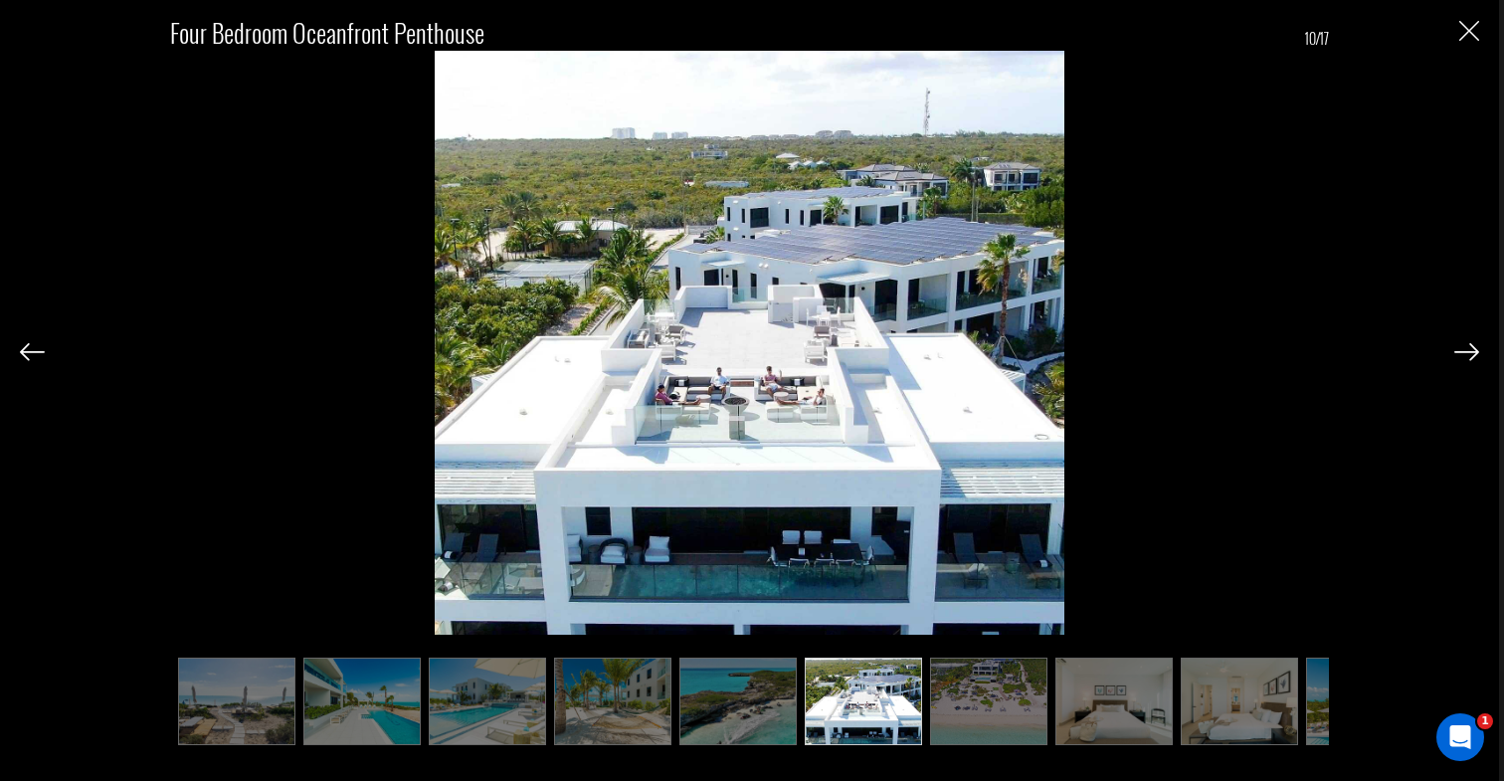
click at [1472, 357] on img at bounding box center [1467, 352] width 25 height 18
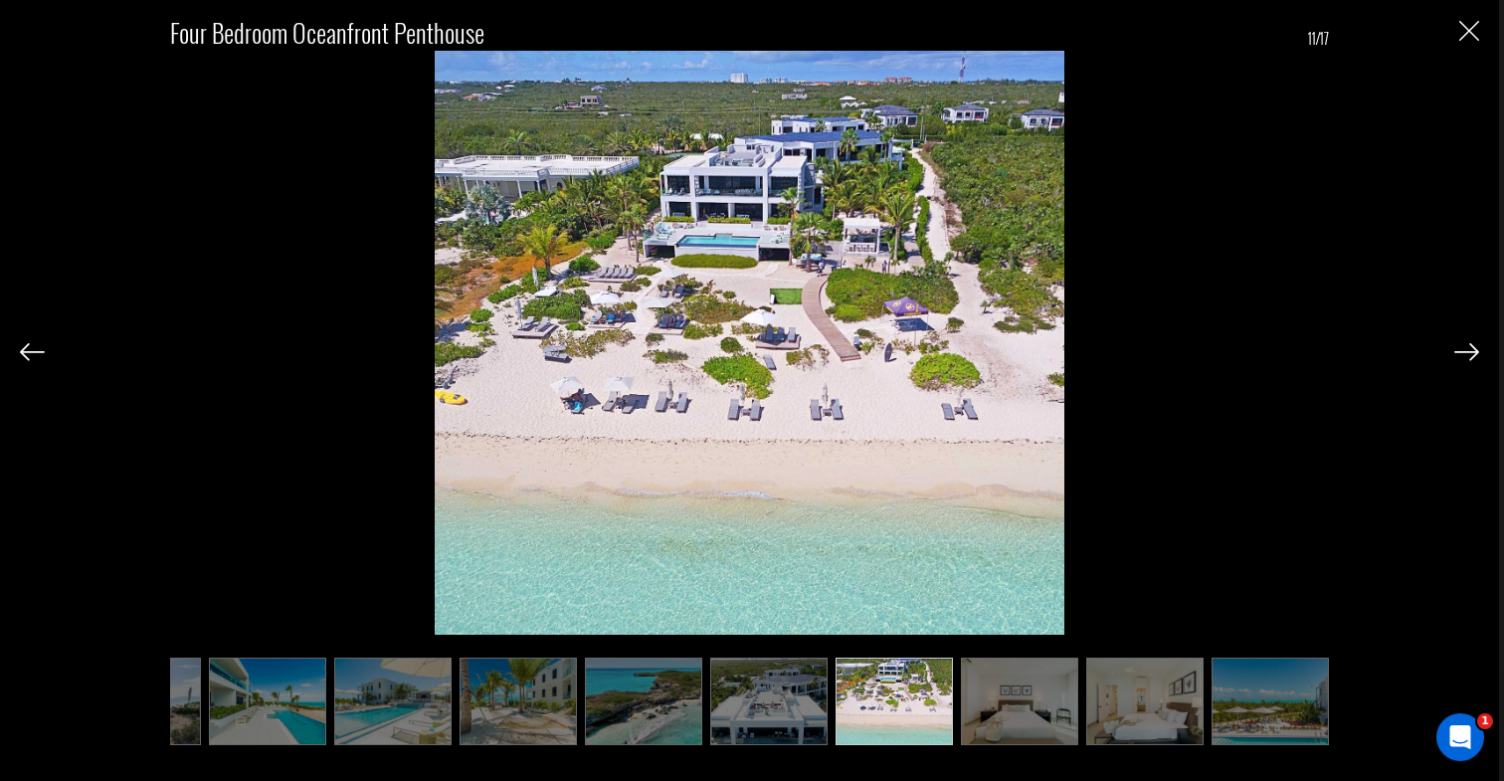
scroll to position [0, 597]
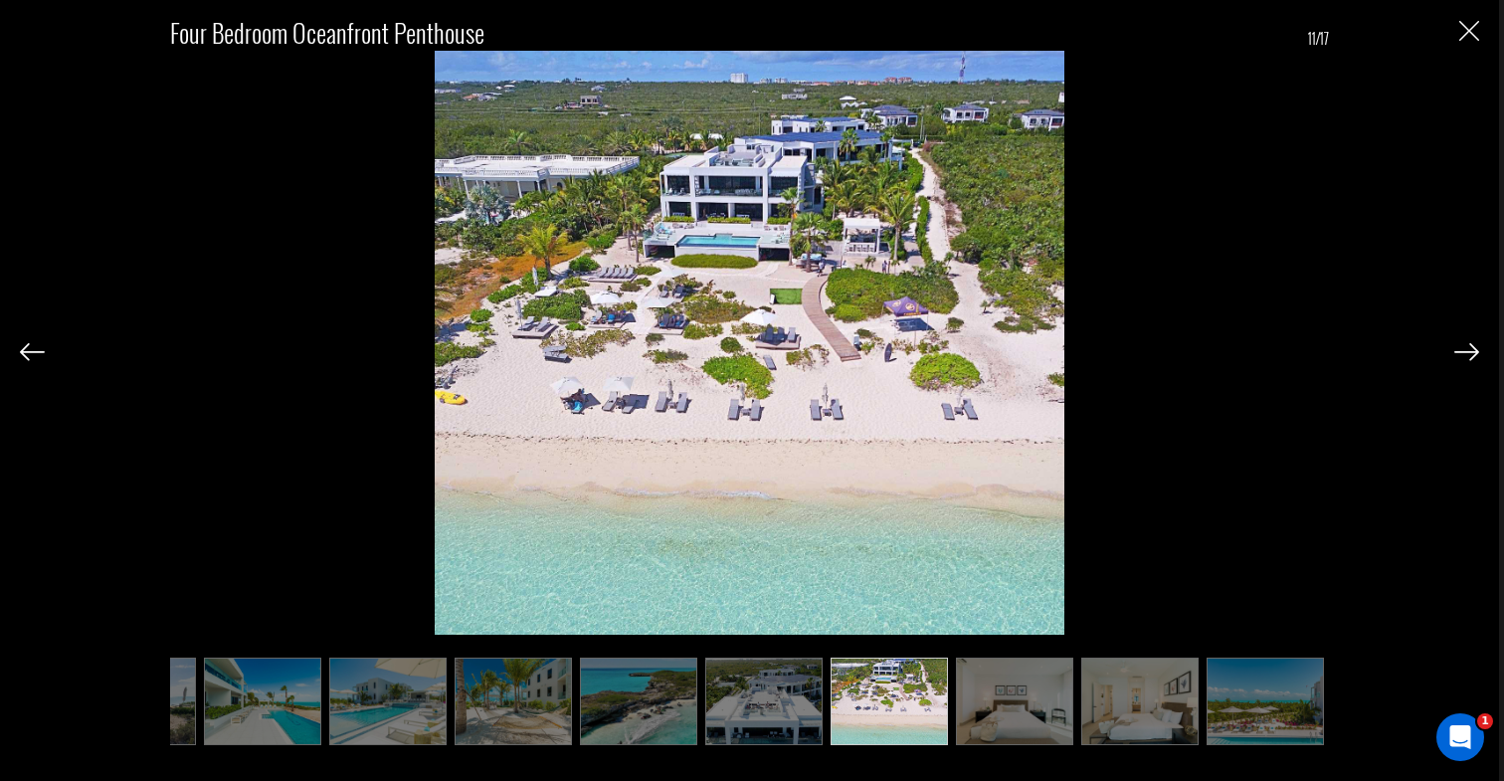
click at [1472, 357] on img at bounding box center [1467, 352] width 25 height 18
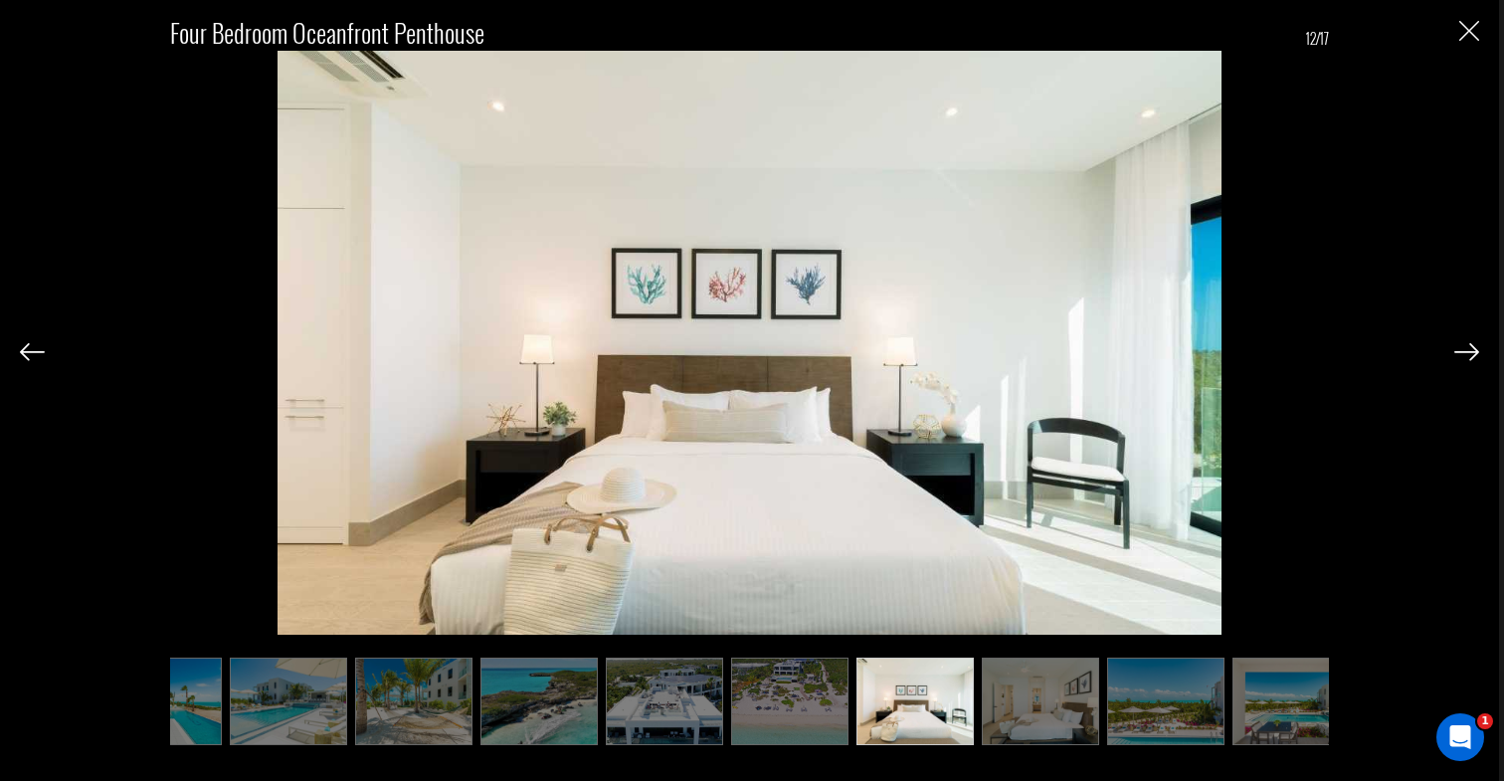
click at [1472, 357] on img at bounding box center [1467, 352] width 25 height 18
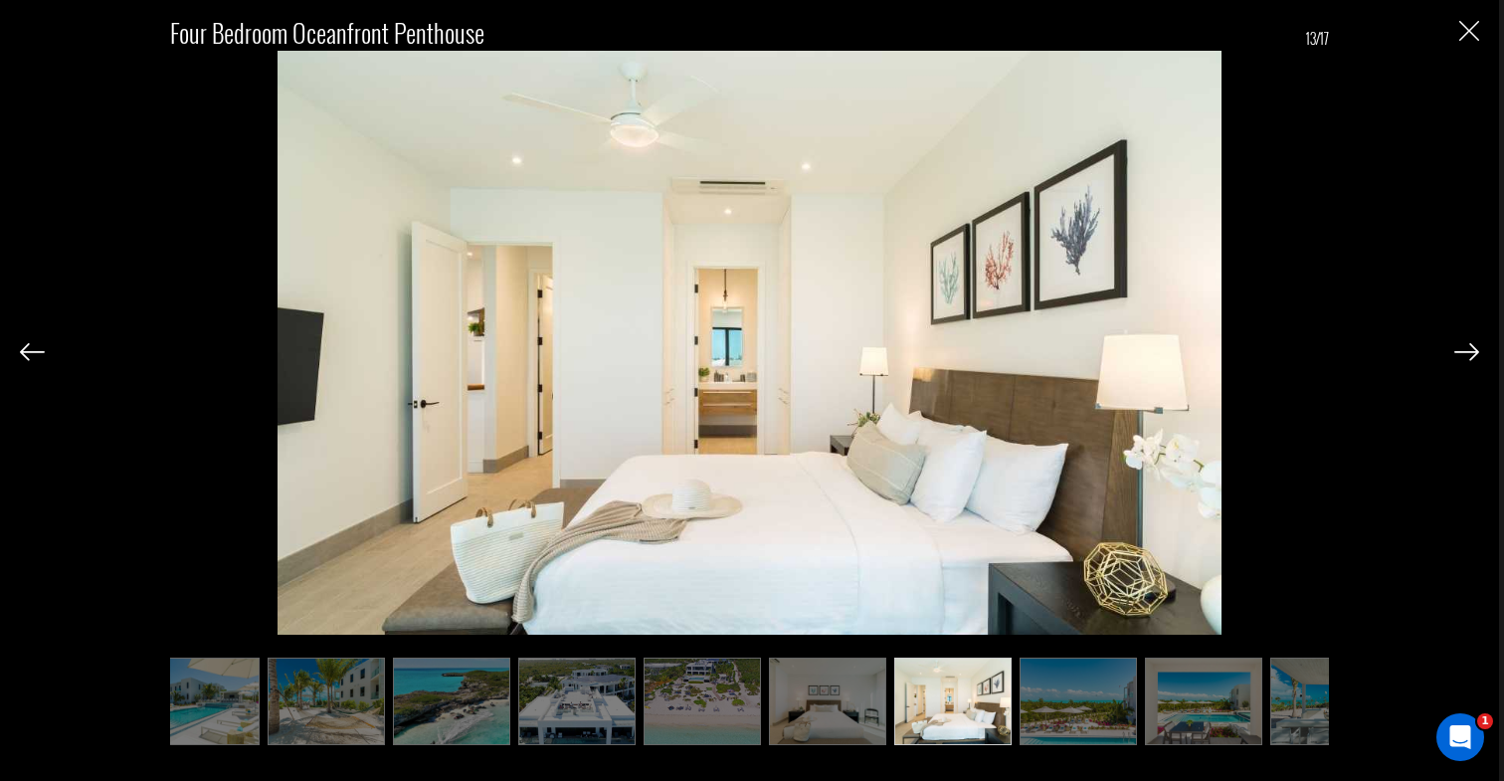
click at [1472, 357] on img at bounding box center [1467, 352] width 25 height 18
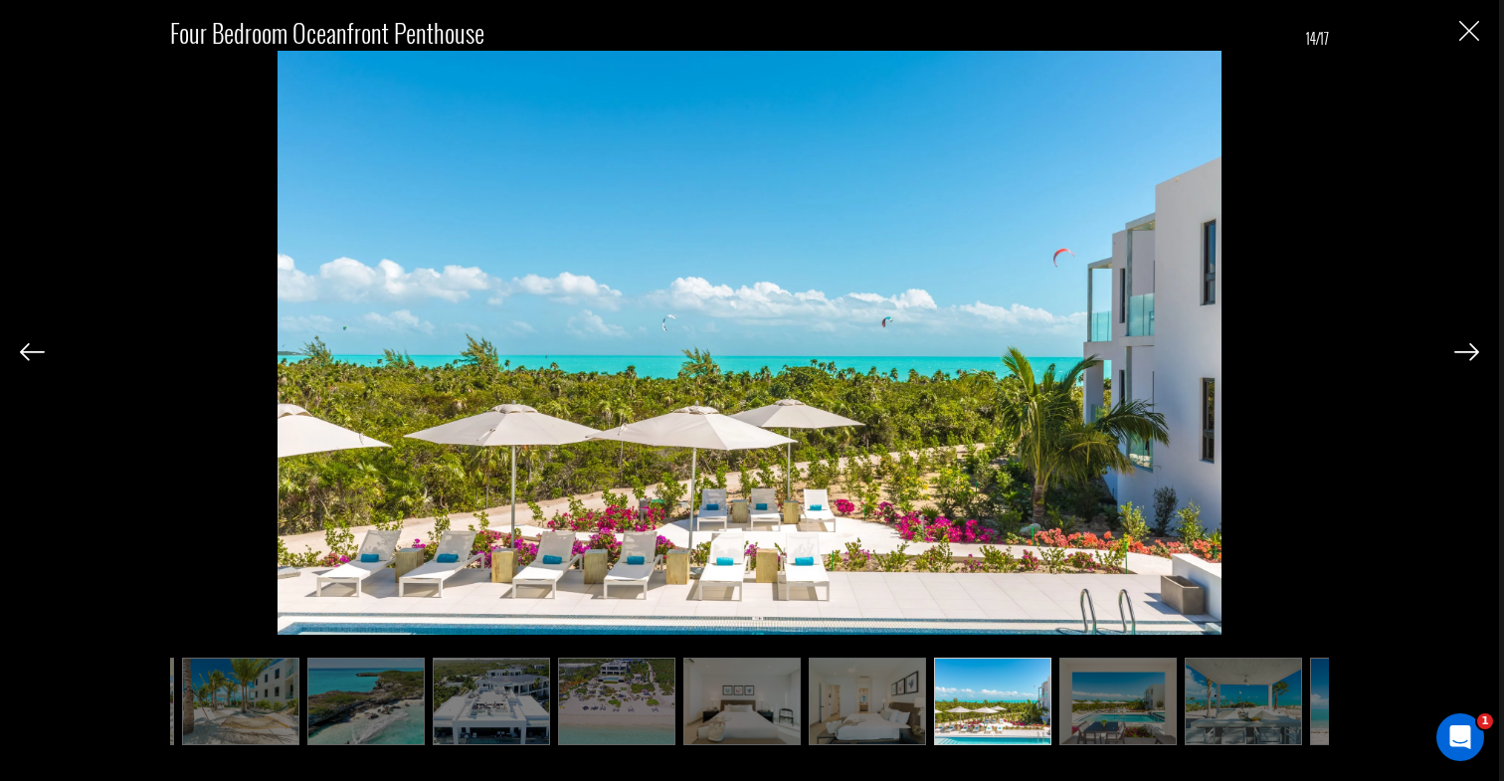
scroll to position [0, 884]
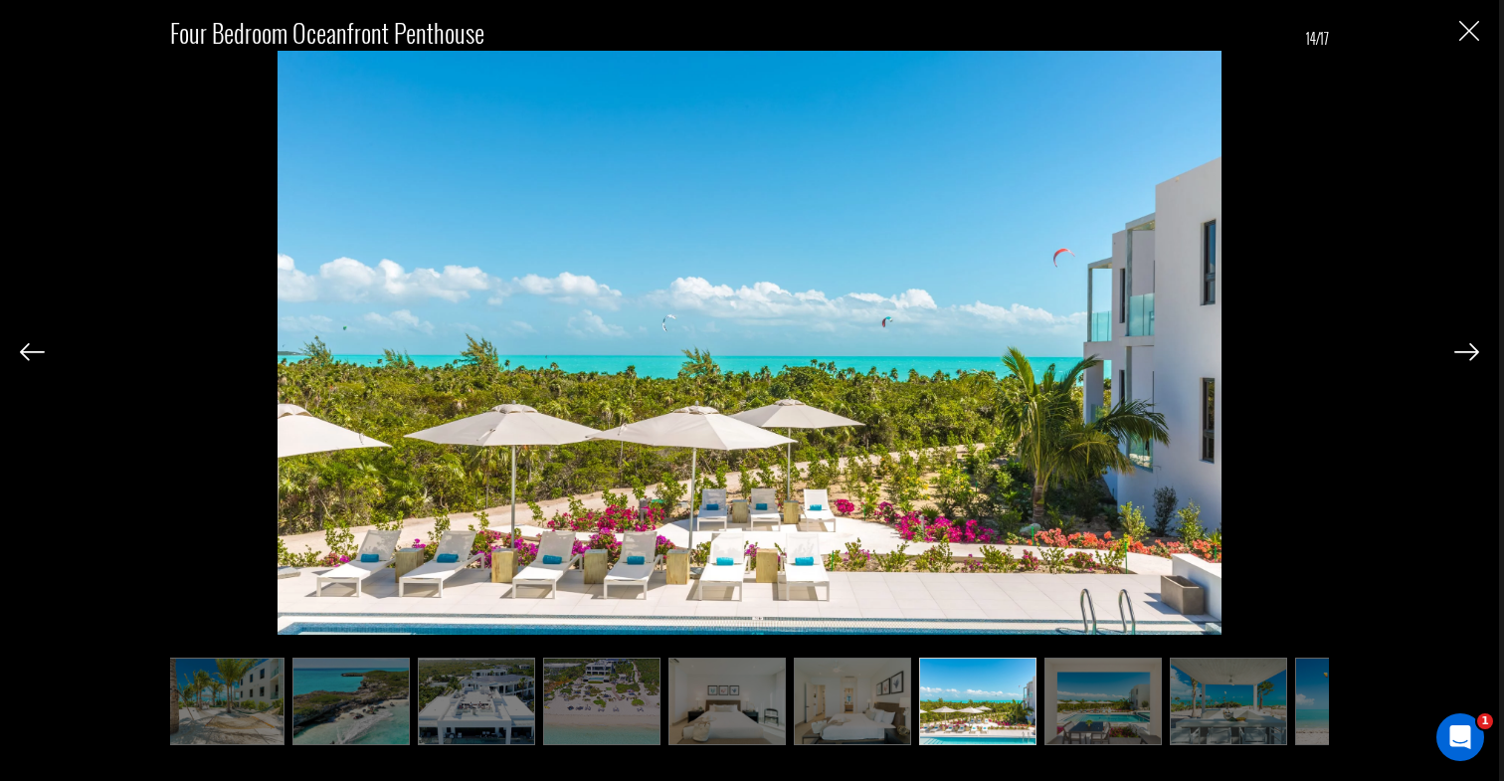
click at [1472, 357] on img at bounding box center [1467, 352] width 25 height 18
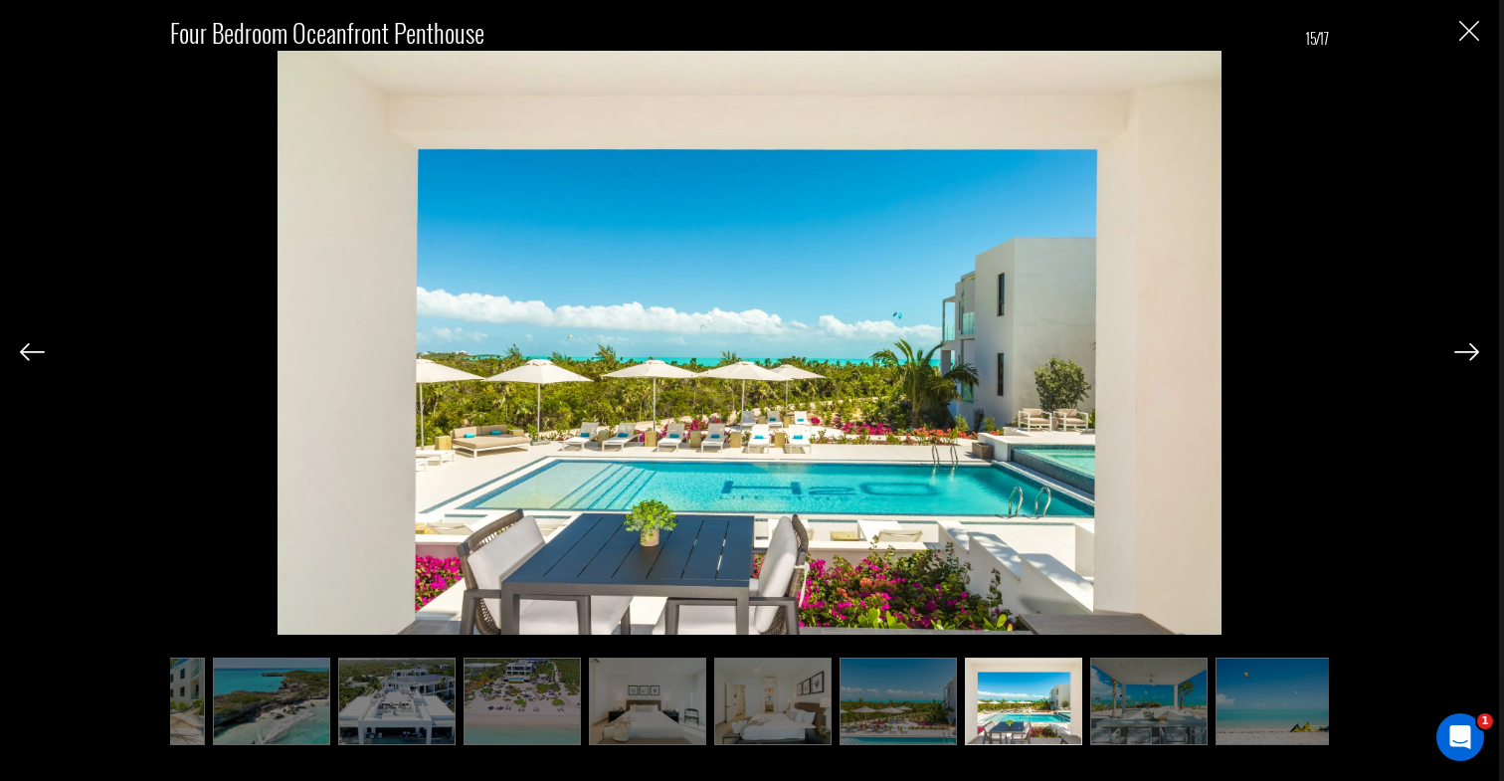
scroll to position [0, 971]
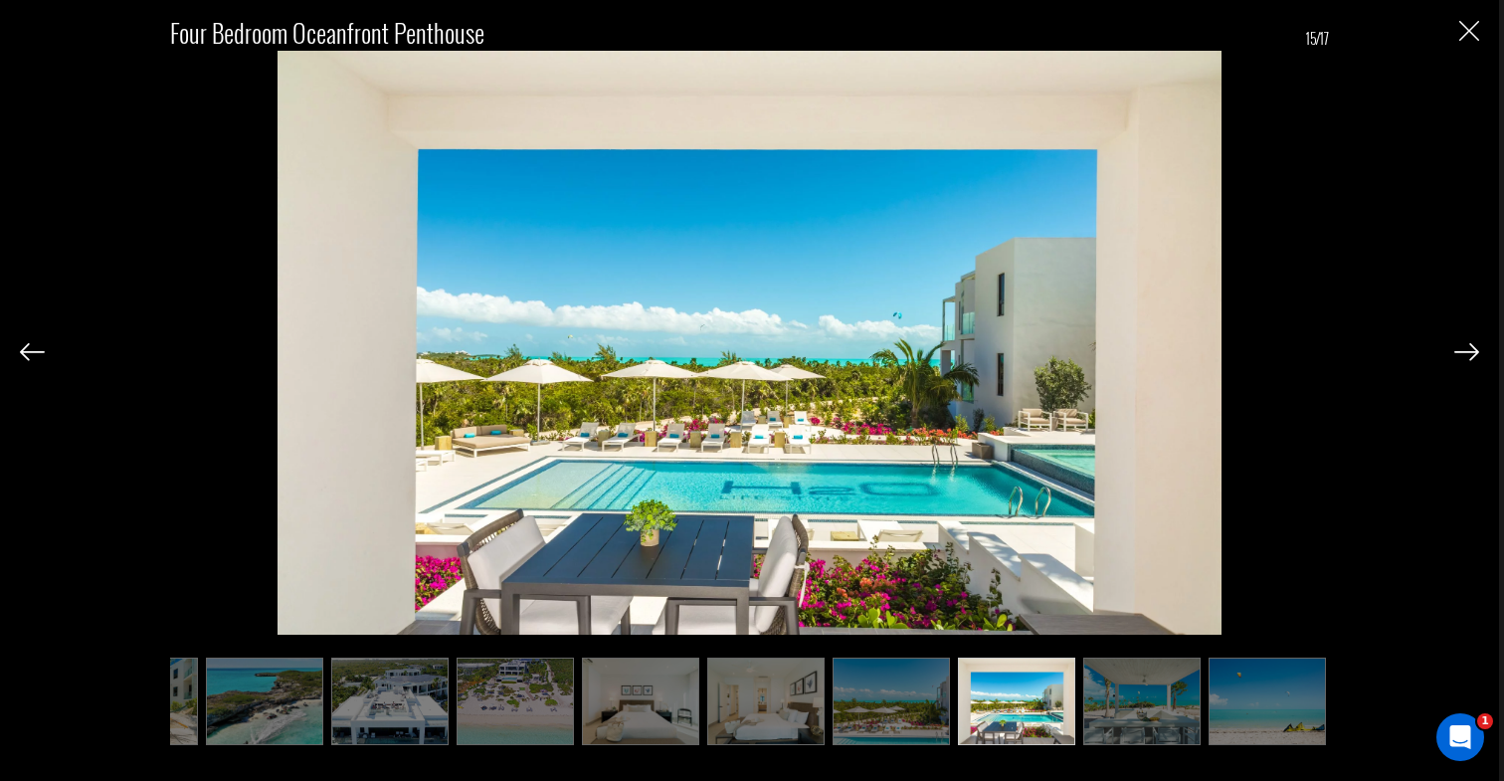
click at [1472, 357] on img at bounding box center [1467, 352] width 25 height 18
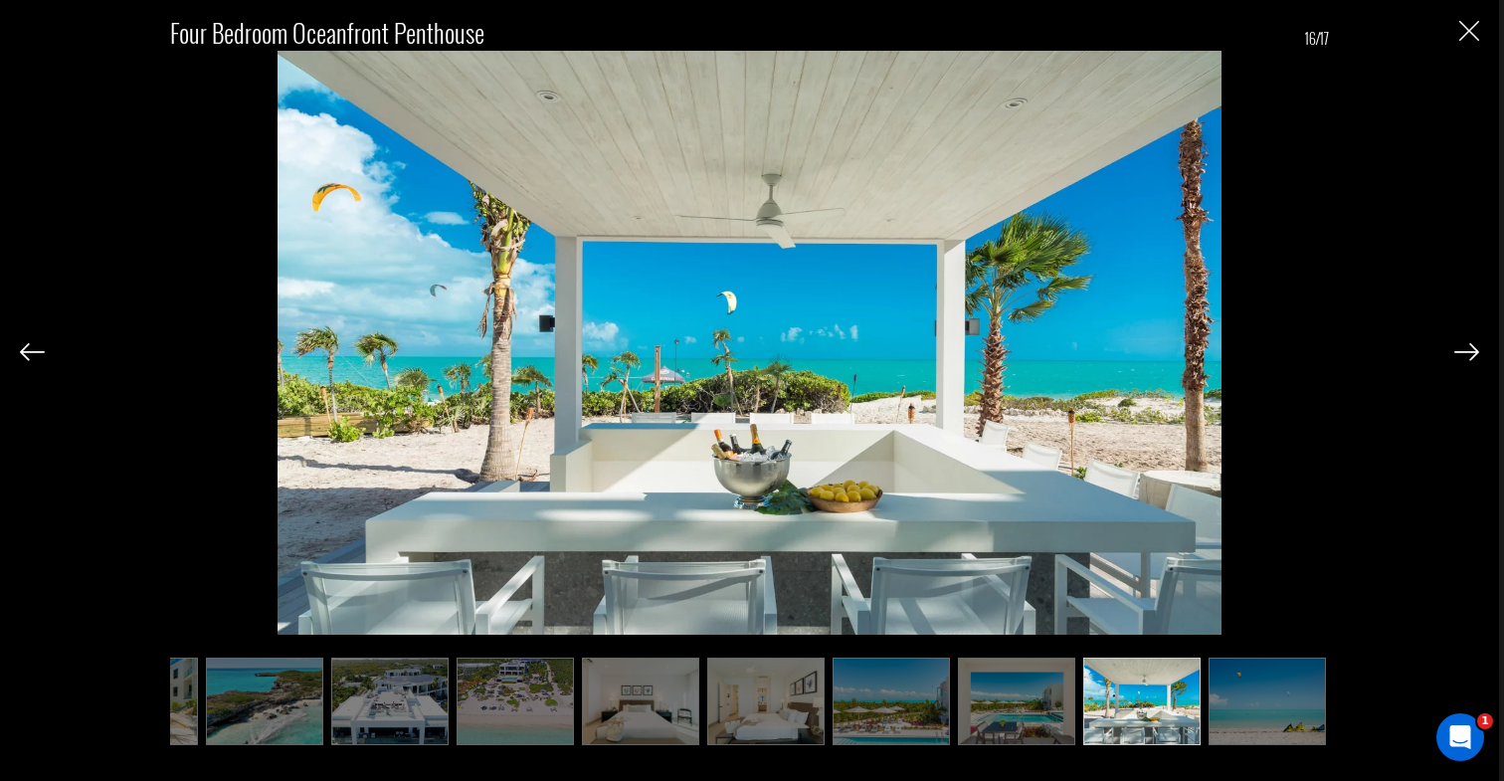
click at [1464, 46] on div "Four Bedroom Oceanfront Penthouse 16/17" at bounding box center [749, 371] width 1459 height 742
click at [1473, 33] on img "Close" at bounding box center [1469, 31] width 20 height 20
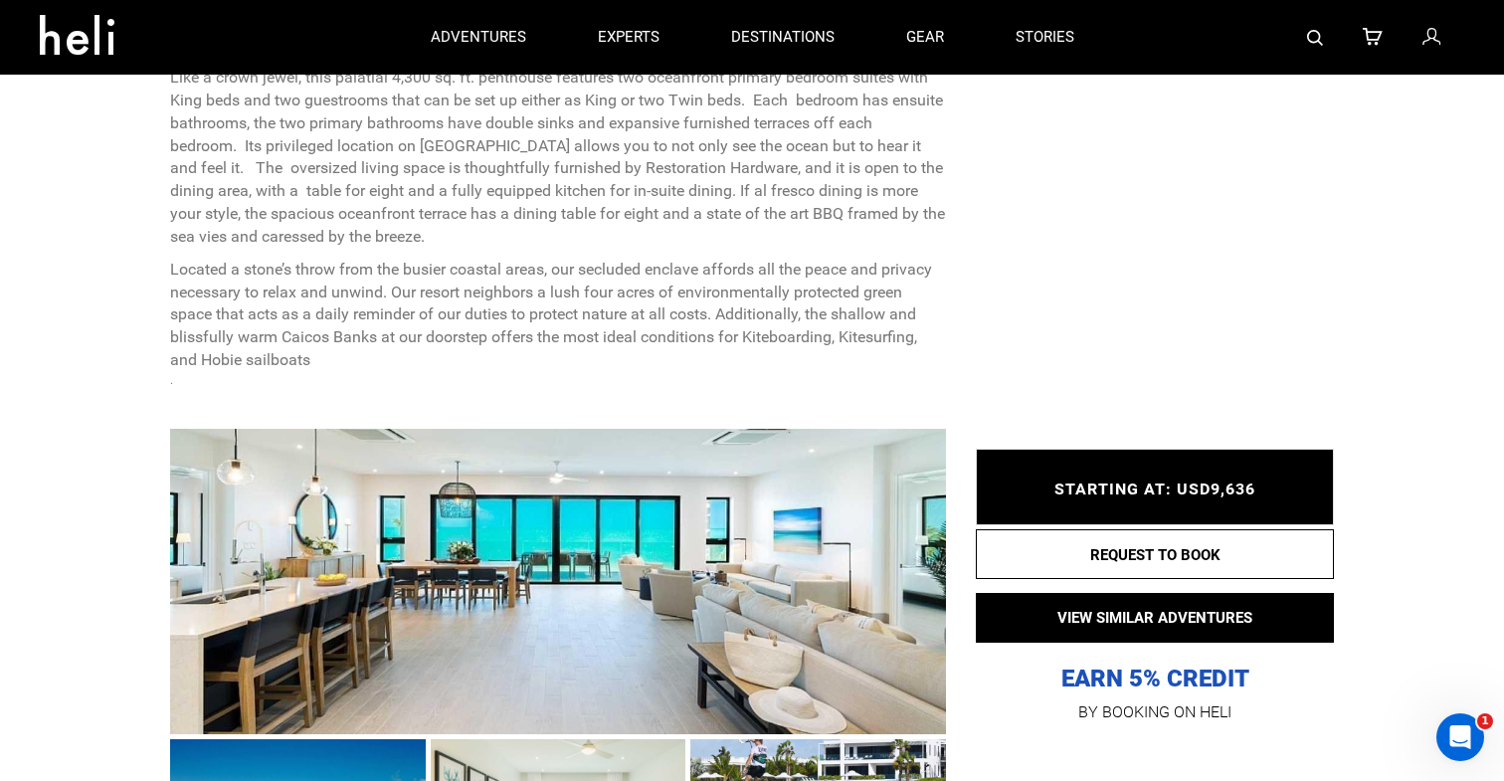
scroll to position [699, 0]
